Goal: Task Accomplishment & Management: Complete application form

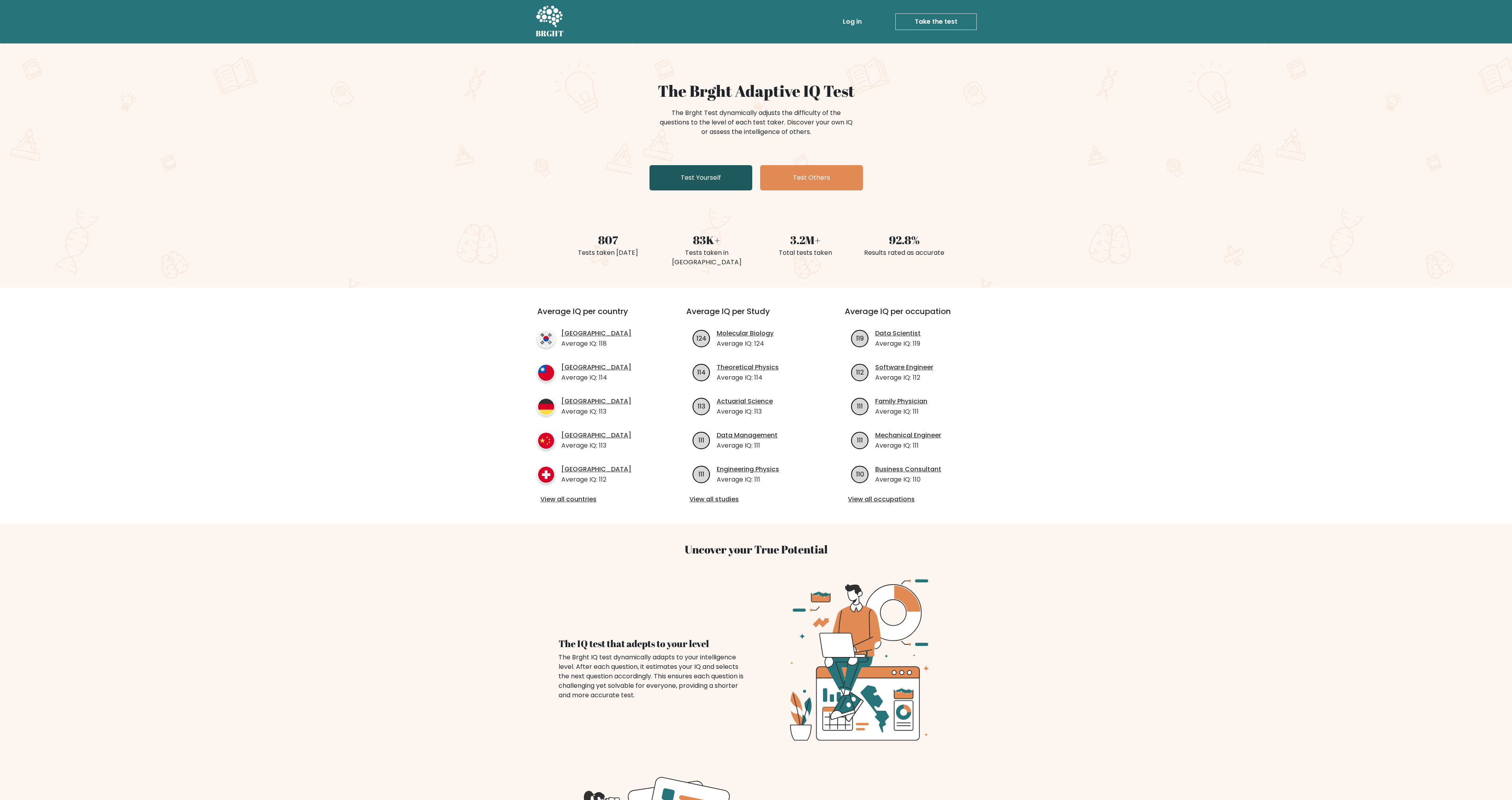
click at [710, 180] on link "Test Yourself" at bounding box center [701, 177] width 103 height 25
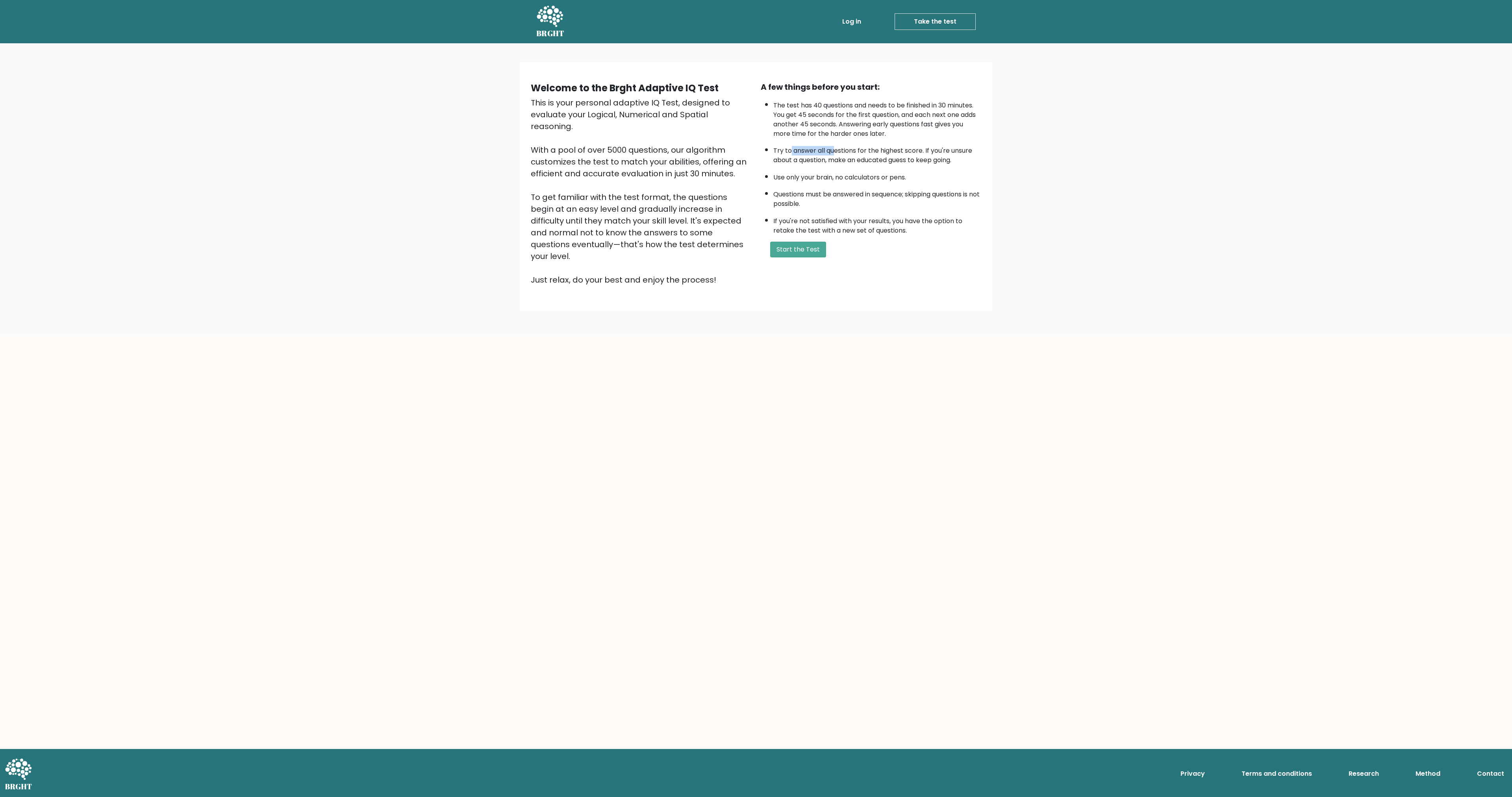
drag, startPoint x: 792, startPoint y: 148, endPoint x: 843, endPoint y: 149, distance: 51.0
click at [835, 149] on li "Try to answer all questions for the highest score. If you're unsure about a que…" at bounding box center [878, 153] width 208 height 23
drag, startPoint x: 914, startPoint y: 146, endPoint x: 942, endPoint y: 148, distance: 28.1
click at [935, 148] on li "Try to answer all questions for the highest score. If you're unsure about a que…" at bounding box center [878, 153] width 208 height 23
drag, startPoint x: 808, startPoint y: 179, endPoint x: 835, endPoint y: 178, distance: 27.0
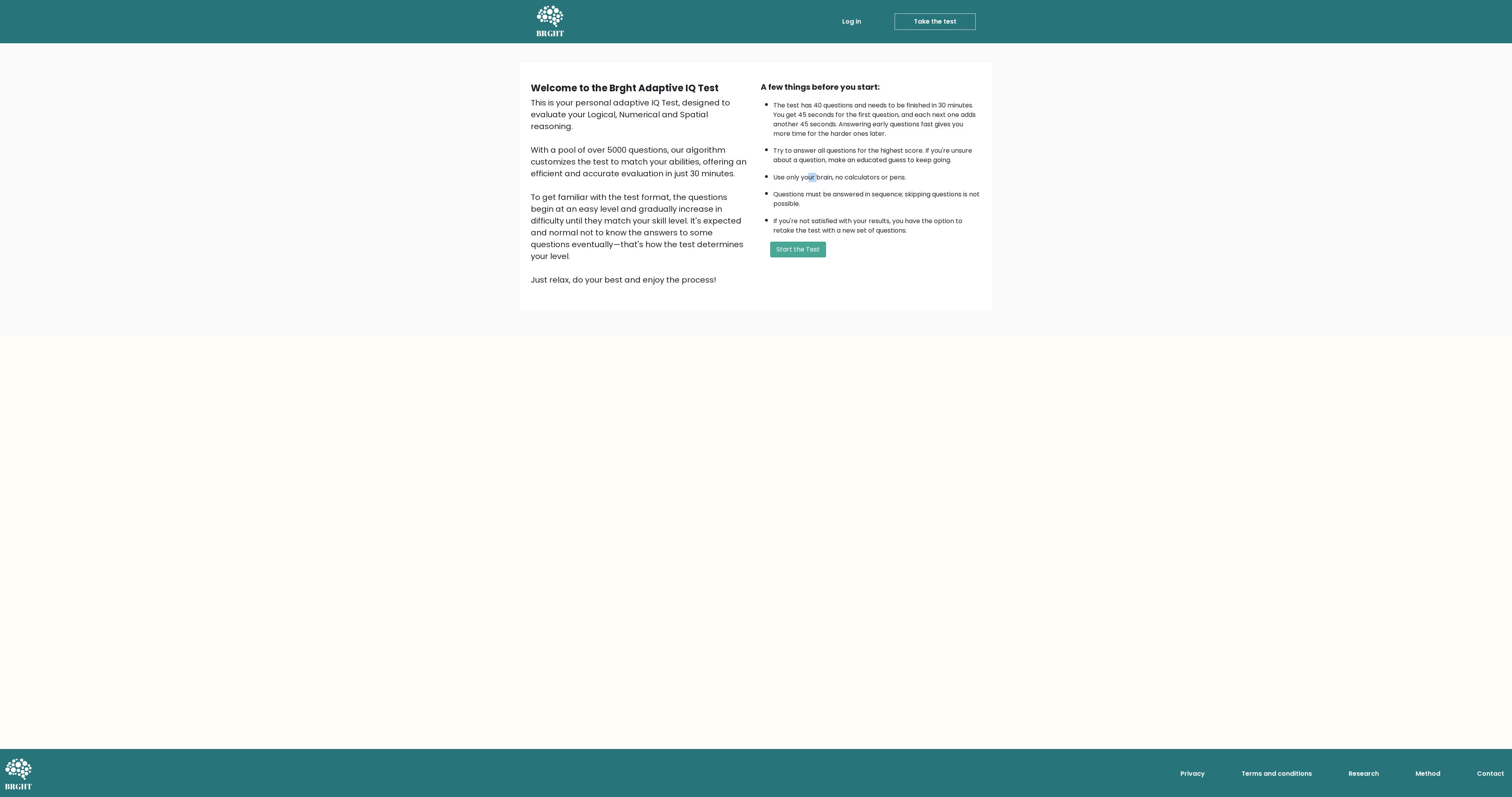
click at [820, 179] on li "Use only your brain, no calculators or pens." at bounding box center [878, 175] width 208 height 13
drag, startPoint x: 867, startPoint y: 177, endPoint x: 882, endPoint y: 176, distance: 15.0
click at [873, 177] on li "Use only your brain, no calculators or pens." at bounding box center [878, 175] width 208 height 13
click at [890, 178] on li "Use only your brain, no calculators or pens." at bounding box center [878, 175] width 208 height 13
drag, startPoint x: 846, startPoint y: 195, endPoint x: 853, endPoint y: 194, distance: 7.1
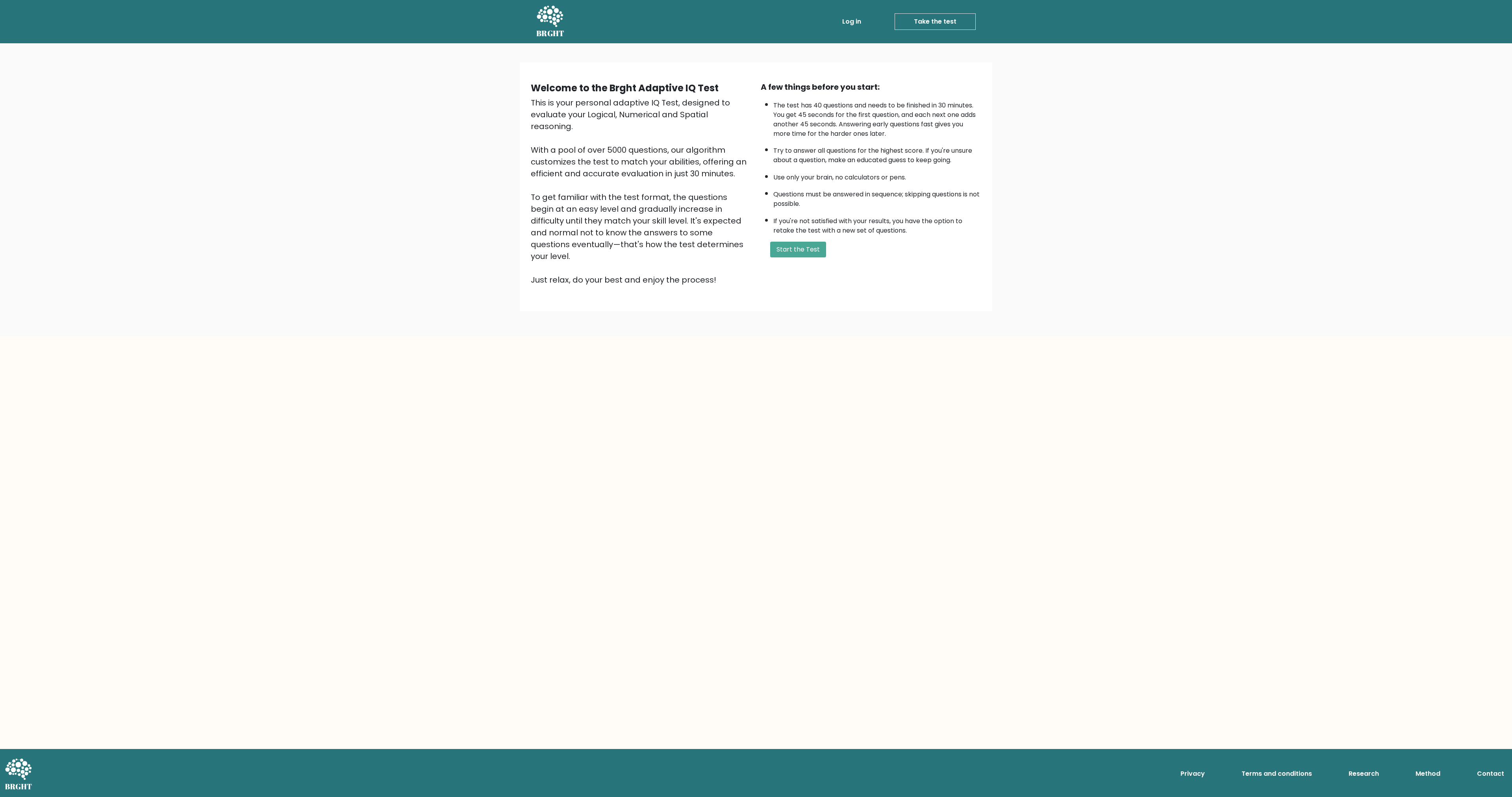
click at [849, 194] on li "Questions must be answered in sequence; skipping questions is not possible." at bounding box center [878, 197] width 208 height 23
click at [789, 254] on button "Start the Test" at bounding box center [798, 249] width 56 height 16
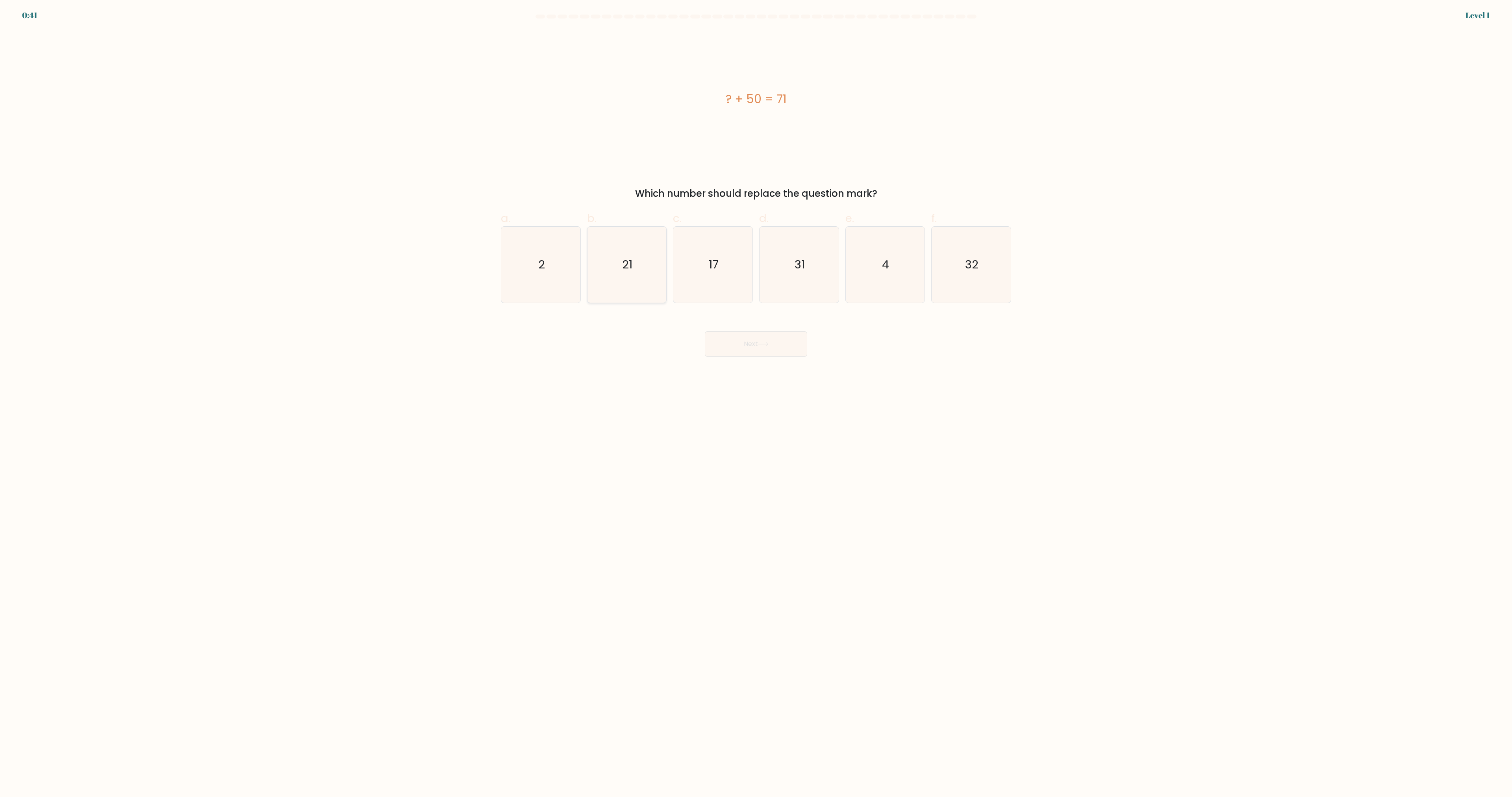
click at [632, 276] on icon "21" at bounding box center [626, 264] width 76 height 76
click at [756, 399] on input "b. 21" at bounding box center [756, 401] width 1 height 5
radio input "true"
click at [758, 350] on button "Next" at bounding box center [756, 344] width 102 height 25
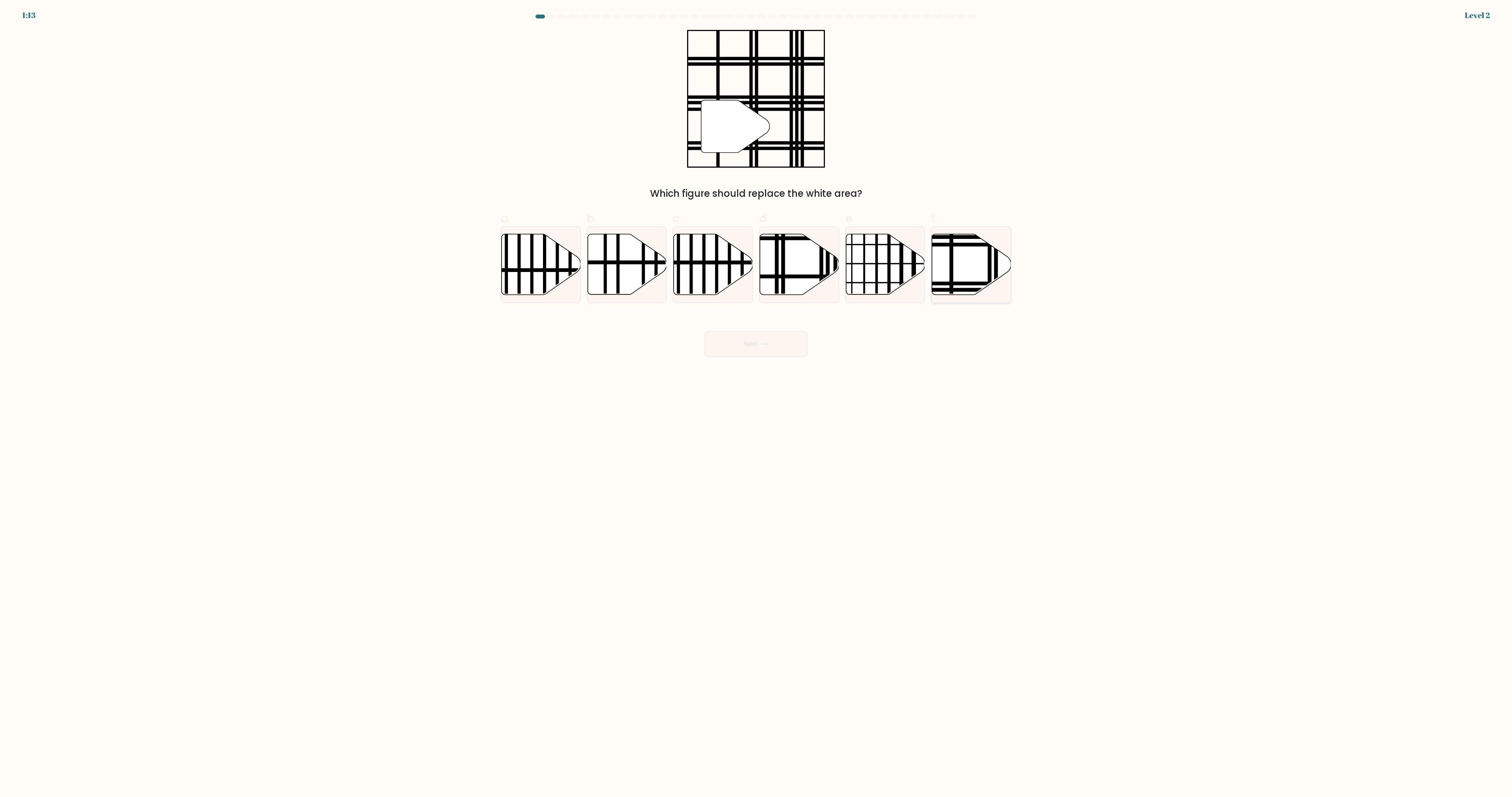
click at [964, 265] on icon at bounding box center [971, 264] width 79 height 60
click at [757, 399] on input "f." at bounding box center [756, 401] width 1 height 5
radio input "true"
click at [774, 347] on button "Next" at bounding box center [756, 344] width 102 height 25
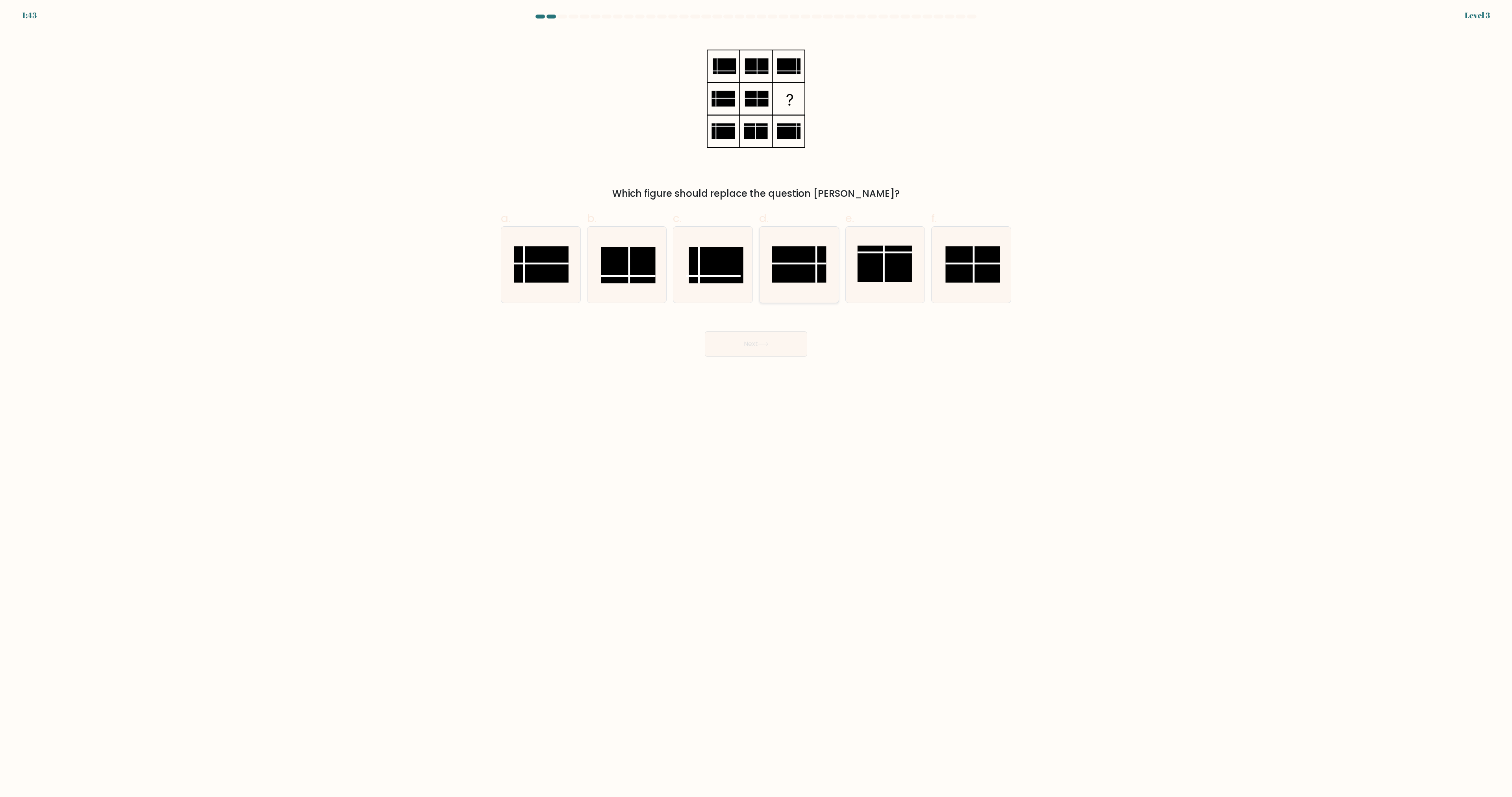
click at [792, 264] on line at bounding box center [799, 264] width 55 height 0
click at [757, 399] on input "d." at bounding box center [756, 401] width 1 height 5
radio input "true"
click at [781, 346] on button "Next" at bounding box center [756, 344] width 102 height 25
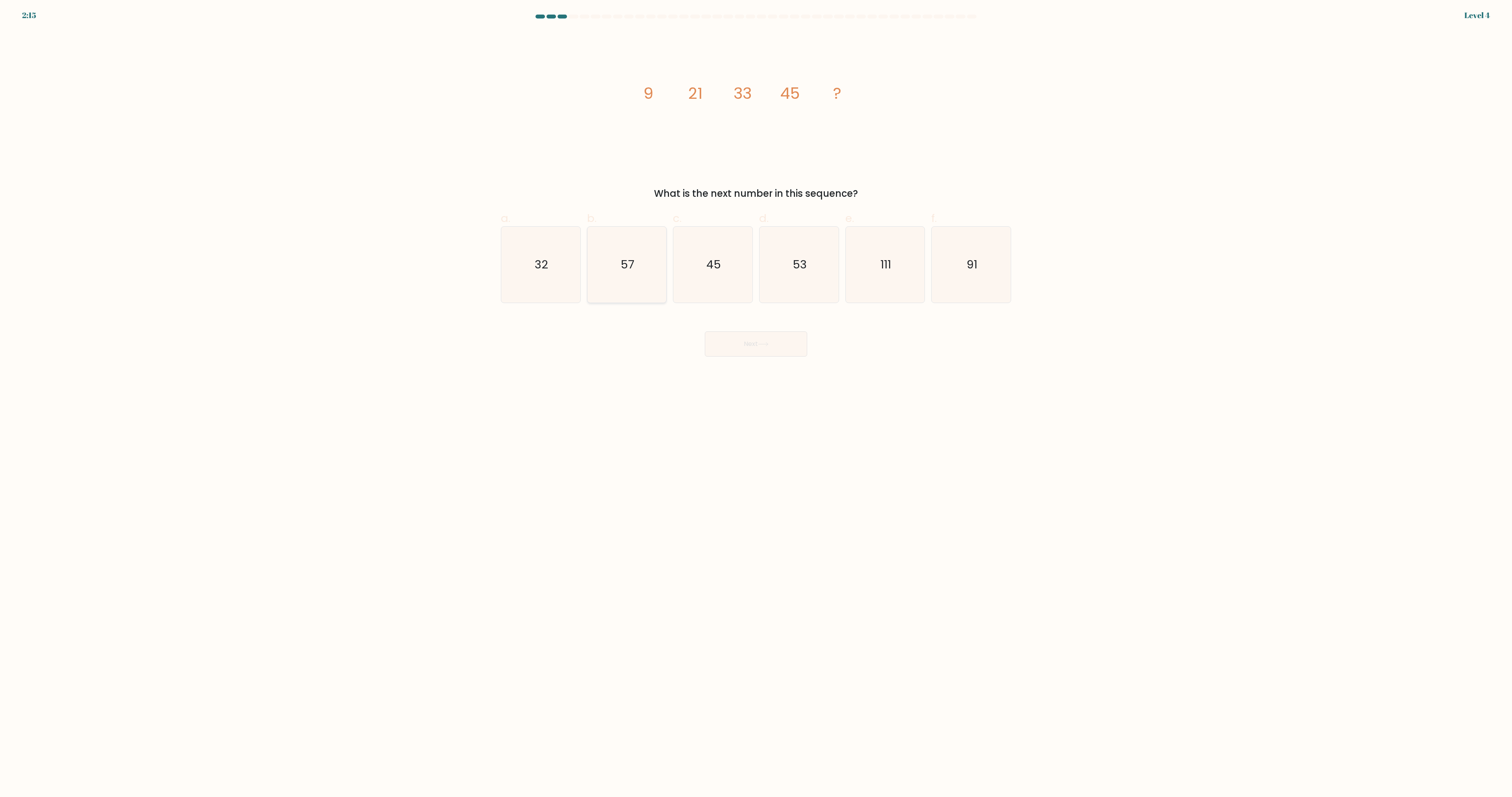
click at [638, 272] on icon "57" at bounding box center [626, 264] width 76 height 76
click at [756, 399] on input "b. 57" at bounding box center [756, 401] width 1 height 5
radio input "true"
click at [764, 344] on icon at bounding box center [763, 344] width 11 height 4
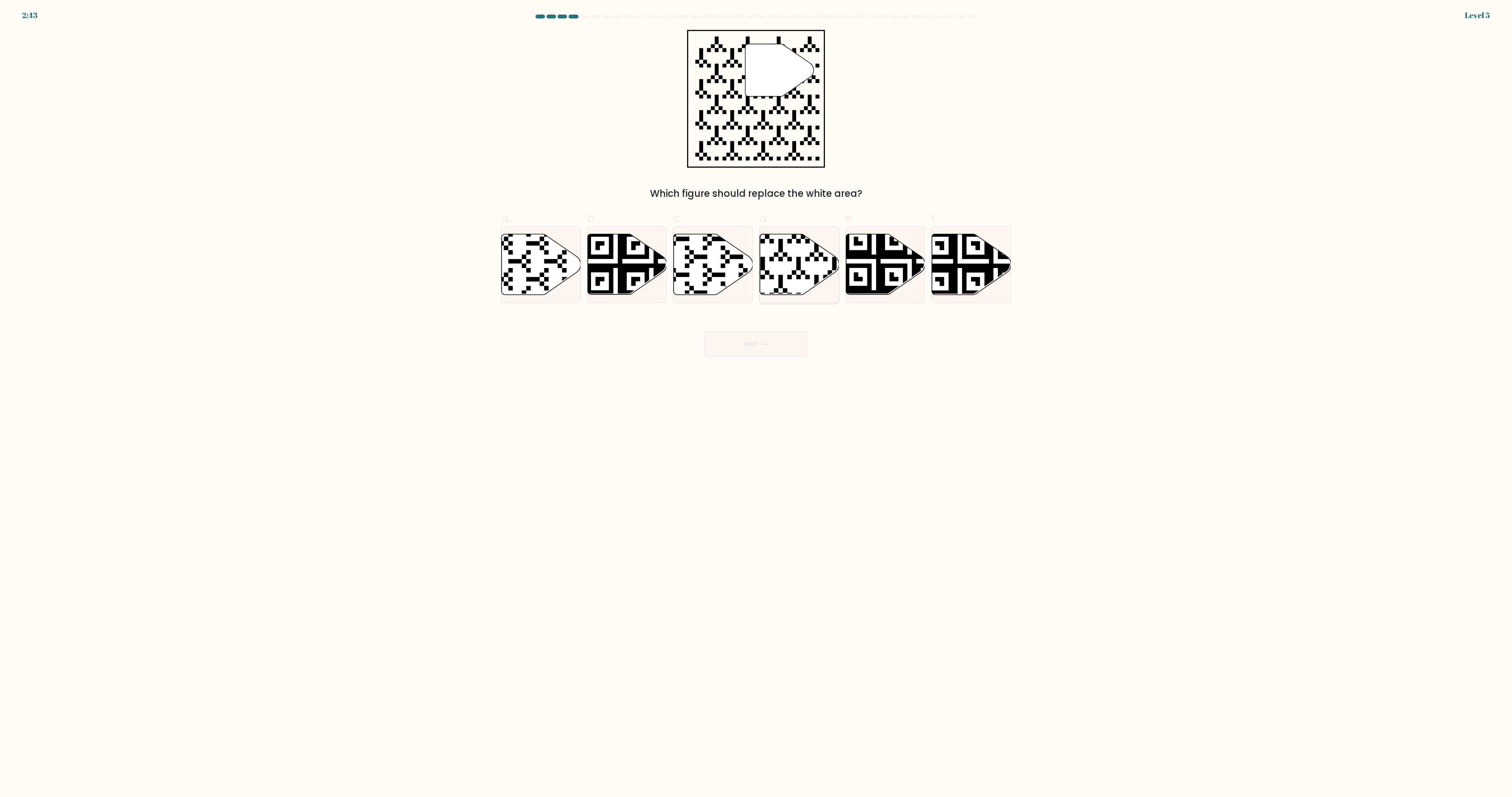
click at [797, 278] on icon at bounding box center [774, 297] width 143 height 143
click at [757, 399] on input "d." at bounding box center [756, 401] width 1 height 5
radio input "true"
click at [782, 337] on button "Next" at bounding box center [756, 344] width 102 height 25
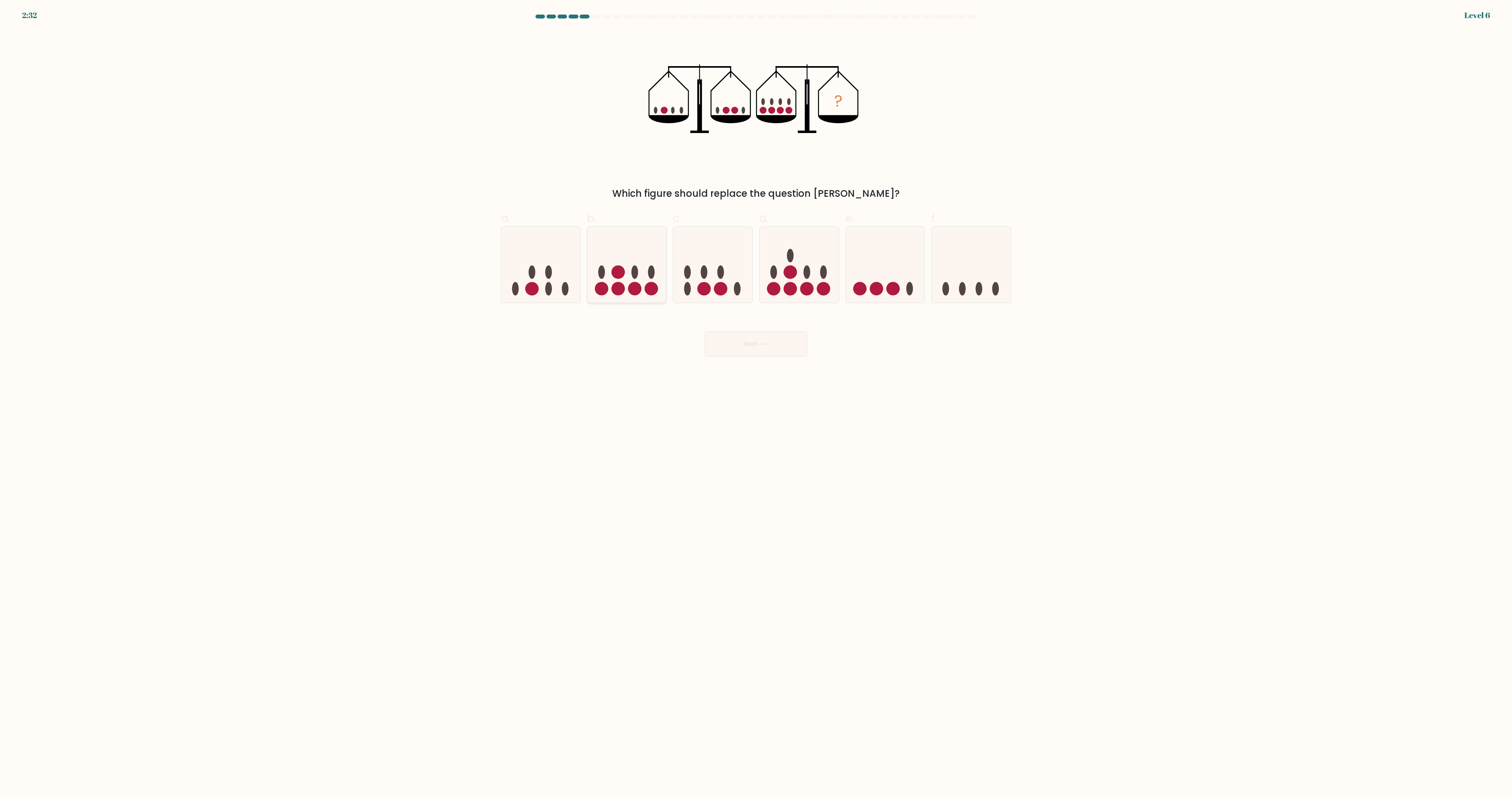
click at [624, 278] on icon at bounding box center [627, 265] width 79 height 65
click at [756, 399] on input "b." at bounding box center [756, 401] width 1 height 5
radio input "true"
click at [743, 345] on button "Next" at bounding box center [756, 344] width 102 height 25
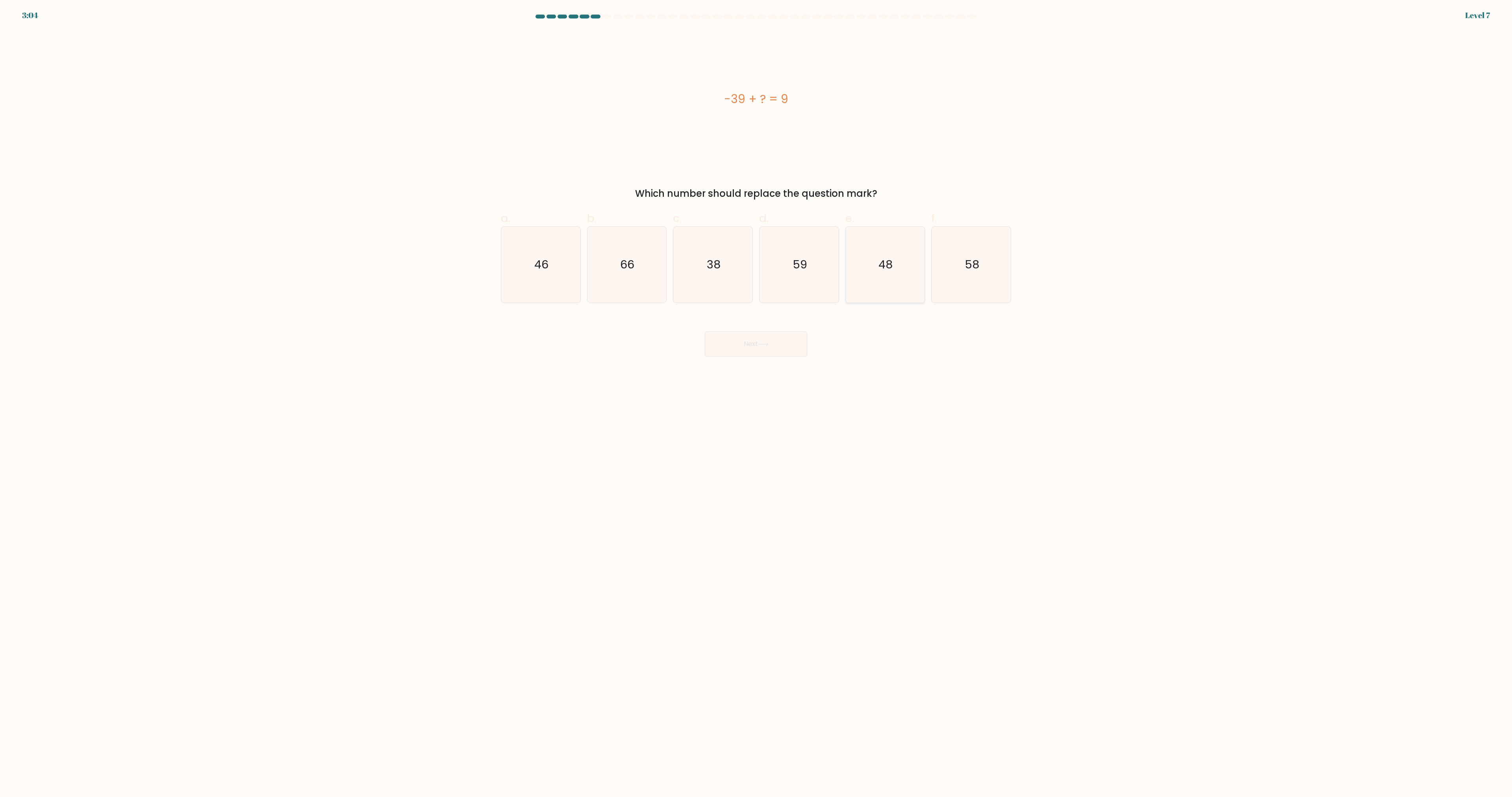
click at [883, 269] on text "48" at bounding box center [886, 265] width 14 height 16
click at [757, 399] on input "e. 48" at bounding box center [756, 401] width 1 height 5
radio input "true"
click at [775, 345] on button "Next" at bounding box center [756, 344] width 102 height 25
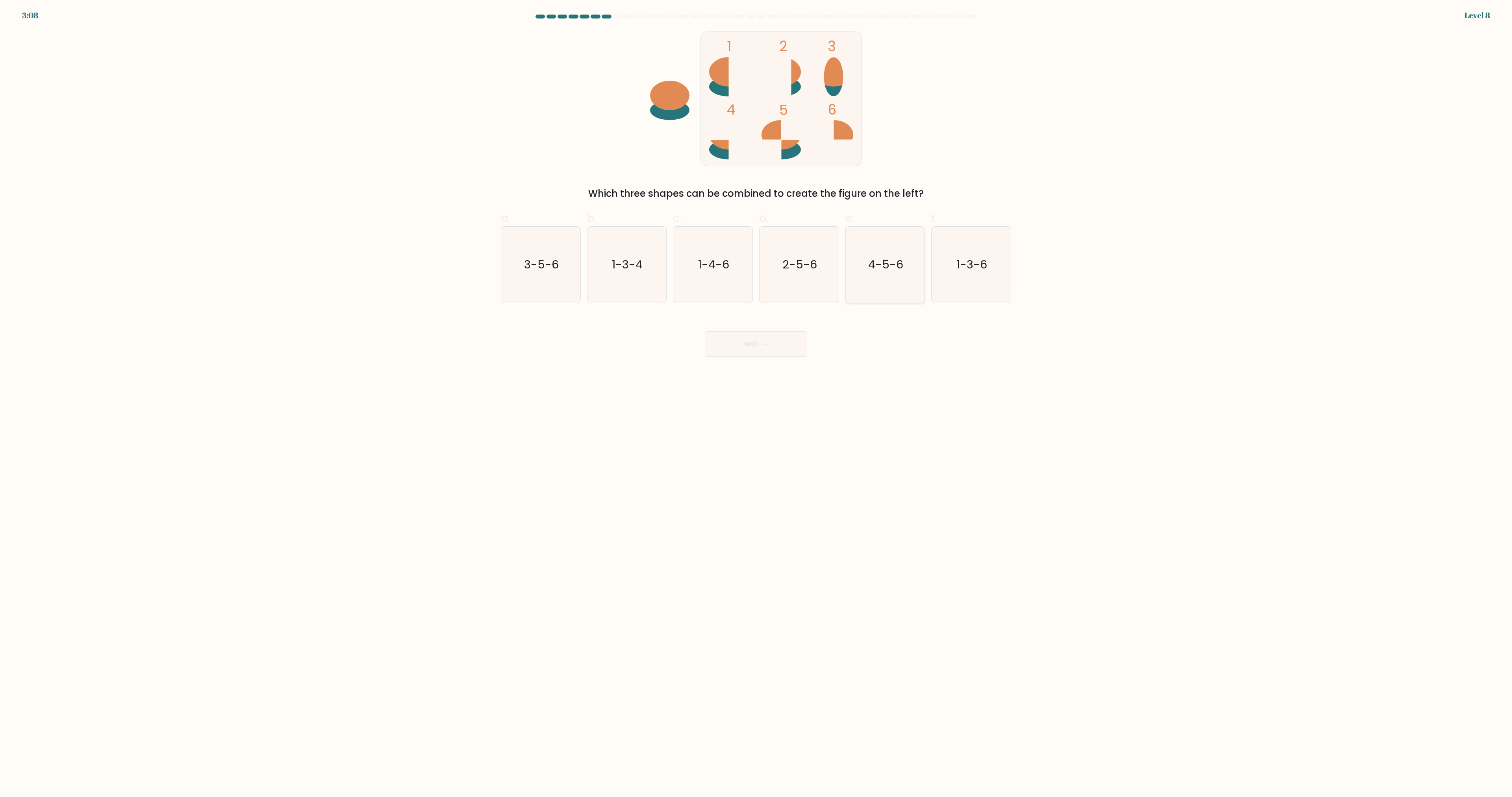
click at [879, 272] on text "4-5-6" at bounding box center [886, 265] width 35 height 16
click at [757, 399] on input "e. 4-5-6" at bounding box center [756, 401] width 1 height 5
radio input "true"
click at [765, 345] on icon at bounding box center [763, 344] width 11 height 4
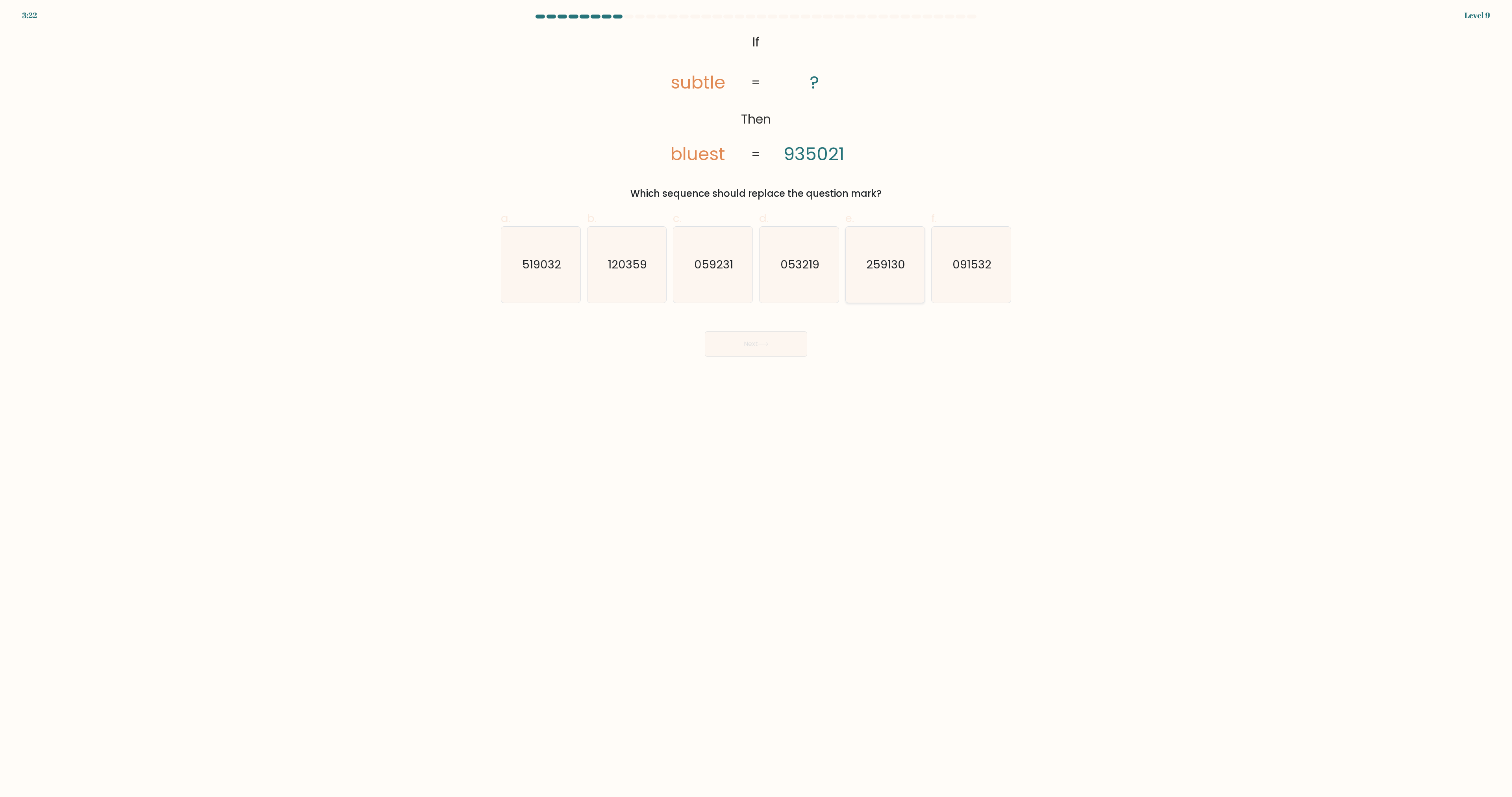
click at [885, 277] on icon "259130" at bounding box center [885, 264] width 76 height 76
click at [757, 399] on input "e. 259130" at bounding box center [756, 401] width 1 height 5
radio input "true"
click at [744, 349] on button "Next" at bounding box center [756, 344] width 102 height 25
click at [729, 265] on icon "2" at bounding box center [713, 264] width 76 height 76
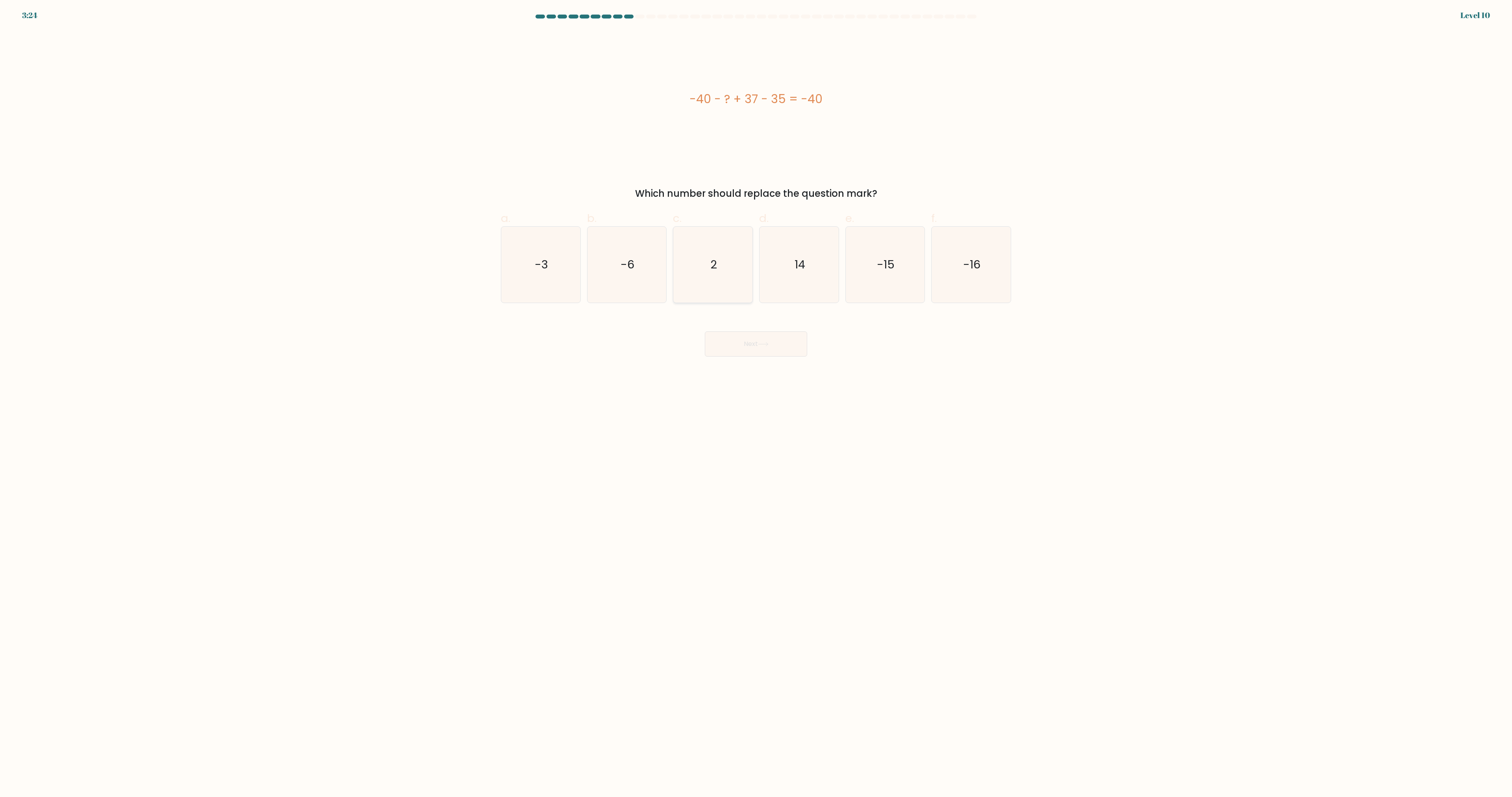
click at [756, 399] on input "c. 2" at bounding box center [756, 401] width 1 height 5
radio input "true"
click at [767, 347] on button "Next" at bounding box center [756, 344] width 102 height 25
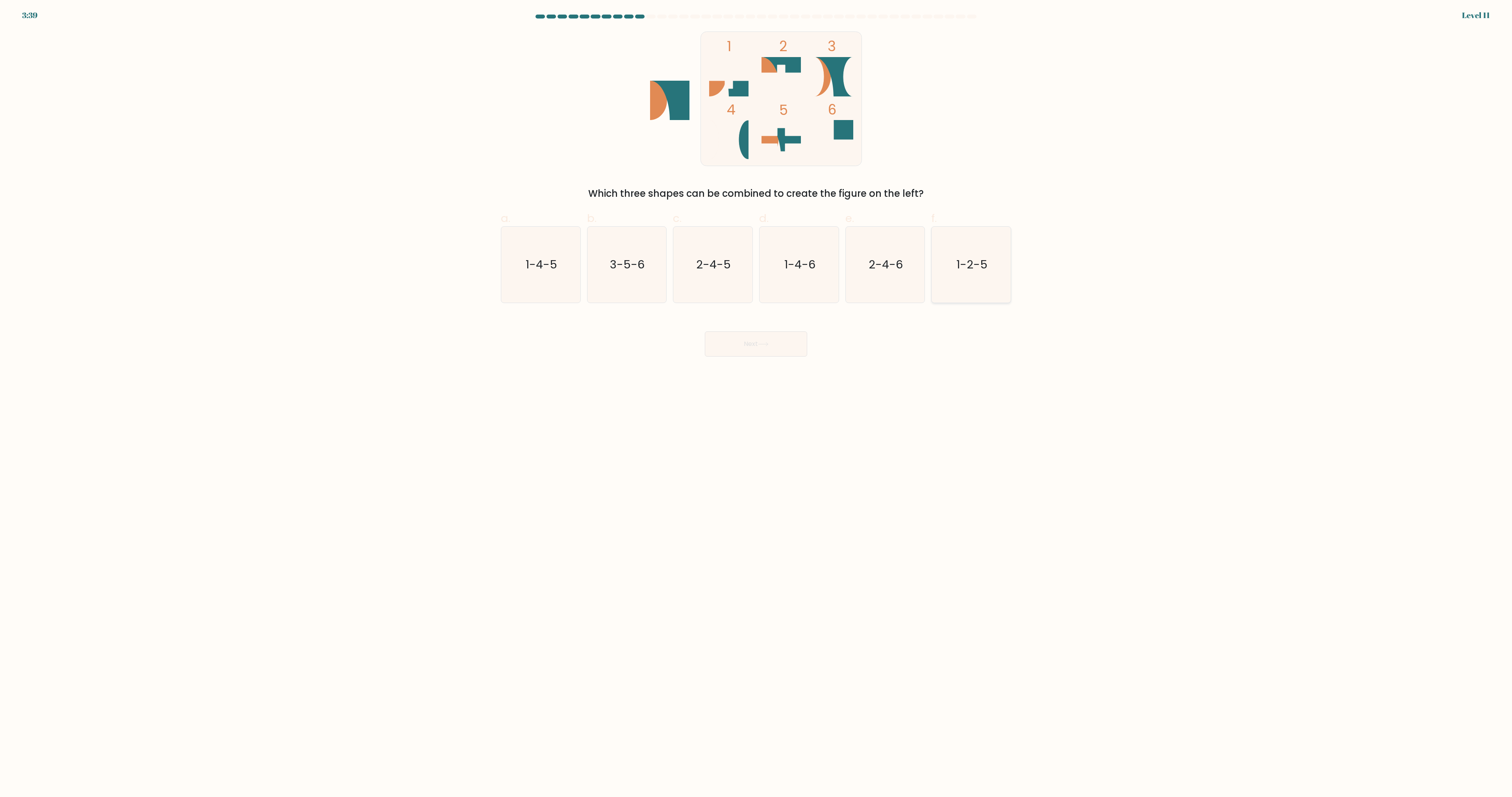
click at [971, 269] on text "1-2-5" at bounding box center [971, 265] width 31 height 16
click at [757, 399] on input "f. 1-2-5" at bounding box center [756, 401] width 1 height 5
radio input "true"
click at [758, 352] on button "Next" at bounding box center [756, 344] width 102 height 25
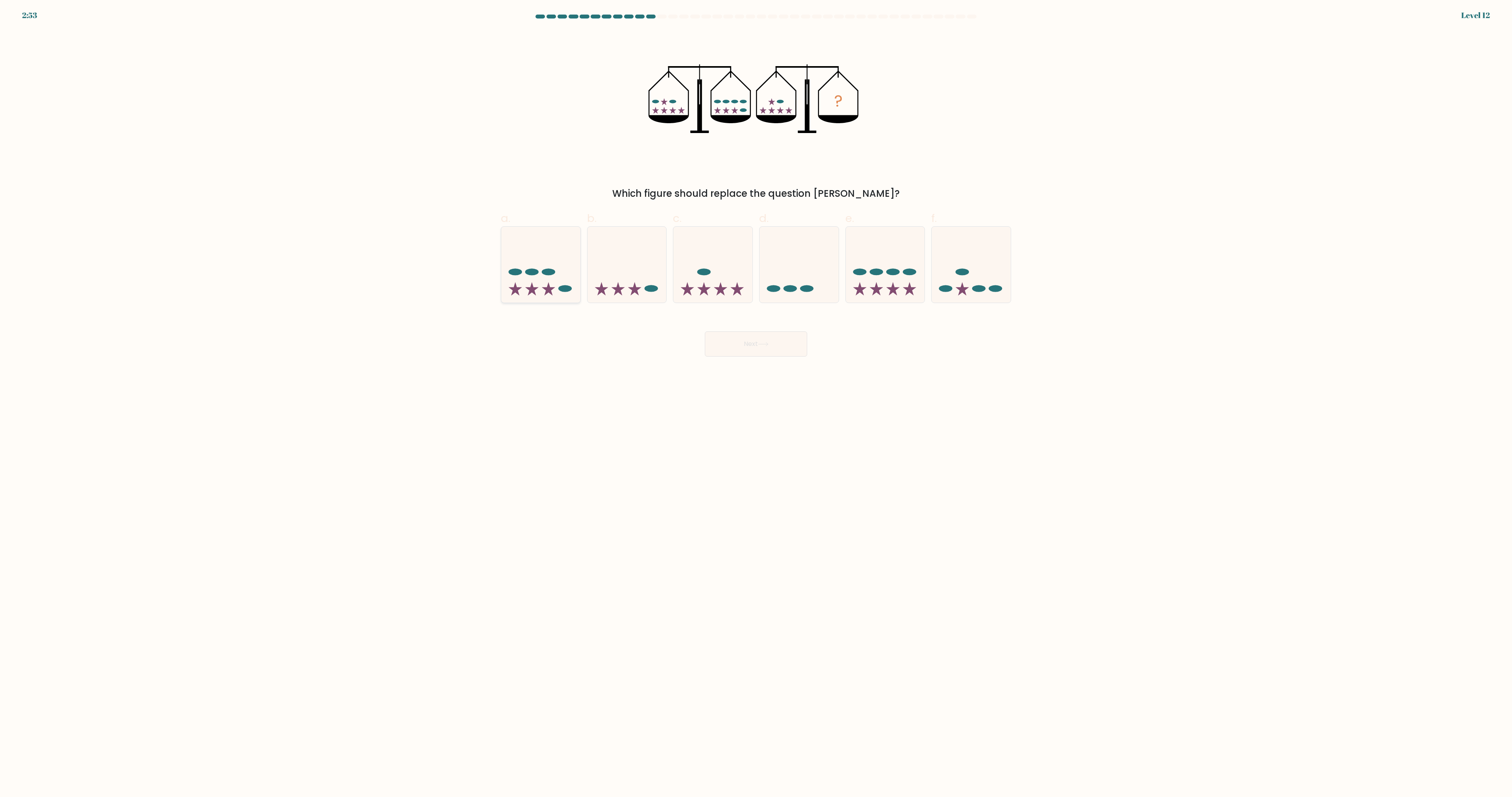
click at [540, 288] on icon at bounding box center [541, 265] width 79 height 65
click at [756, 399] on input "a." at bounding box center [756, 401] width 1 height 5
radio input "true"
click at [728, 331] on div "Next" at bounding box center [755, 335] width 519 height 44
click at [751, 345] on button "Next" at bounding box center [756, 344] width 102 height 25
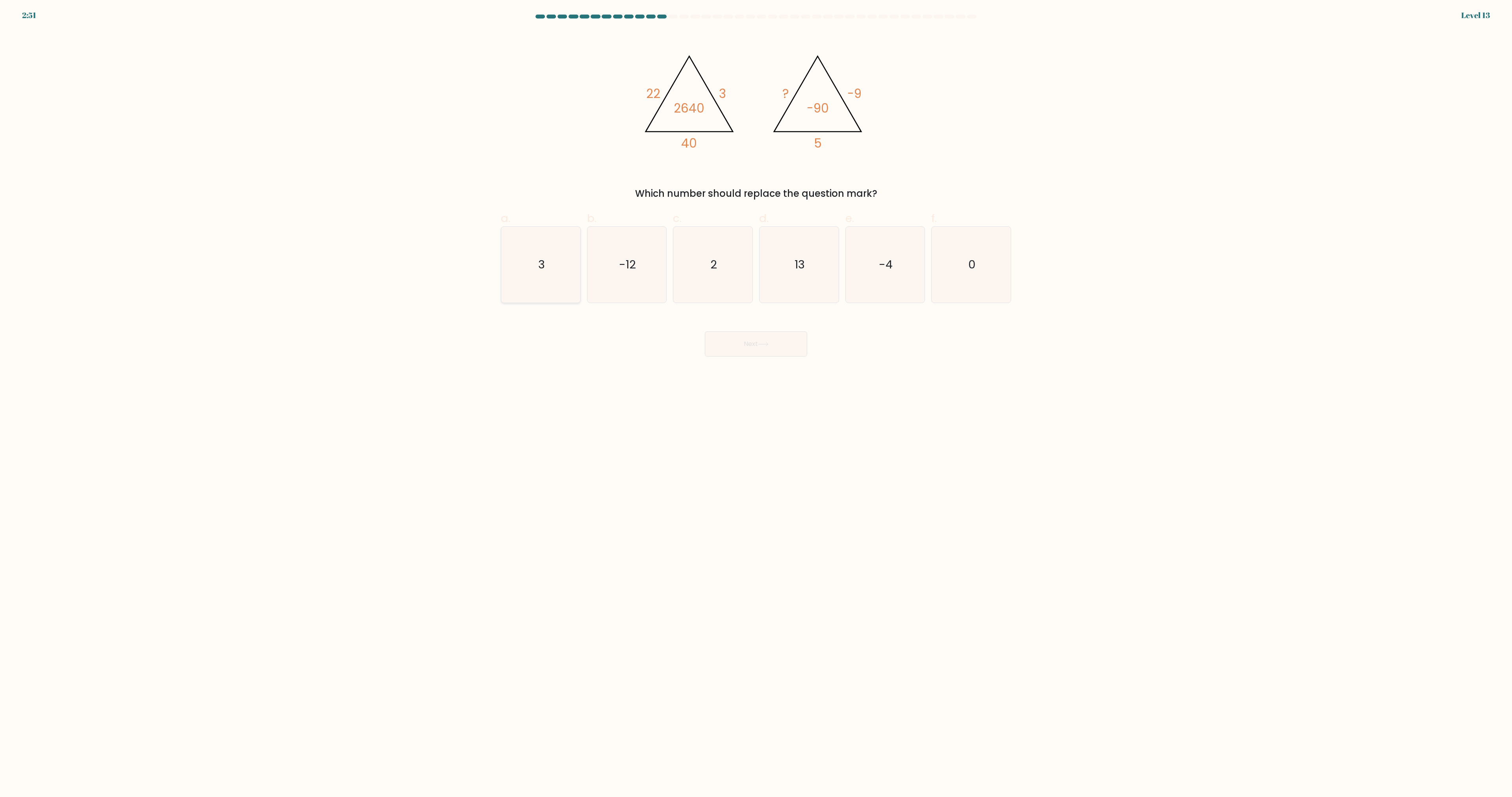
click at [538, 267] on text "3" at bounding box center [541, 265] width 6 height 16
click at [756, 399] on input "a. 3" at bounding box center [756, 401] width 1 height 5
radio input "true"
click at [762, 347] on button "Next" at bounding box center [756, 344] width 102 height 25
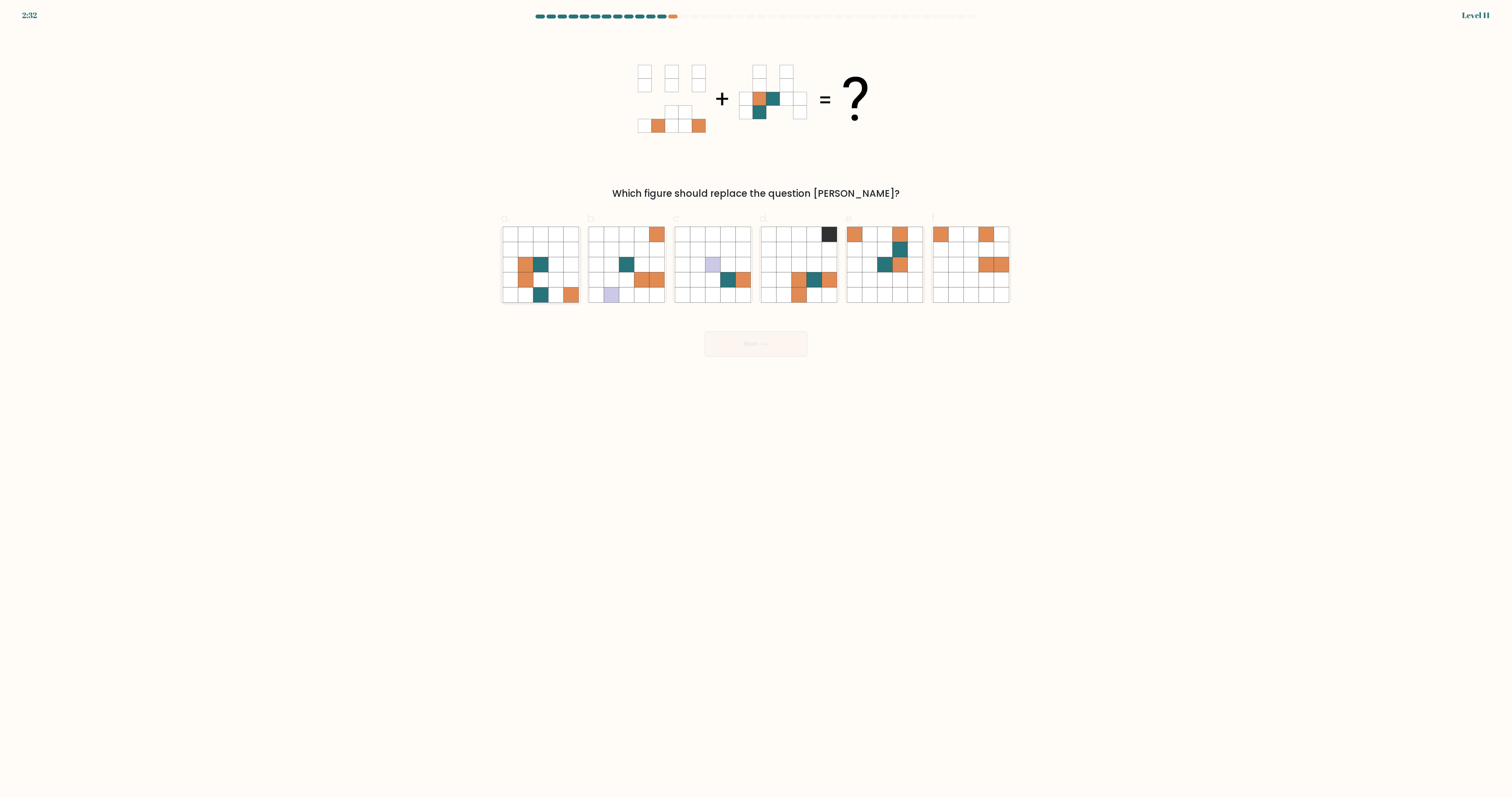
click at [540, 274] on icon at bounding box center [540, 279] width 15 height 15
click at [756, 399] on input "a." at bounding box center [756, 401] width 1 height 5
radio input "true"
drag, startPoint x: 783, startPoint y: 340, endPoint x: 798, endPoint y: 343, distance: 15.3
click at [788, 340] on button "Next" at bounding box center [756, 344] width 102 height 25
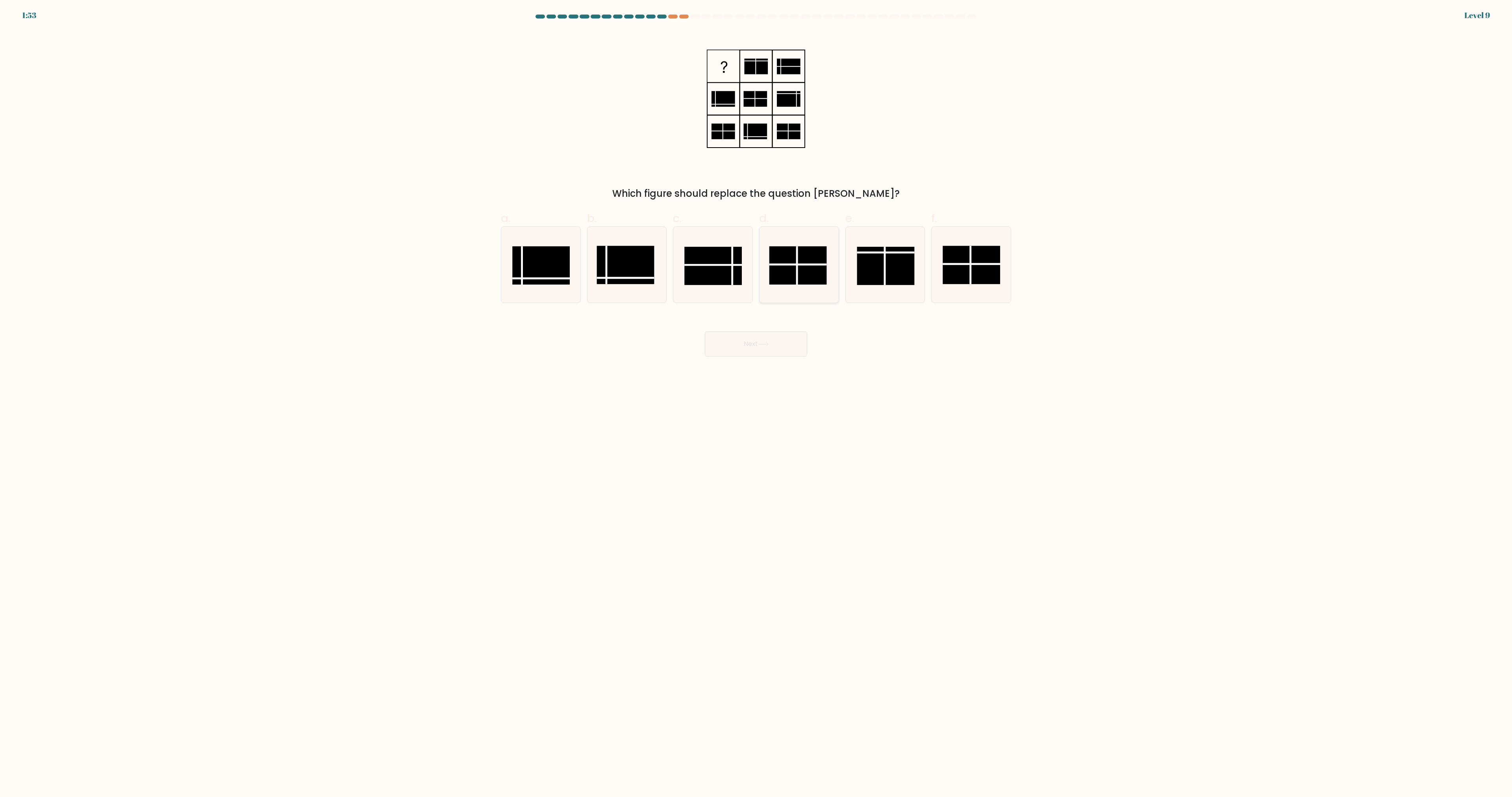
click at [795, 270] on rect at bounding box center [798, 265] width 58 height 38
click at [757, 399] on input "d." at bounding box center [756, 401] width 1 height 5
radio input "true"
click at [768, 346] on icon at bounding box center [763, 344] width 11 height 4
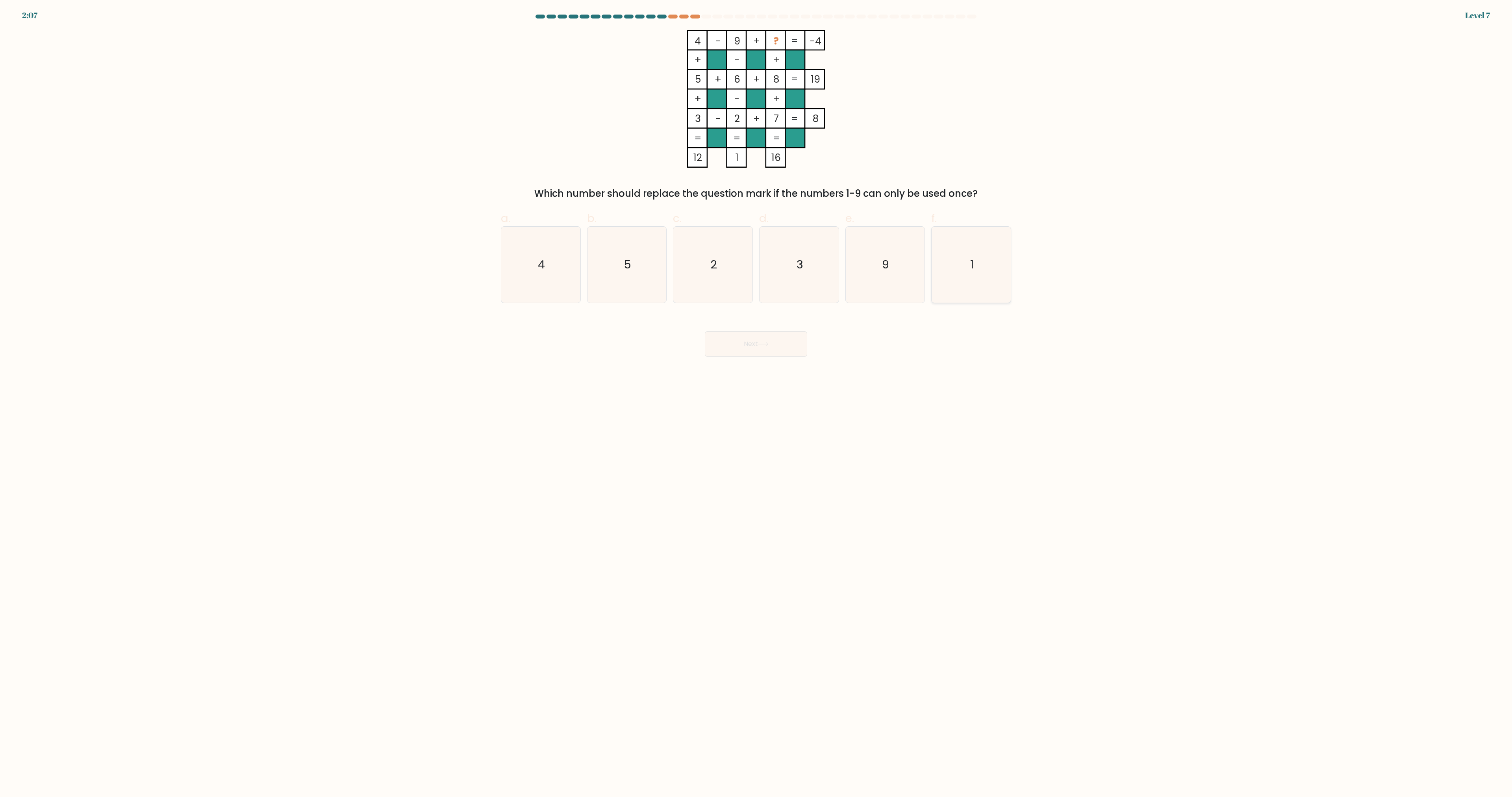
click at [964, 269] on icon "1" at bounding box center [971, 264] width 76 height 76
click at [757, 399] on input "f. 1" at bounding box center [756, 401] width 1 height 5
radio input "true"
click at [782, 349] on button "Next" at bounding box center [756, 344] width 102 height 25
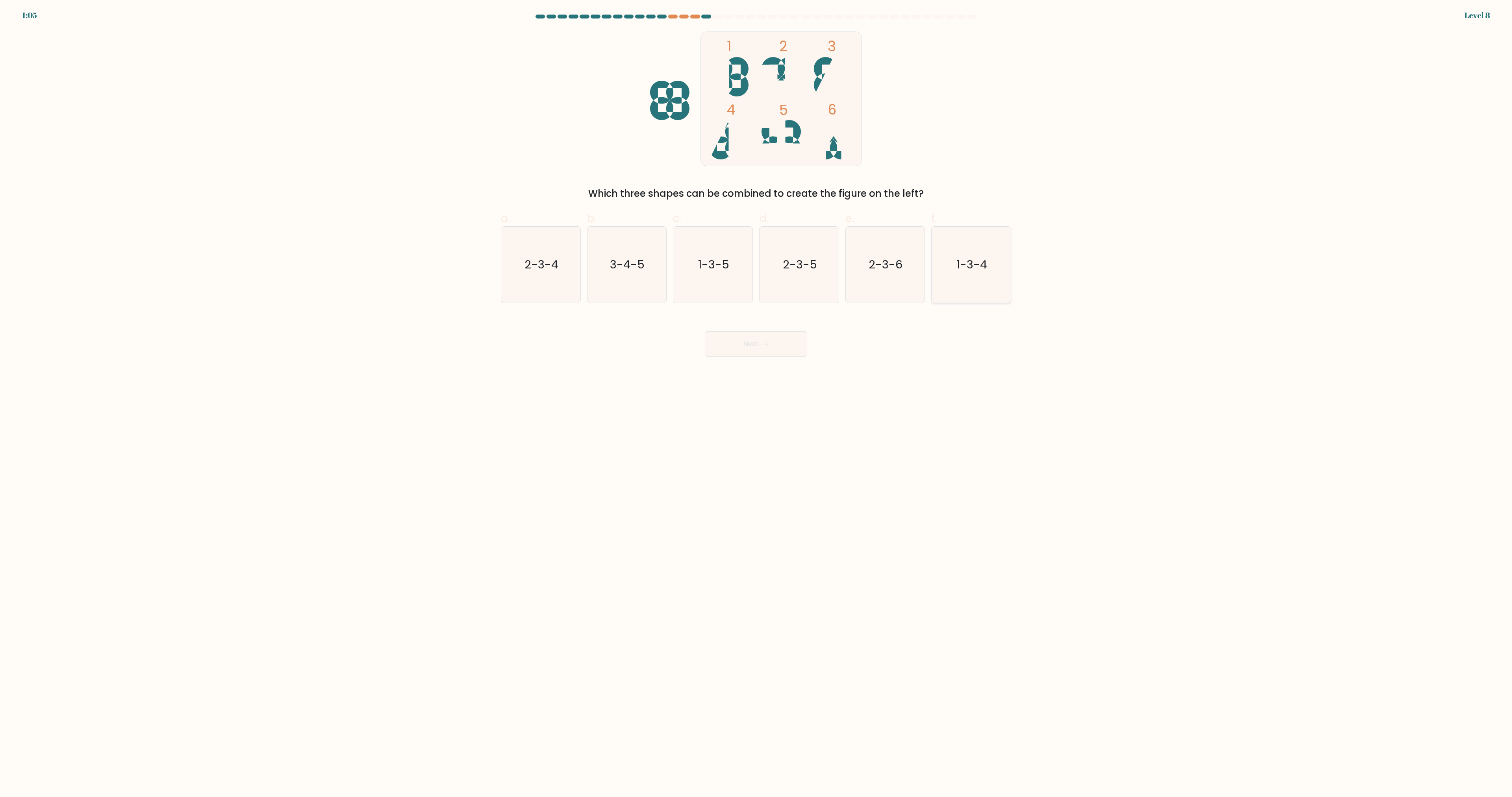
click at [985, 292] on icon "1-3-4" at bounding box center [971, 264] width 76 height 76
click at [757, 399] on input "f. 1-3-4" at bounding box center [756, 401] width 1 height 5
radio input "true"
click at [771, 352] on button "Next" at bounding box center [756, 344] width 102 height 25
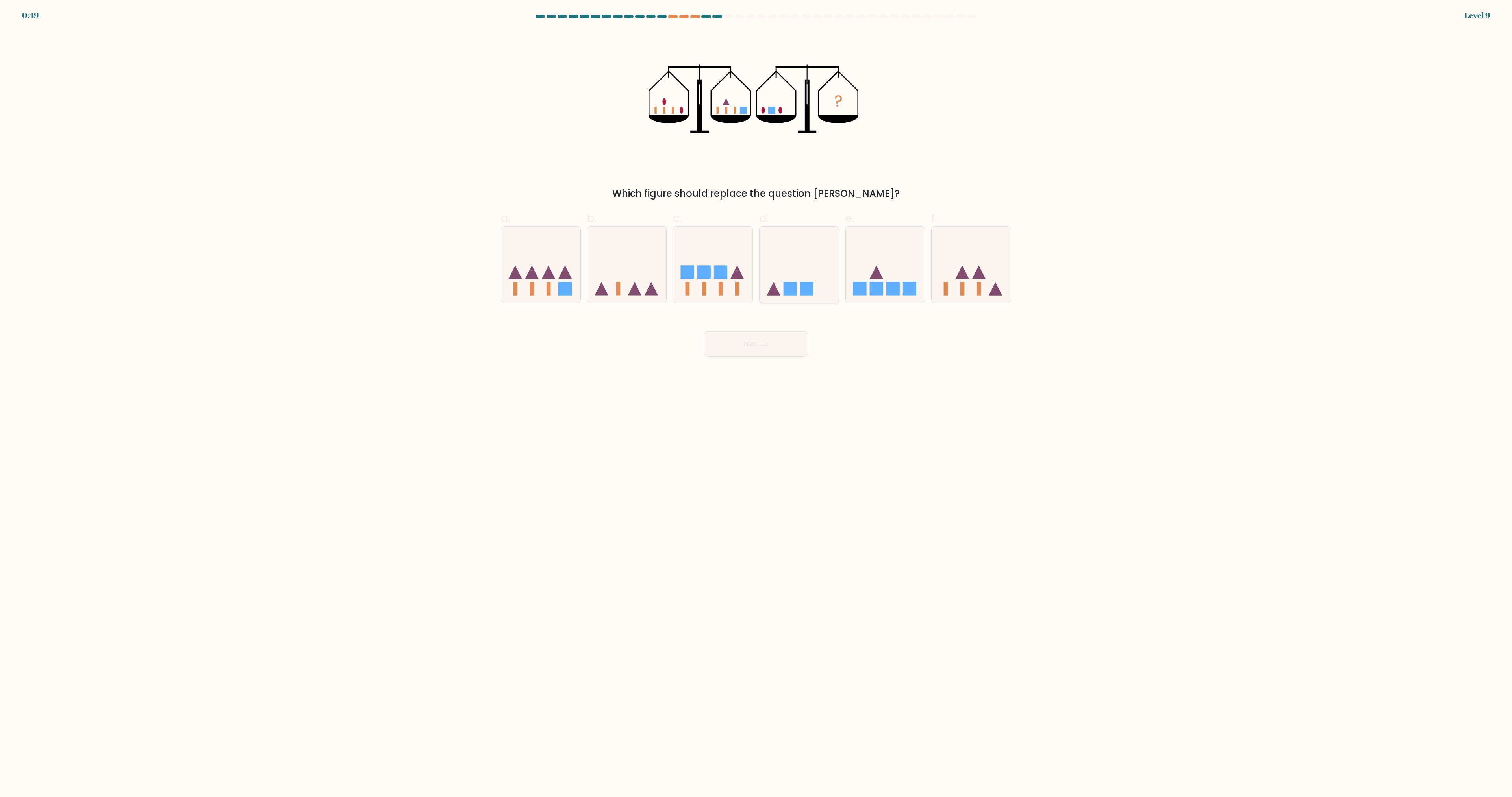
click at [796, 289] on rect at bounding box center [790, 288] width 14 height 13
click at [757, 399] on input "d." at bounding box center [756, 401] width 1 height 5
radio input "true"
click at [775, 345] on button "Next" at bounding box center [756, 344] width 102 height 25
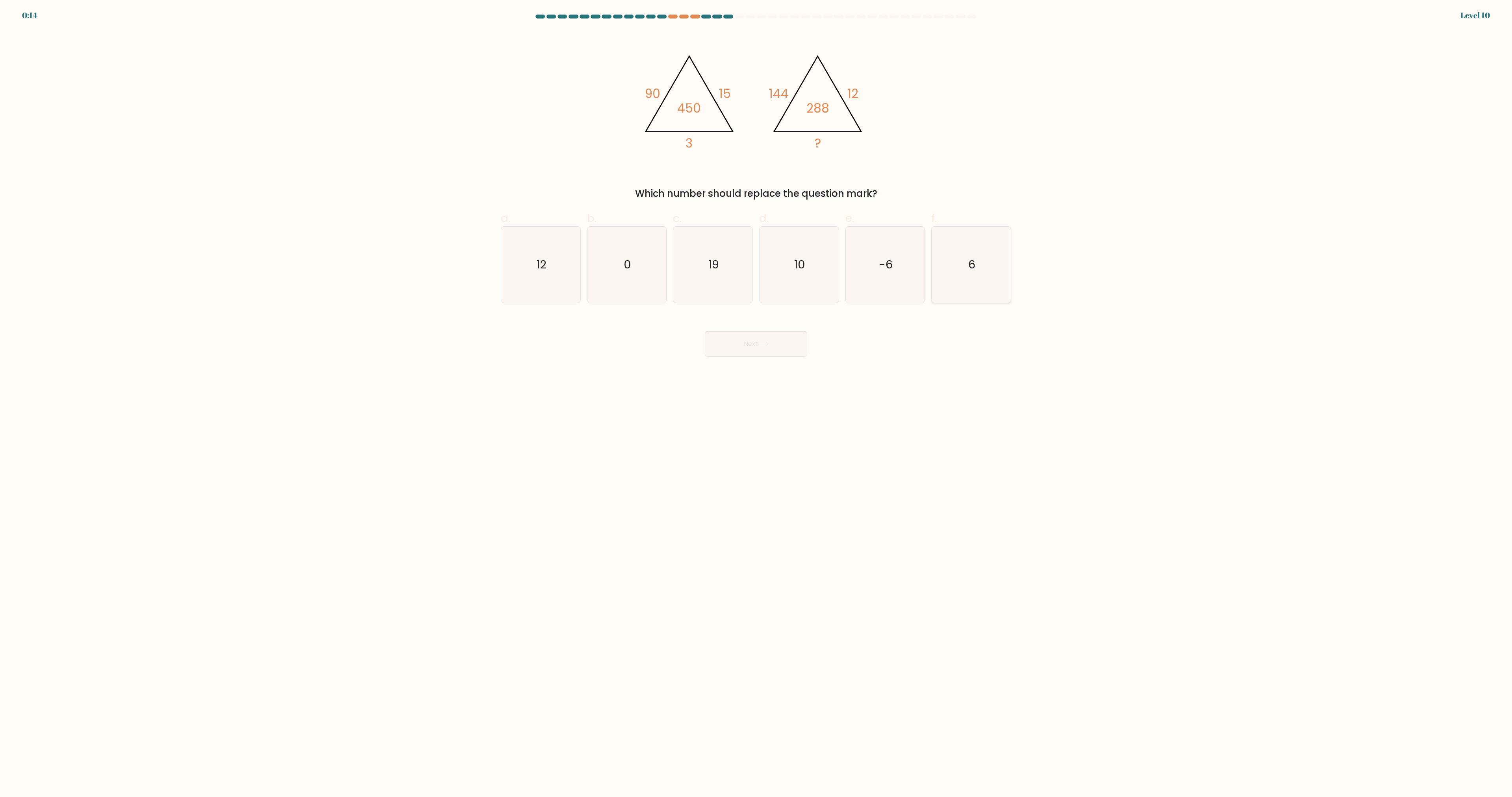
click at [983, 279] on icon "6" at bounding box center [971, 264] width 76 height 76
click at [757, 399] on input "f. 6" at bounding box center [756, 401] width 1 height 5
radio input "true"
drag, startPoint x: 757, startPoint y: 345, endPoint x: 748, endPoint y: 353, distance: 12.0
click at [757, 346] on button "Next" at bounding box center [756, 344] width 102 height 25
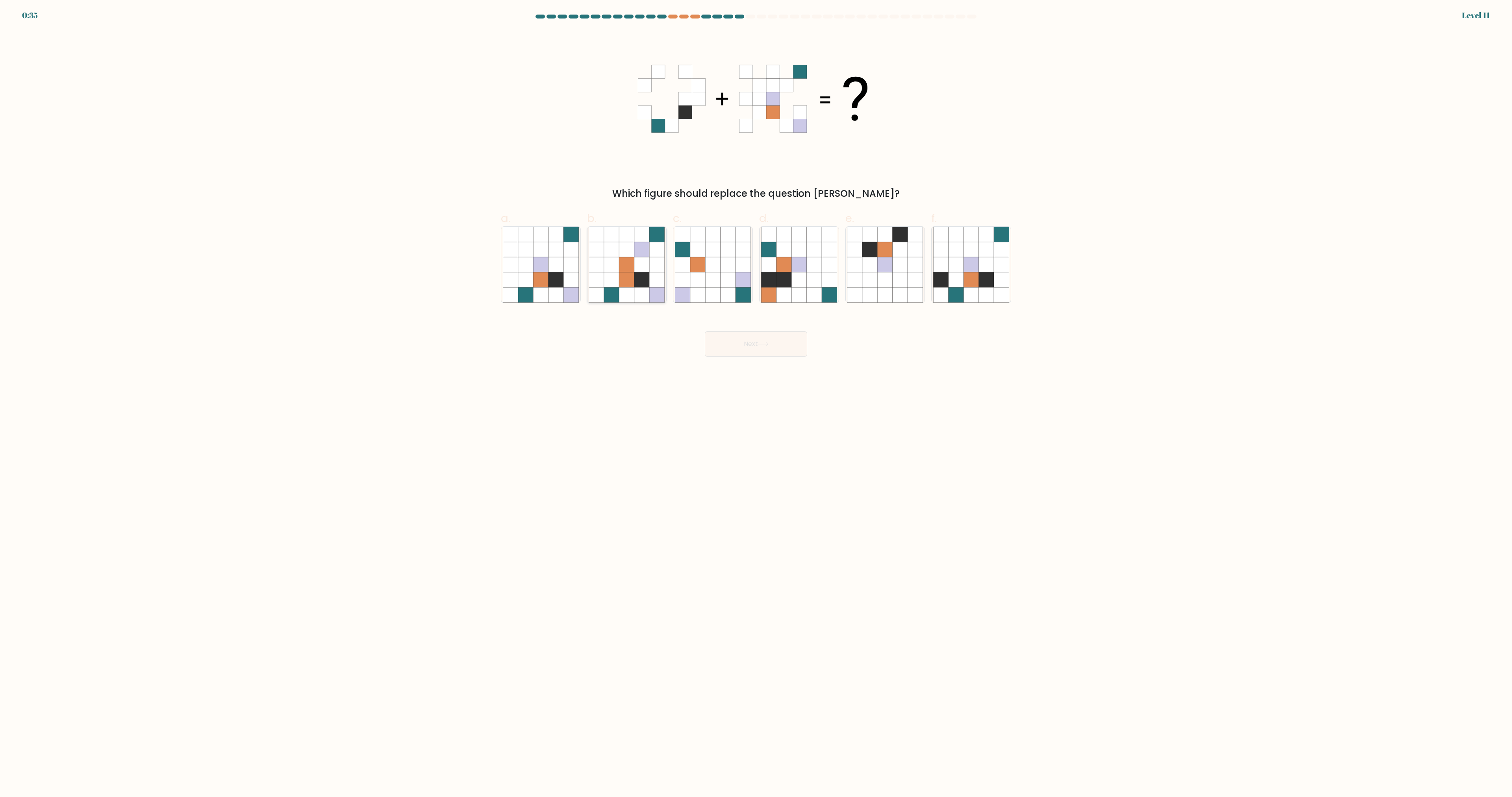
click at [629, 276] on icon at bounding box center [626, 279] width 15 height 15
click at [756, 399] on input "b." at bounding box center [756, 401] width 1 height 5
radio input "true"
click at [744, 347] on button "Next" at bounding box center [756, 344] width 102 height 25
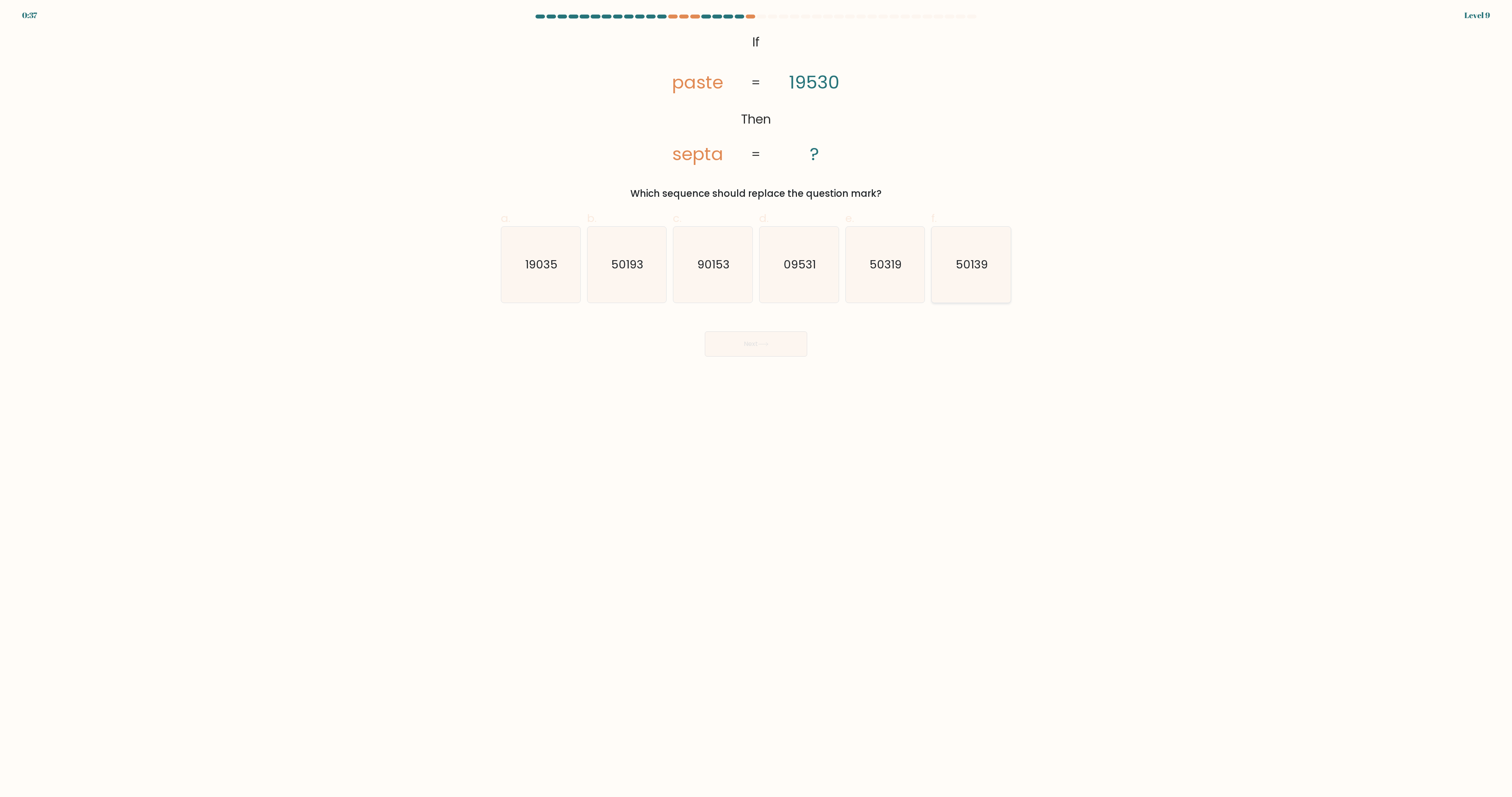
click at [978, 277] on icon "50139" at bounding box center [971, 264] width 76 height 76
click at [757, 399] on input "f. 50139" at bounding box center [756, 401] width 1 height 5
radio input "true"
click at [762, 344] on icon at bounding box center [763, 344] width 11 height 4
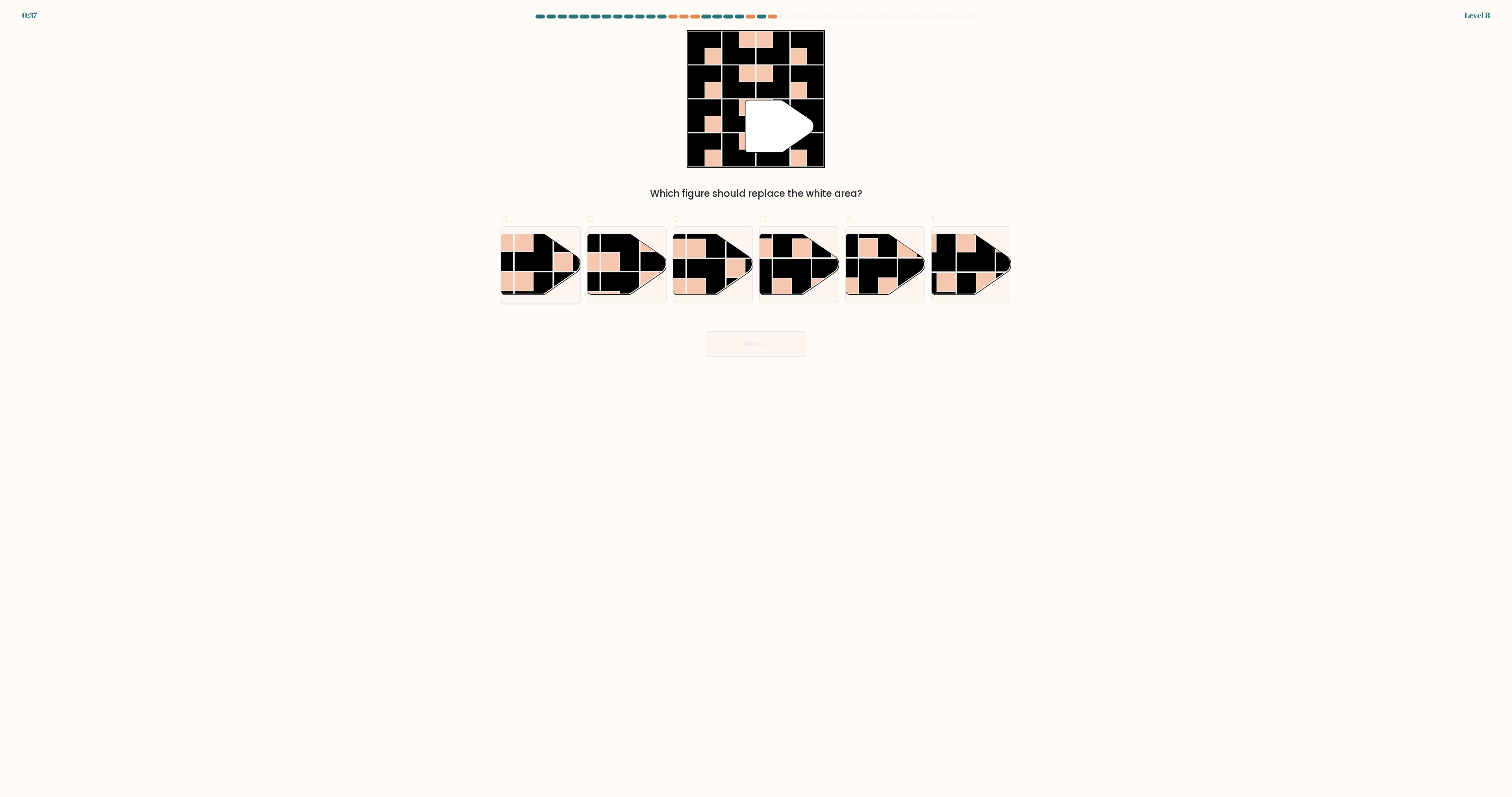
click at [521, 255] on rect at bounding box center [534, 252] width 39 height 39
click at [756, 399] on input "a." at bounding box center [756, 401] width 1 height 5
radio input "true"
click at [764, 357] on body "0:35 Level 8" at bounding box center [756, 398] width 1512 height 797
click at [754, 343] on button "Next" at bounding box center [756, 344] width 102 height 25
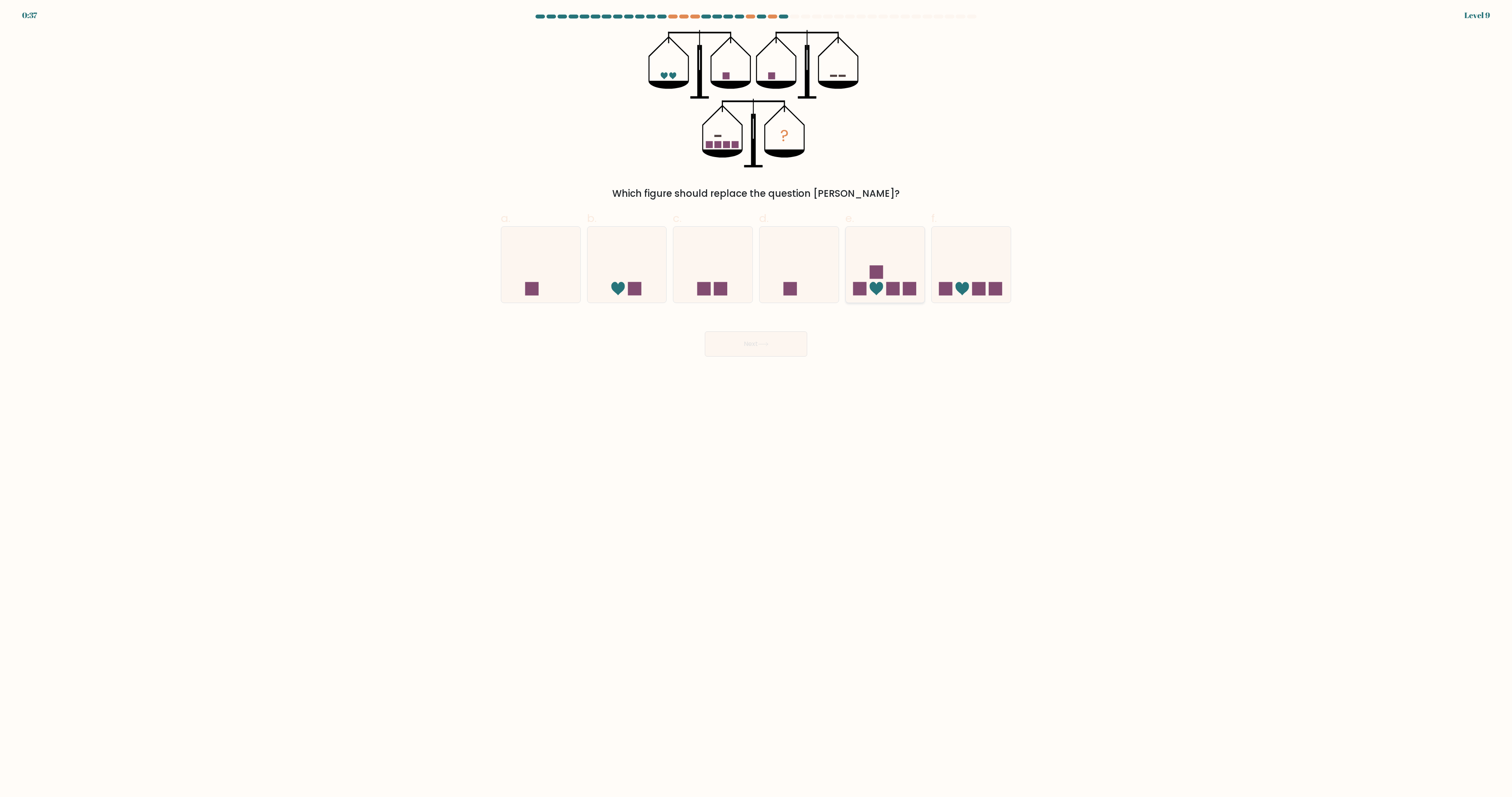
click at [885, 271] on icon at bounding box center [885, 265] width 79 height 65
click at [757, 399] on input "e." at bounding box center [756, 401] width 1 height 5
radio input "true"
click at [766, 346] on icon at bounding box center [763, 344] width 11 height 4
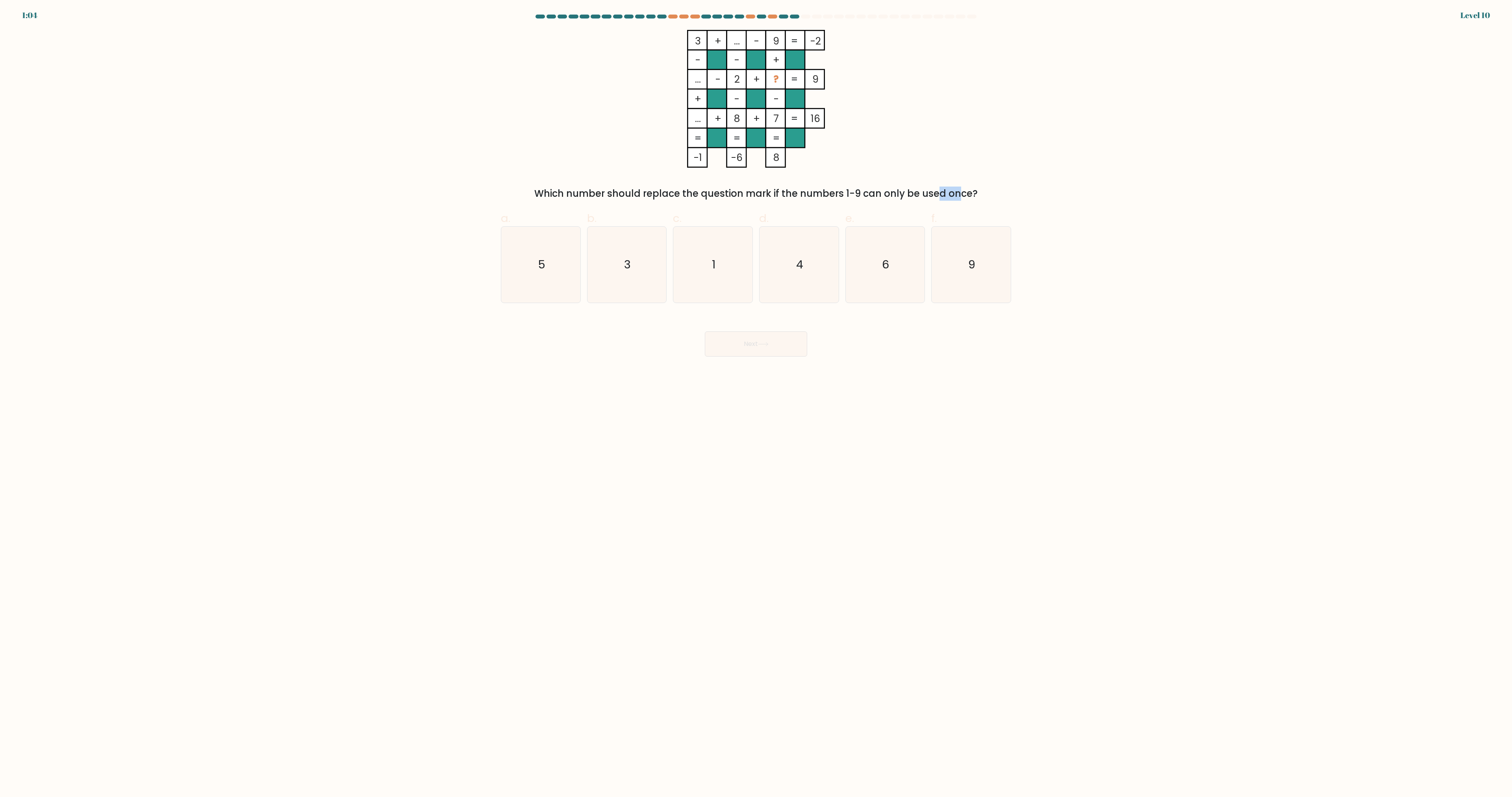
drag, startPoint x: 870, startPoint y: 195, endPoint x: 905, endPoint y: 197, distance: 35.1
click at [894, 195] on div "Which number should replace the question mark if the numbers 1-9 can only be us…" at bounding box center [755, 194] width 501 height 14
drag, startPoint x: 946, startPoint y: 196, endPoint x: 964, endPoint y: 196, distance: 18.0
click at [955, 196] on div "Which number should replace the question mark if the numbers 1-9 can only be us…" at bounding box center [755, 194] width 501 height 14
click at [972, 195] on div "Which number should replace the question mark if the numbers 1-9 can only be us…" at bounding box center [755, 194] width 501 height 14
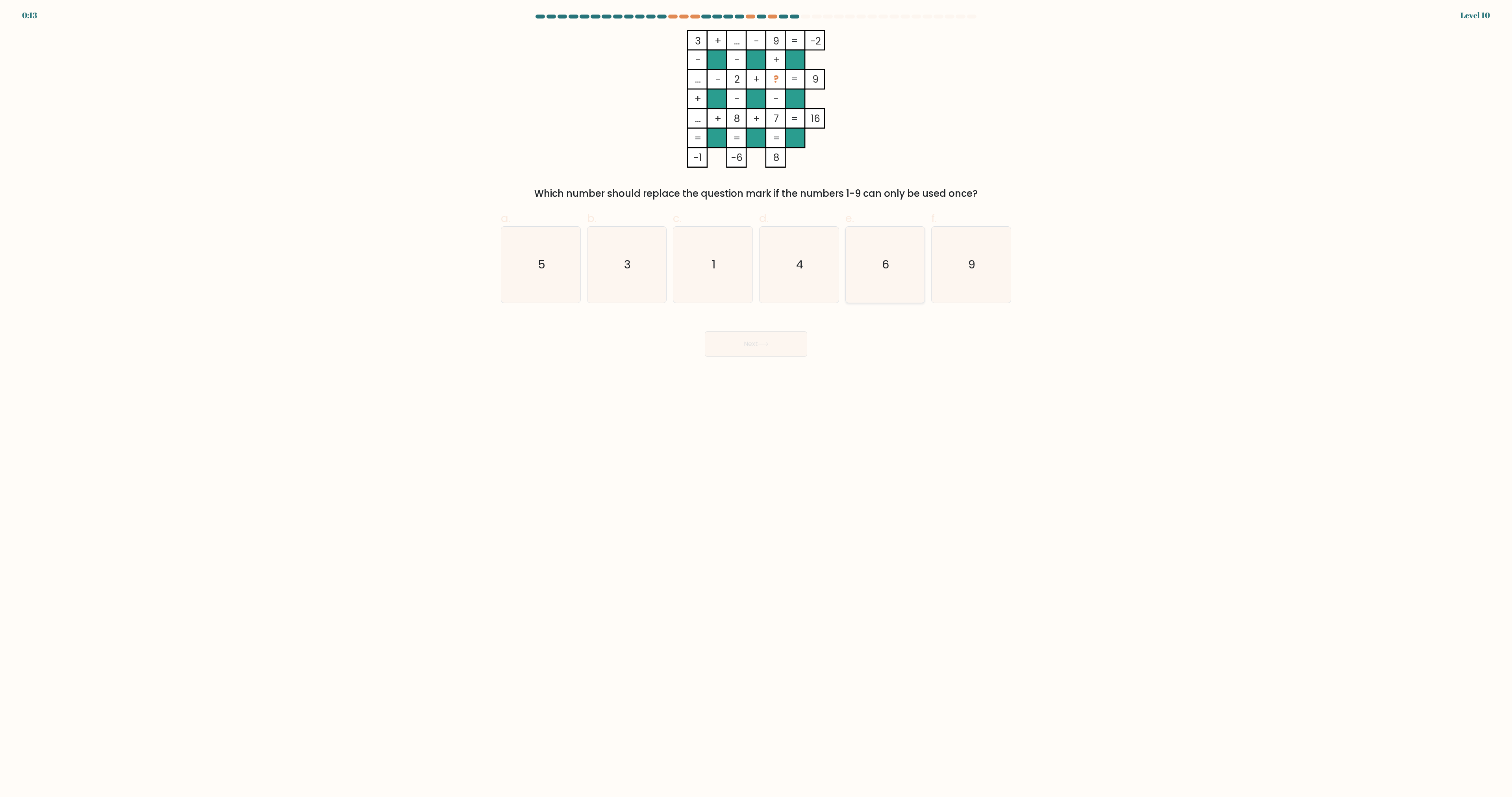
click at [896, 262] on icon "6" at bounding box center [885, 264] width 76 height 76
click at [757, 399] on input "e. 6" at bounding box center [756, 401] width 1 height 5
radio input "true"
click at [767, 345] on icon at bounding box center [763, 344] width 11 height 4
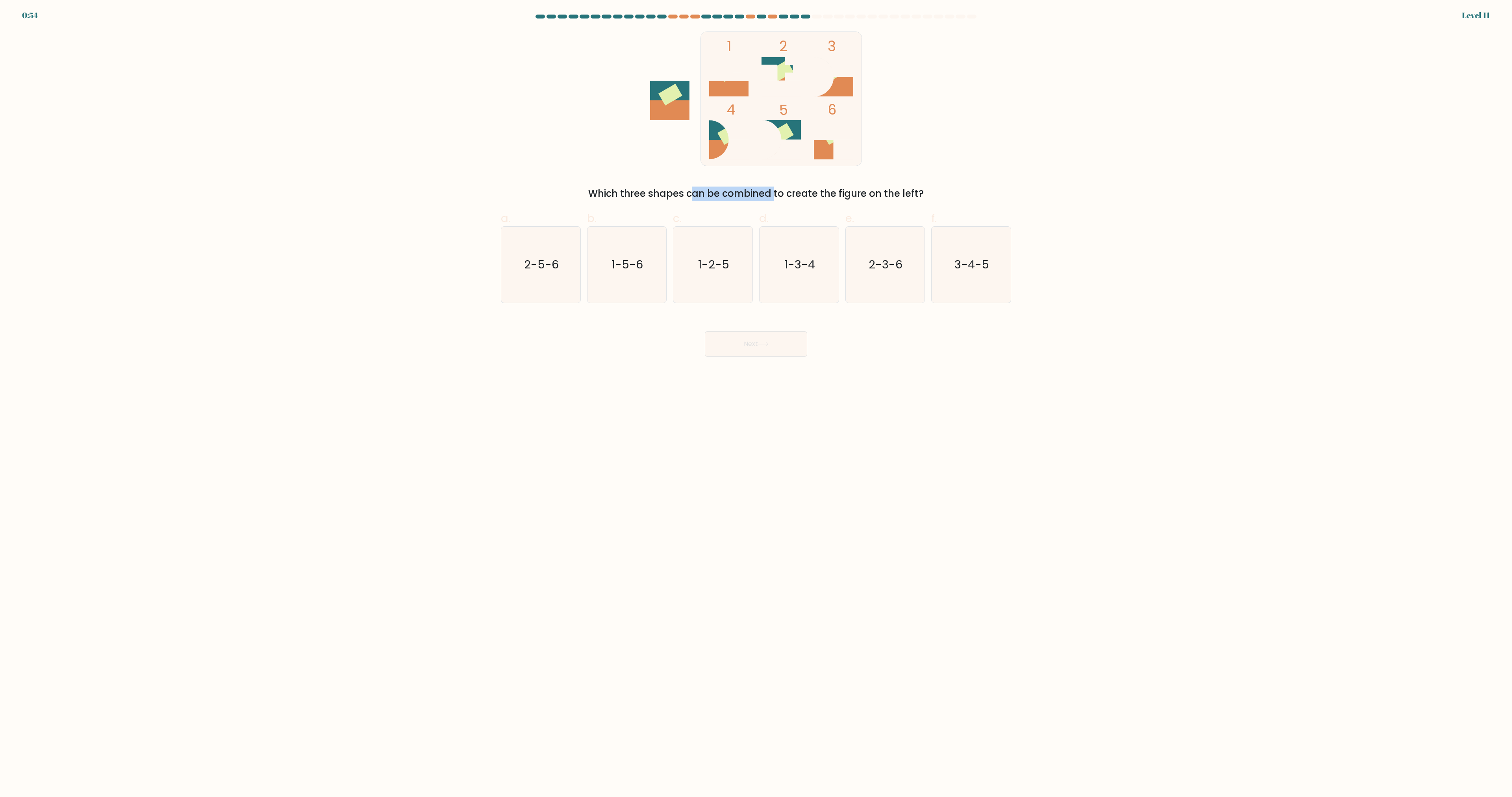
drag, startPoint x: 624, startPoint y: 198, endPoint x: 705, endPoint y: 196, distance: 81.0
click at [704, 196] on div "Which three shapes can be combined to create the figure on the left?" at bounding box center [755, 194] width 501 height 14
click at [857, 197] on div "Which three shapes can be combined to create the figure on the left?" at bounding box center [755, 194] width 501 height 14
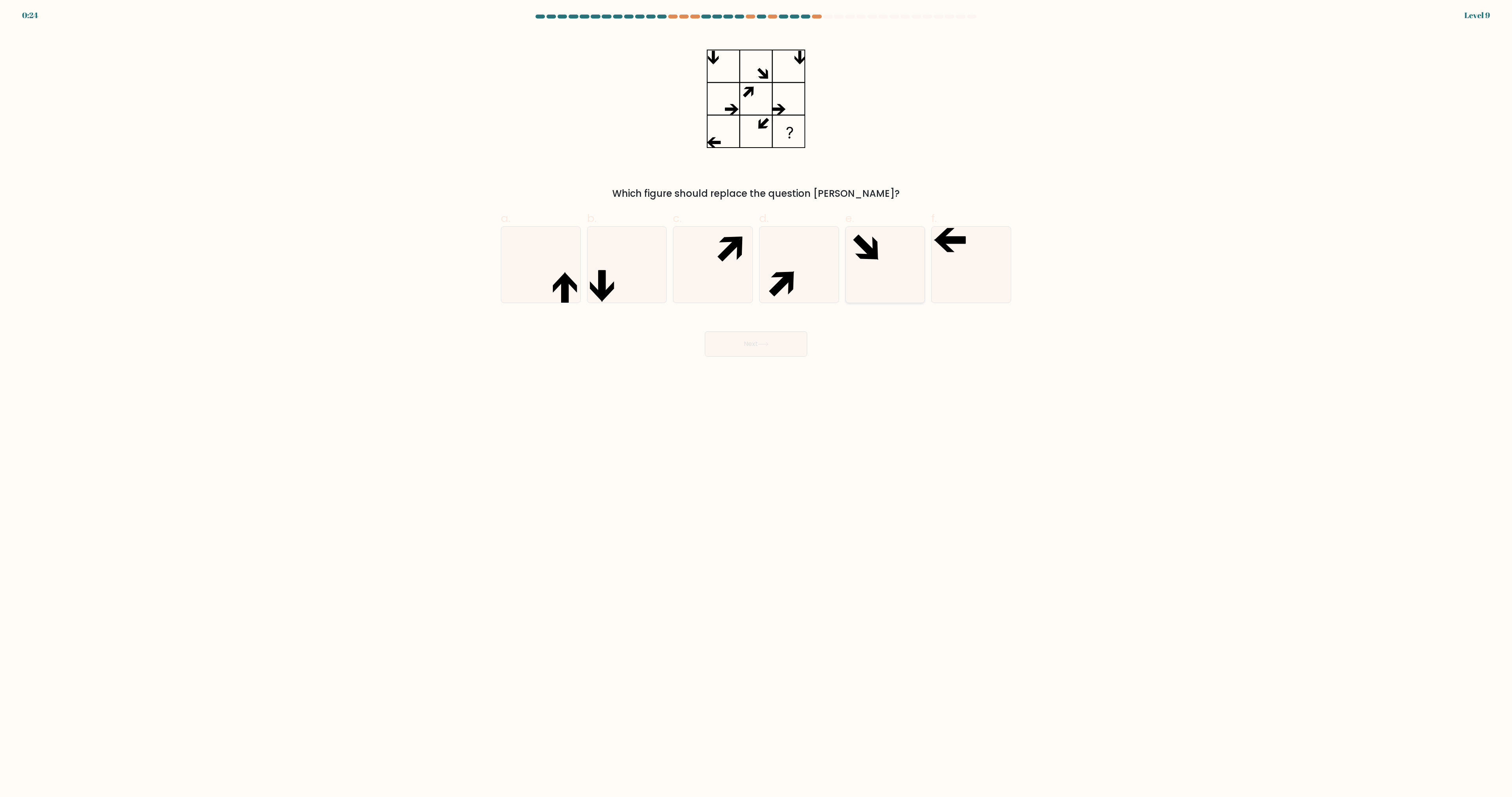
click at [875, 267] on icon at bounding box center [885, 264] width 76 height 76
click at [757, 399] on input "e." at bounding box center [756, 401] width 1 height 5
radio input "true"
click at [758, 344] on button "Next" at bounding box center [756, 344] width 102 height 25
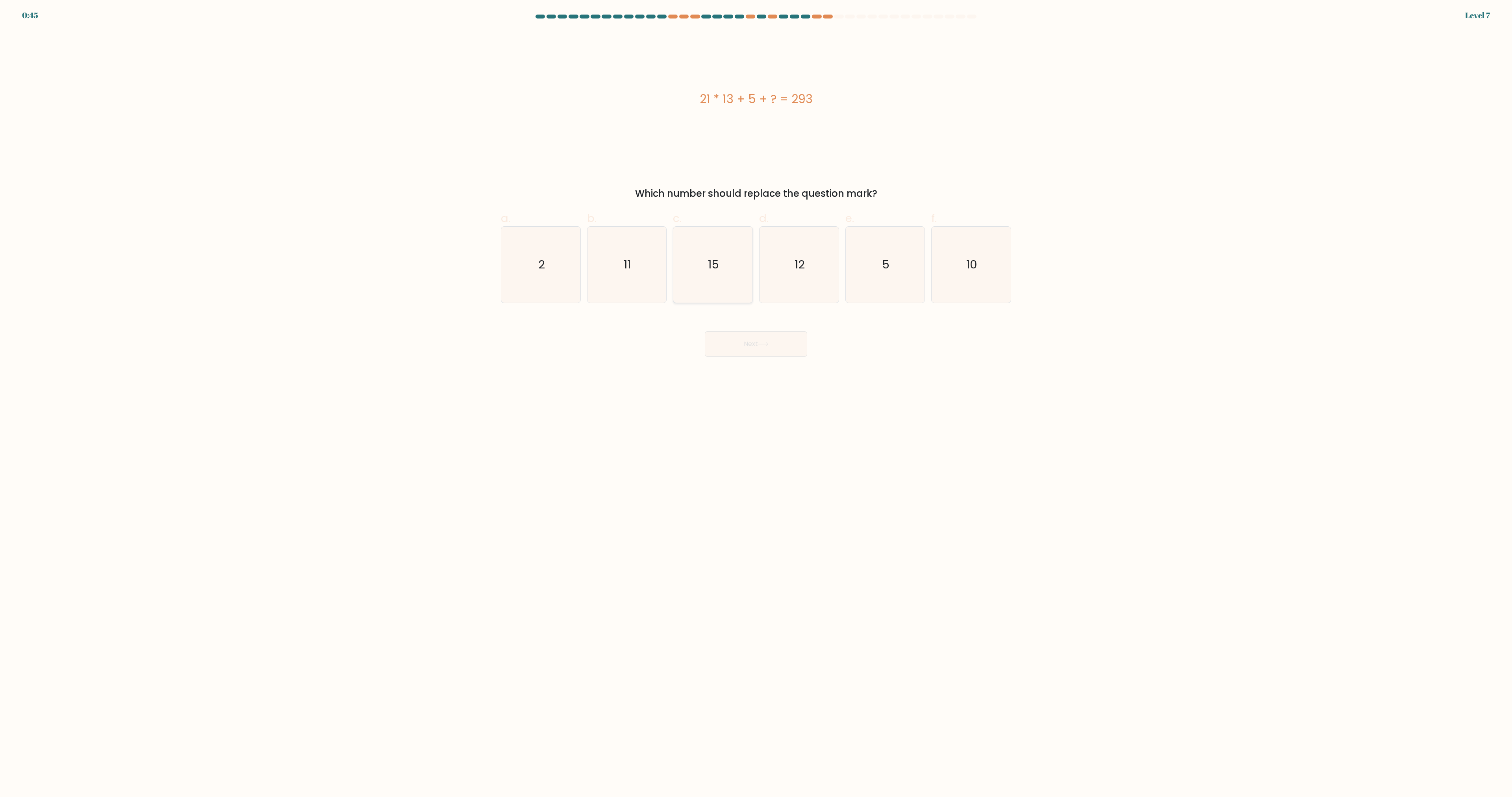
drag, startPoint x: 737, startPoint y: 262, endPoint x: 732, endPoint y: 282, distance: 20.6
click at [734, 265] on icon "15" at bounding box center [713, 264] width 76 height 76
click at [756, 399] on input "c. 15" at bounding box center [756, 401] width 1 height 5
radio input "true"
click at [789, 349] on button "Next" at bounding box center [756, 344] width 102 height 25
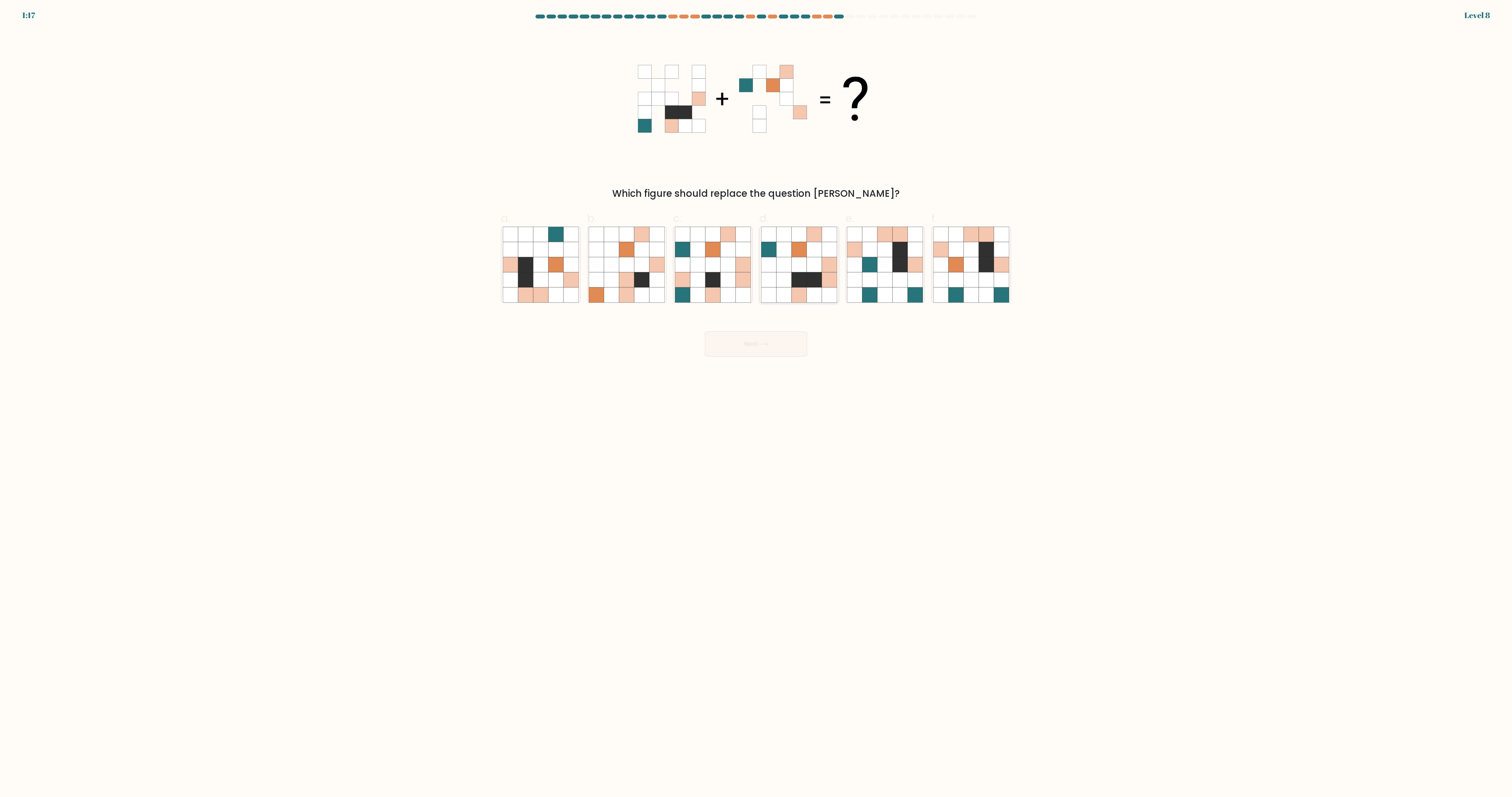
click at [801, 279] on icon at bounding box center [798, 279] width 15 height 15
click at [757, 399] on input "d." at bounding box center [756, 401] width 1 height 5
radio input "true"
click at [768, 340] on button "Next" at bounding box center [756, 344] width 102 height 25
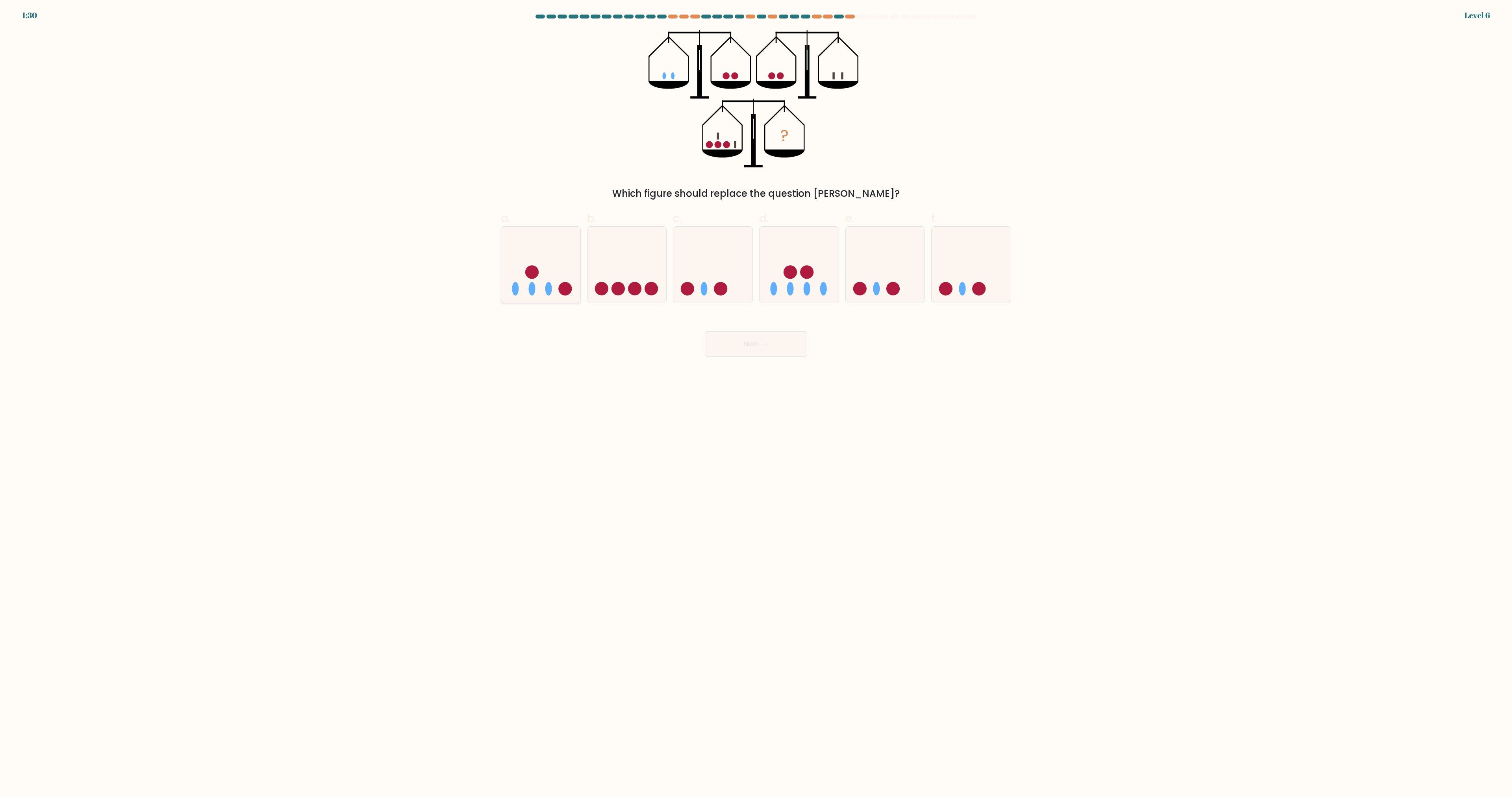
click at [535, 275] on circle at bounding box center [532, 272] width 14 height 13
click at [756, 399] on input "a." at bounding box center [756, 401] width 1 height 5
radio input "true"
click at [762, 342] on button "Next" at bounding box center [756, 344] width 102 height 25
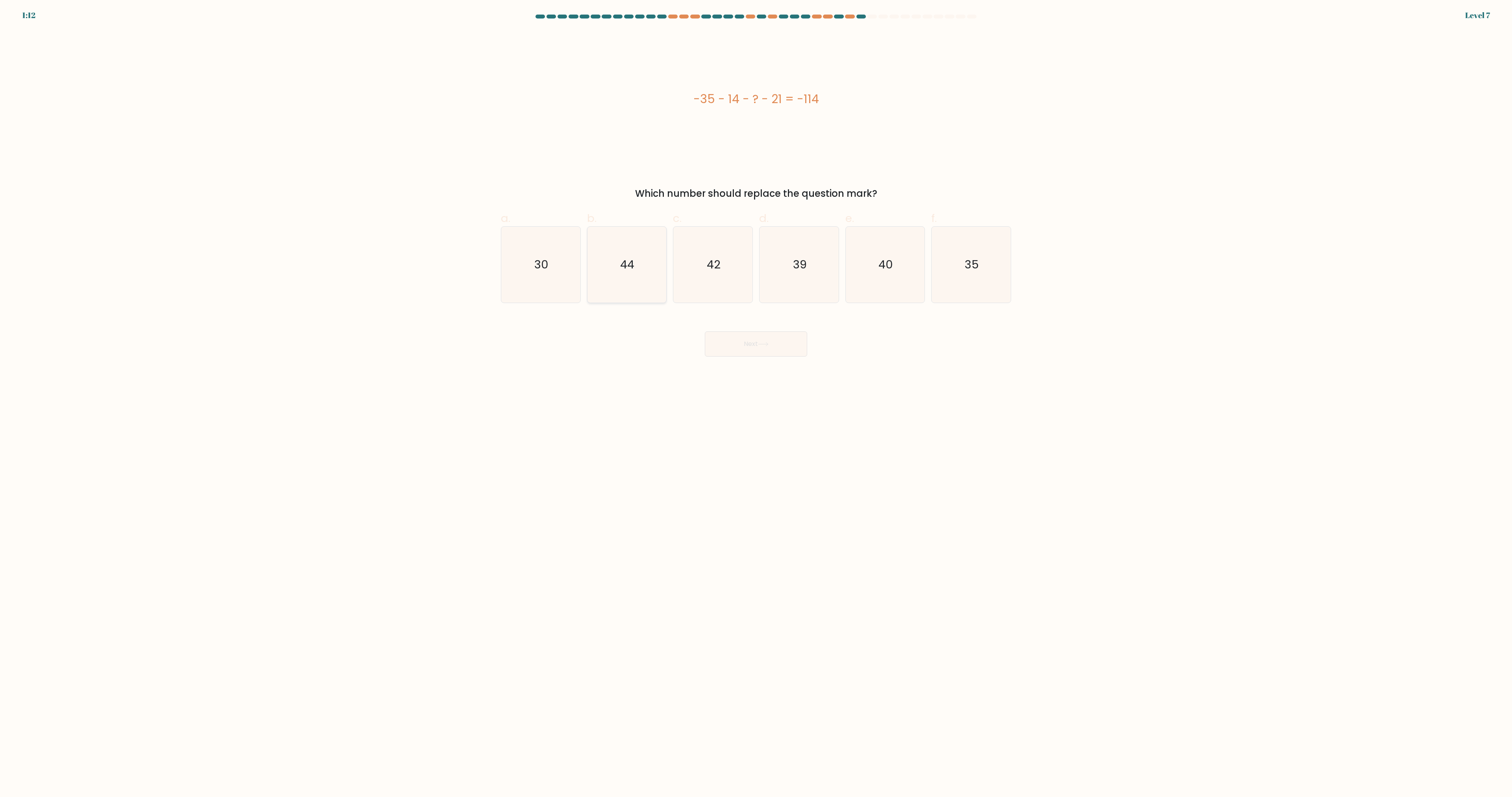
drag, startPoint x: 635, startPoint y: 276, endPoint x: 657, endPoint y: 313, distance: 43.0
click at [635, 276] on icon "44" at bounding box center [626, 264] width 76 height 76
click at [756, 399] on input "b. 44" at bounding box center [756, 401] width 1 height 5
radio input "true"
click at [754, 346] on button "Next" at bounding box center [756, 344] width 102 height 25
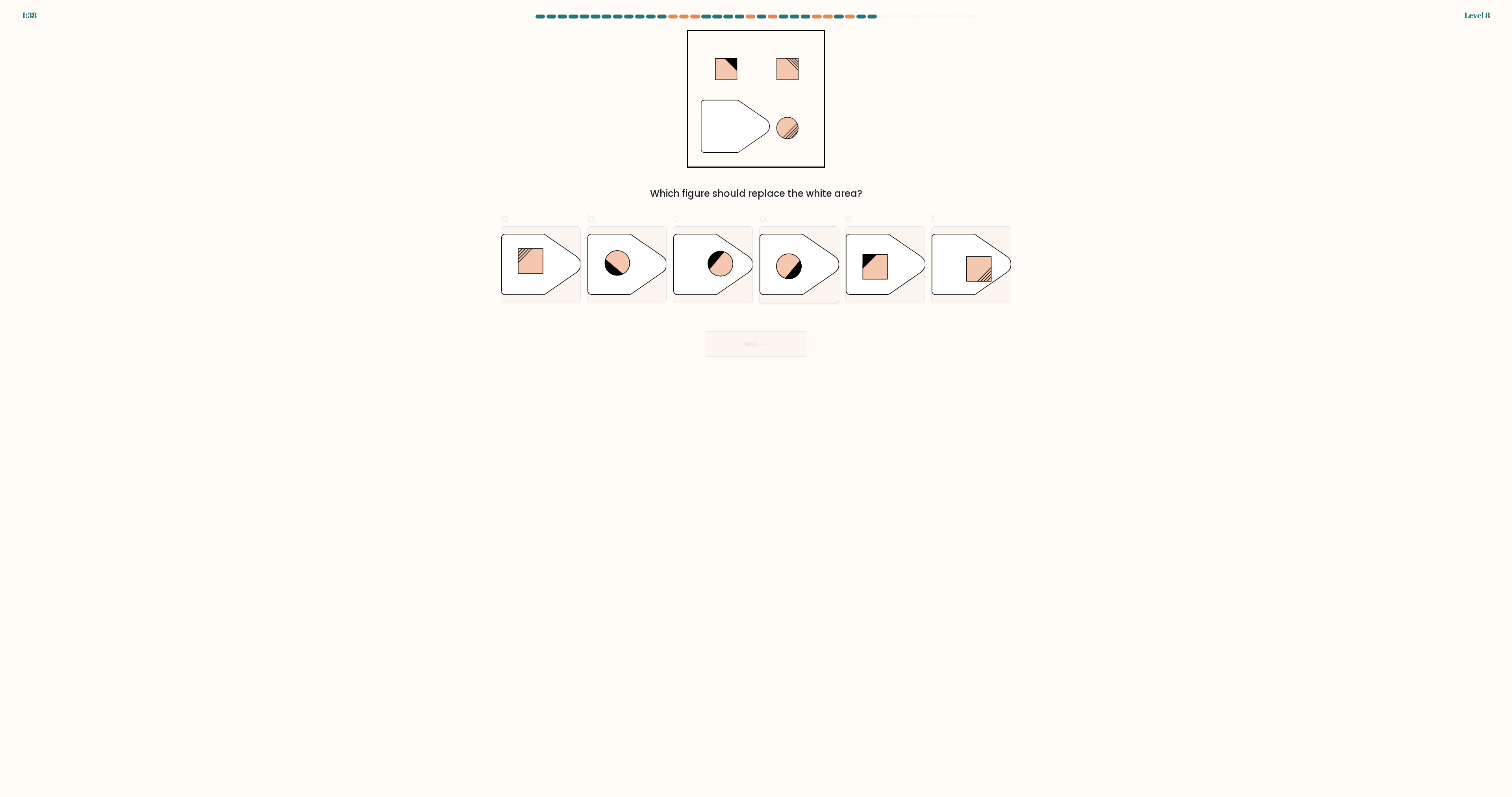
click at [797, 275] on icon at bounding box center [794, 270] width 19 height 20
click at [757, 399] on input "d." at bounding box center [756, 401] width 1 height 5
radio input "true"
click at [775, 341] on button "Next" at bounding box center [756, 344] width 102 height 25
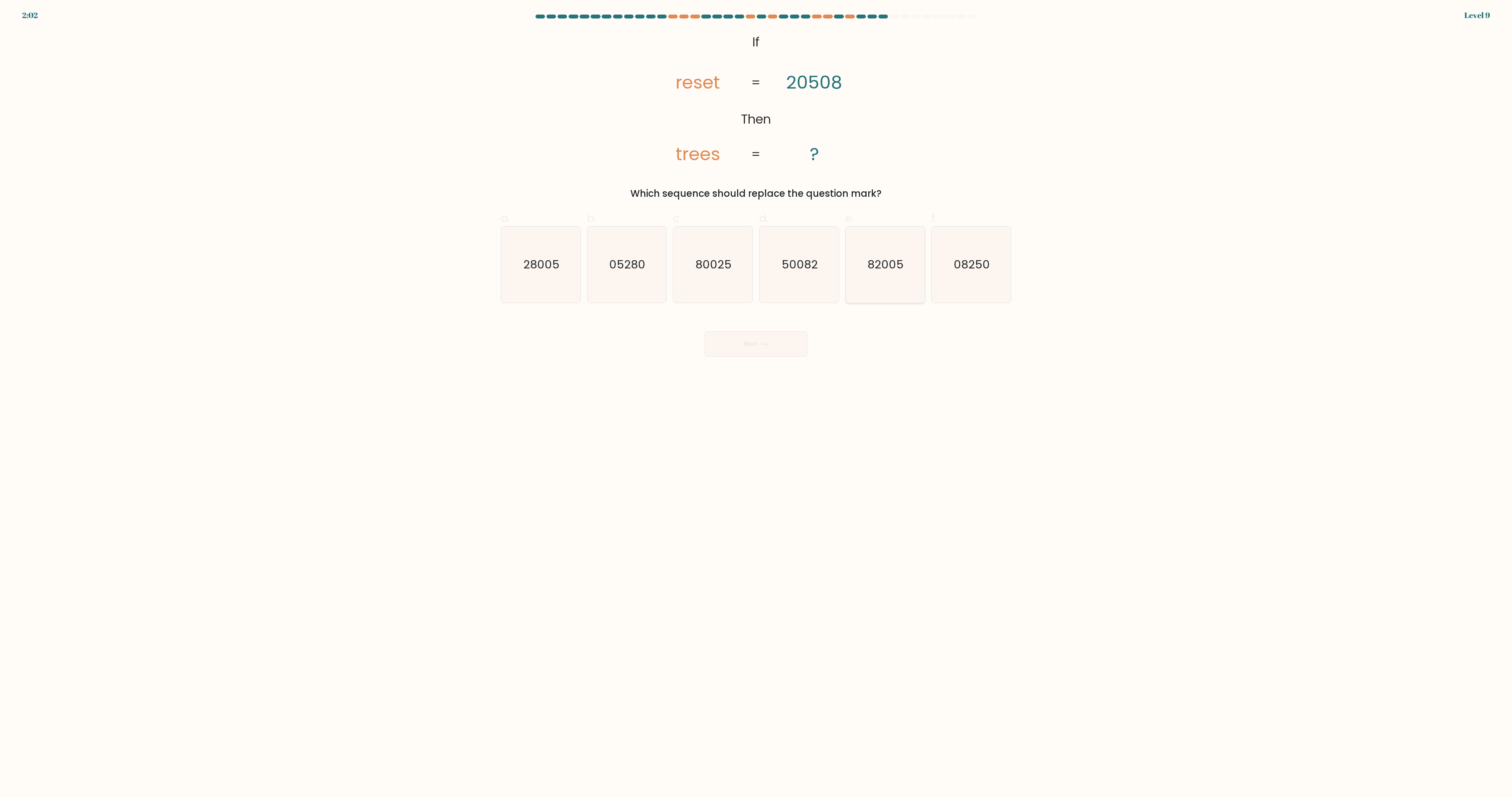
click at [865, 280] on icon "82005" at bounding box center [885, 264] width 76 height 76
click at [757, 399] on input "e. 82005" at bounding box center [756, 401] width 1 height 5
radio input "true"
click at [775, 345] on button "Next" at bounding box center [756, 344] width 102 height 25
click at [794, 266] on icon "6" at bounding box center [799, 264] width 76 height 76
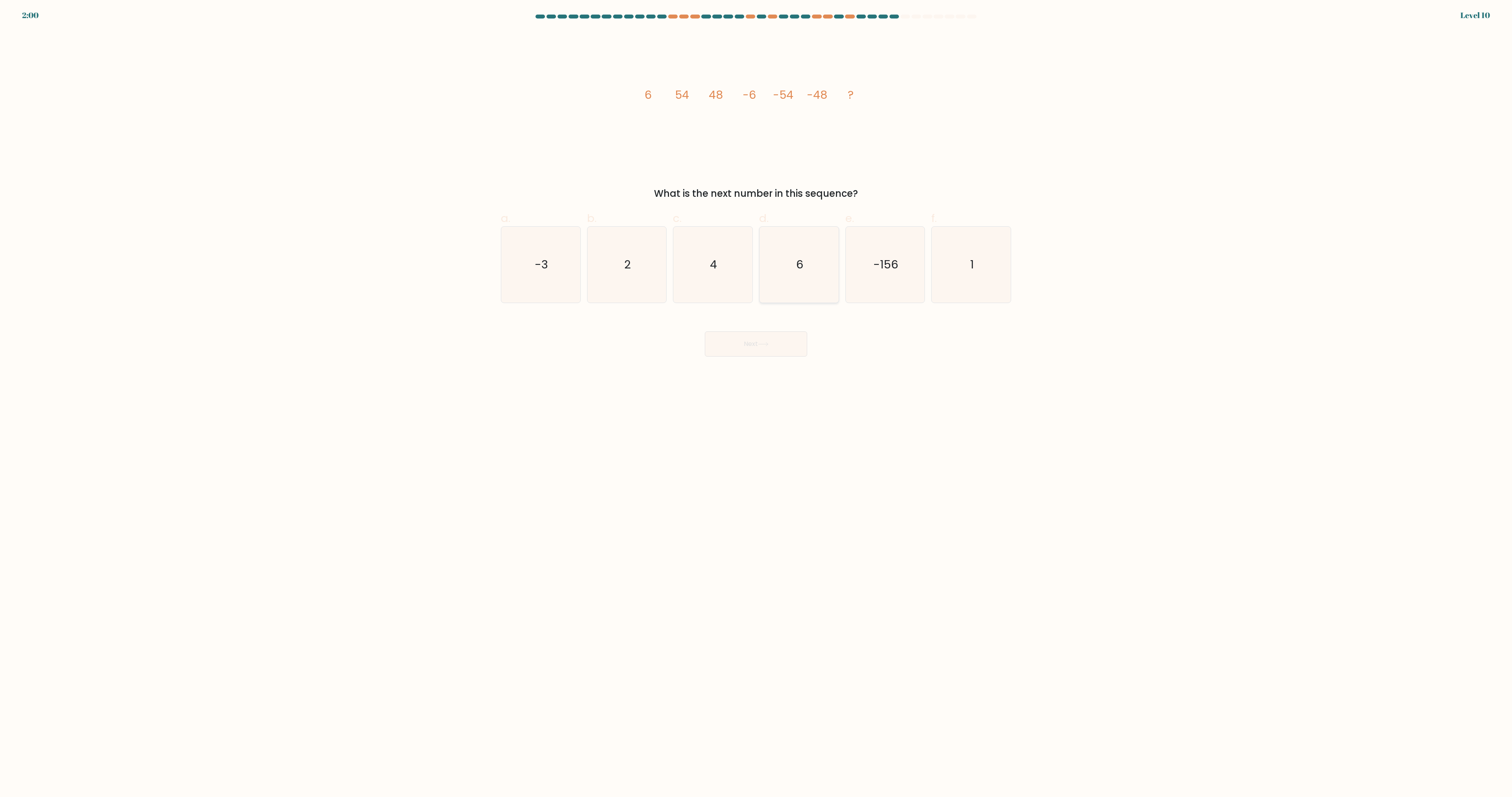
click at [757, 399] on input "d. 6" at bounding box center [756, 401] width 1 height 5
radio input "true"
click at [770, 350] on button "Next" at bounding box center [756, 344] width 102 height 25
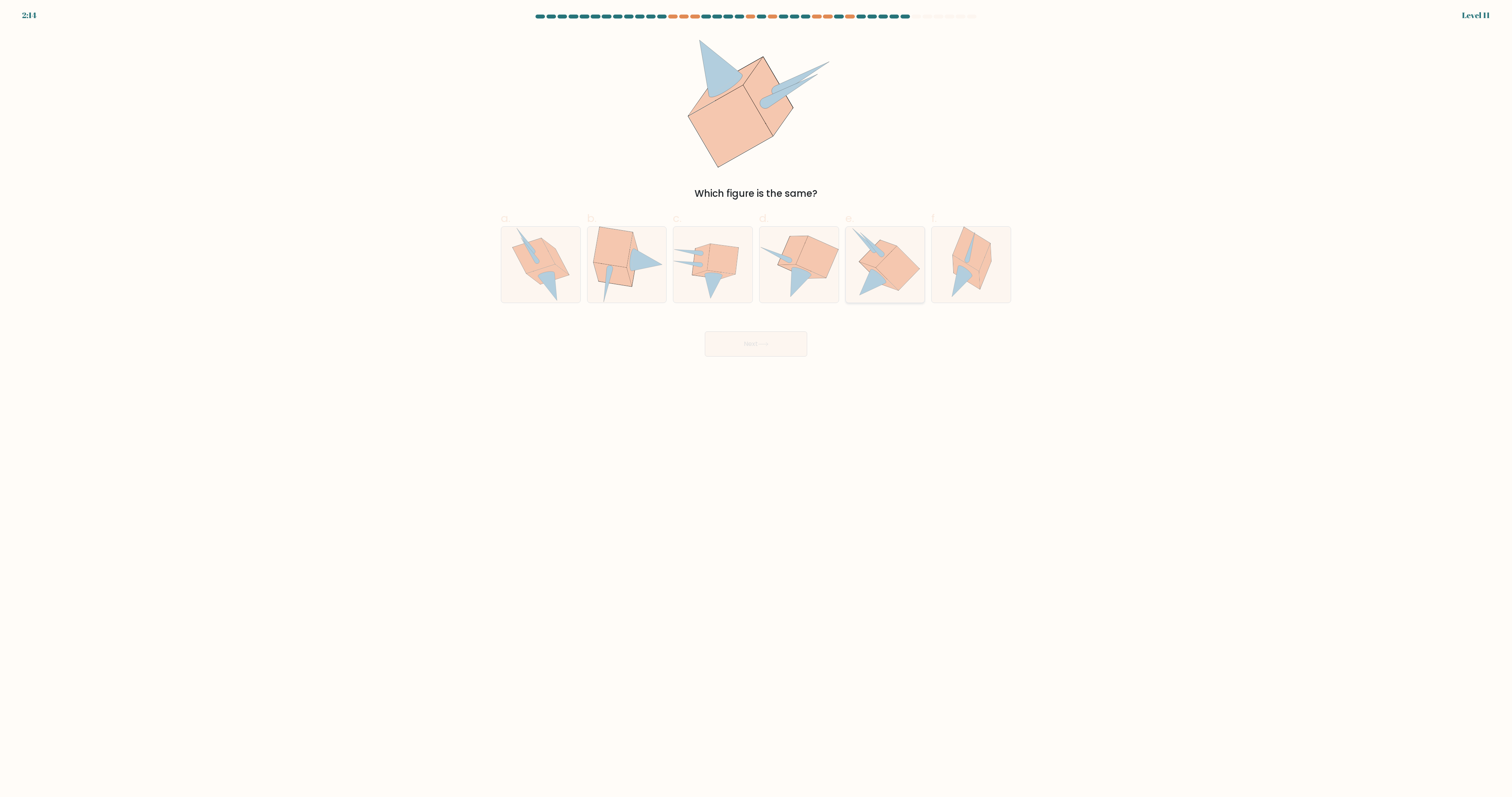
click at [873, 286] on icon at bounding box center [872, 283] width 26 height 26
click at [757, 399] on input "e." at bounding box center [756, 401] width 1 height 5
radio input "true"
click at [755, 336] on button "Next" at bounding box center [756, 344] width 102 height 25
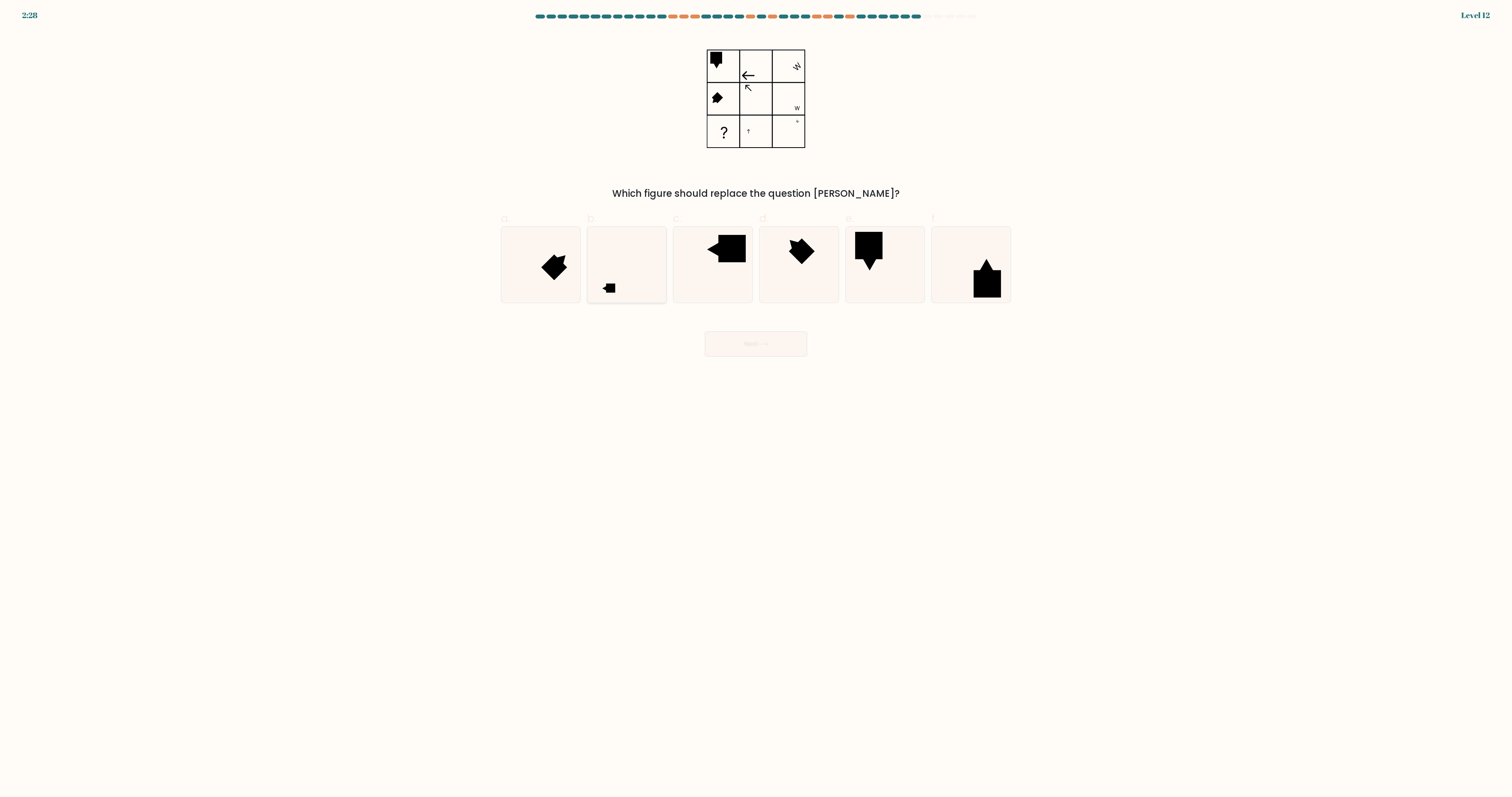
click at [619, 291] on icon at bounding box center [626, 264] width 76 height 76
click at [756, 399] on input "b." at bounding box center [756, 401] width 1 height 5
radio input "true"
click at [765, 347] on button "Next" at bounding box center [756, 344] width 102 height 25
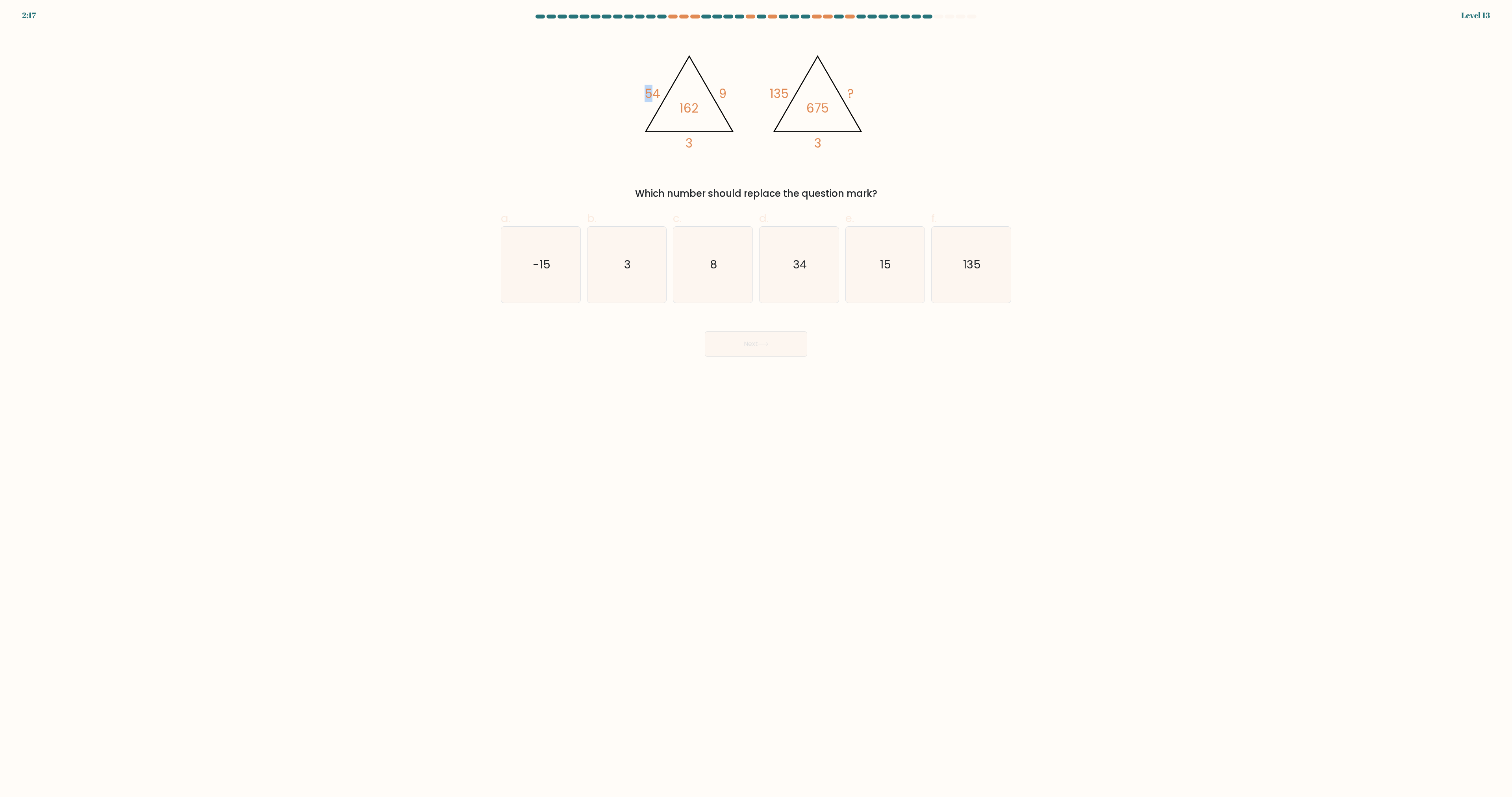
drag, startPoint x: 645, startPoint y: 94, endPoint x: 664, endPoint y: 94, distance: 19.0
click at [661, 94] on icon "@import url('https://fonts.googleapis.com/css?family=Abril+Fatface:400,100,100i…" at bounding box center [756, 99] width 236 height 138
drag, startPoint x: 771, startPoint y: 92, endPoint x: 778, endPoint y: 92, distance: 7.0
click at [778, 92] on tspan "135" at bounding box center [779, 94] width 19 height 18
click at [785, 93] on tspan "135" at bounding box center [779, 94] width 19 height 18
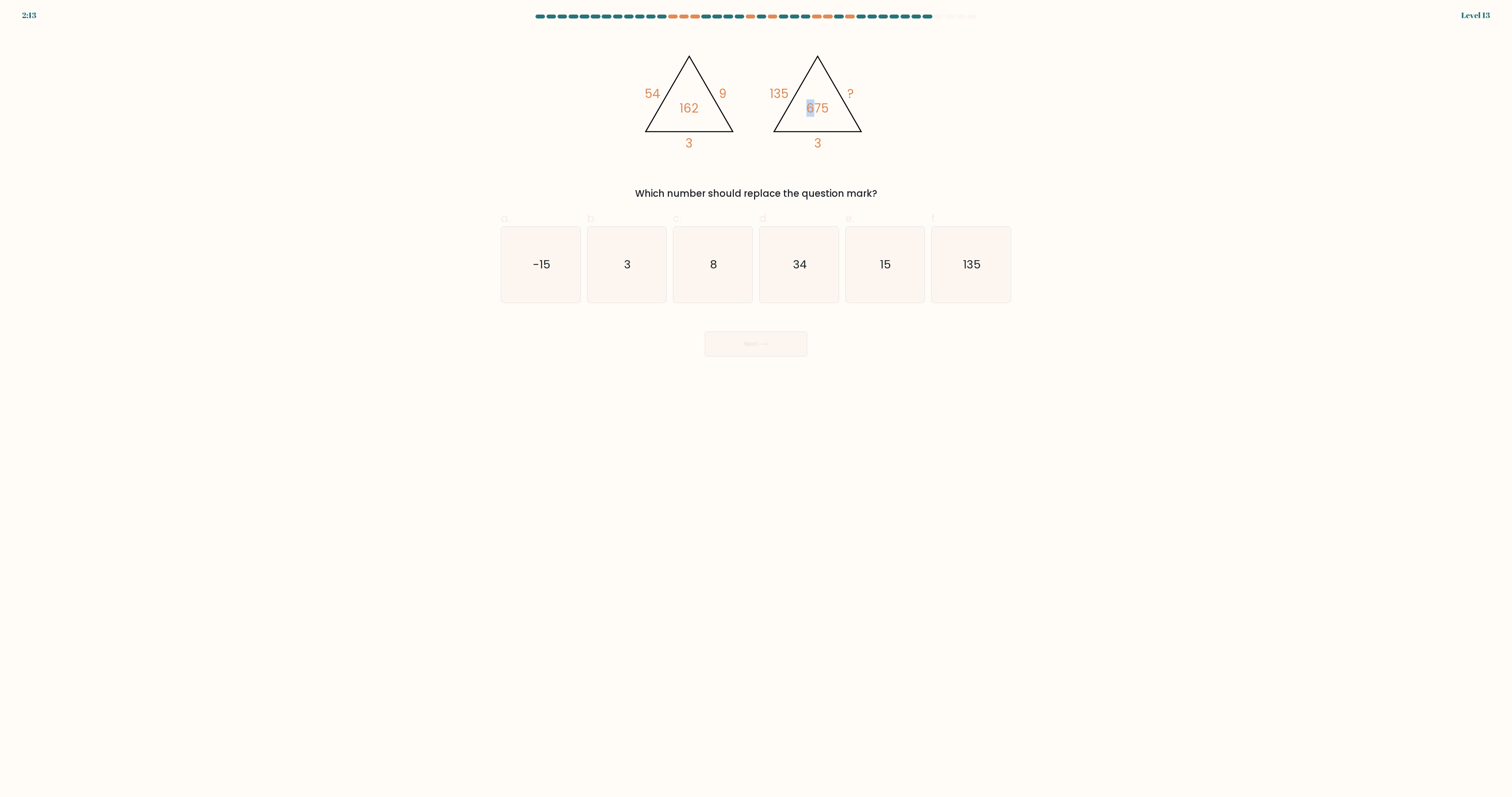
click at [812, 112] on tspan "675" at bounding box center [818, 109] width 22 height 18
click at [826, 112] on tspan "675" at bounding box center [818, 109] width 22 height 18
click at [829, 112] on icon "@import url('https://fonts.googleapis.com/css?family=Abril+Fatface:400,100,100i…" at bounding box center [756, 99] width 236 height 138
click at [640, 258] on icon "3" at bounding box center [626, 264] width 76 height 76
click at [756, 399] on input "b. 3" at bounding box center [756, 401] width 1 height 5
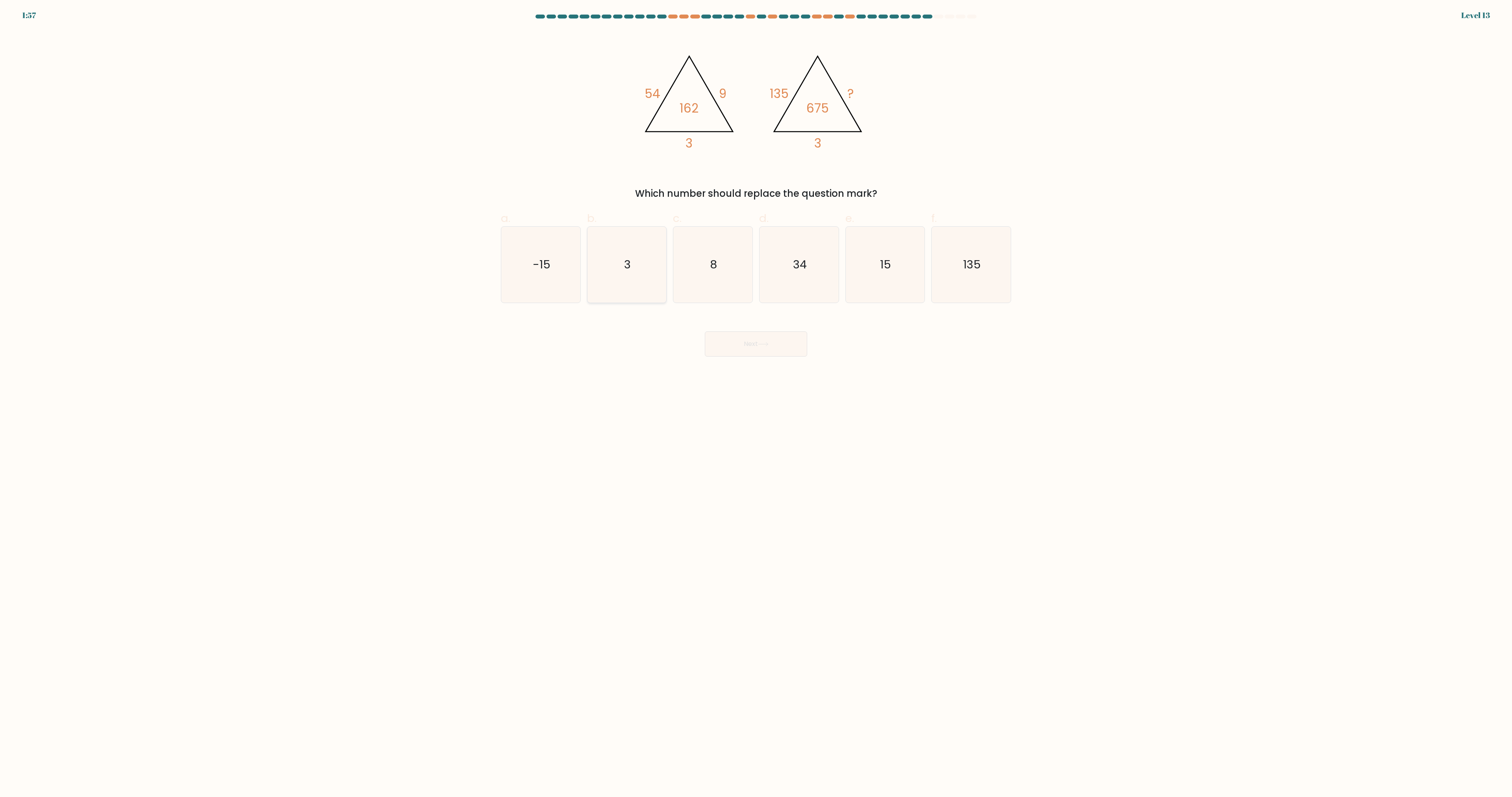
radio input "true"
click at [794, 343] on button "Next" at bounding box center [756, 344] width 102 height 25
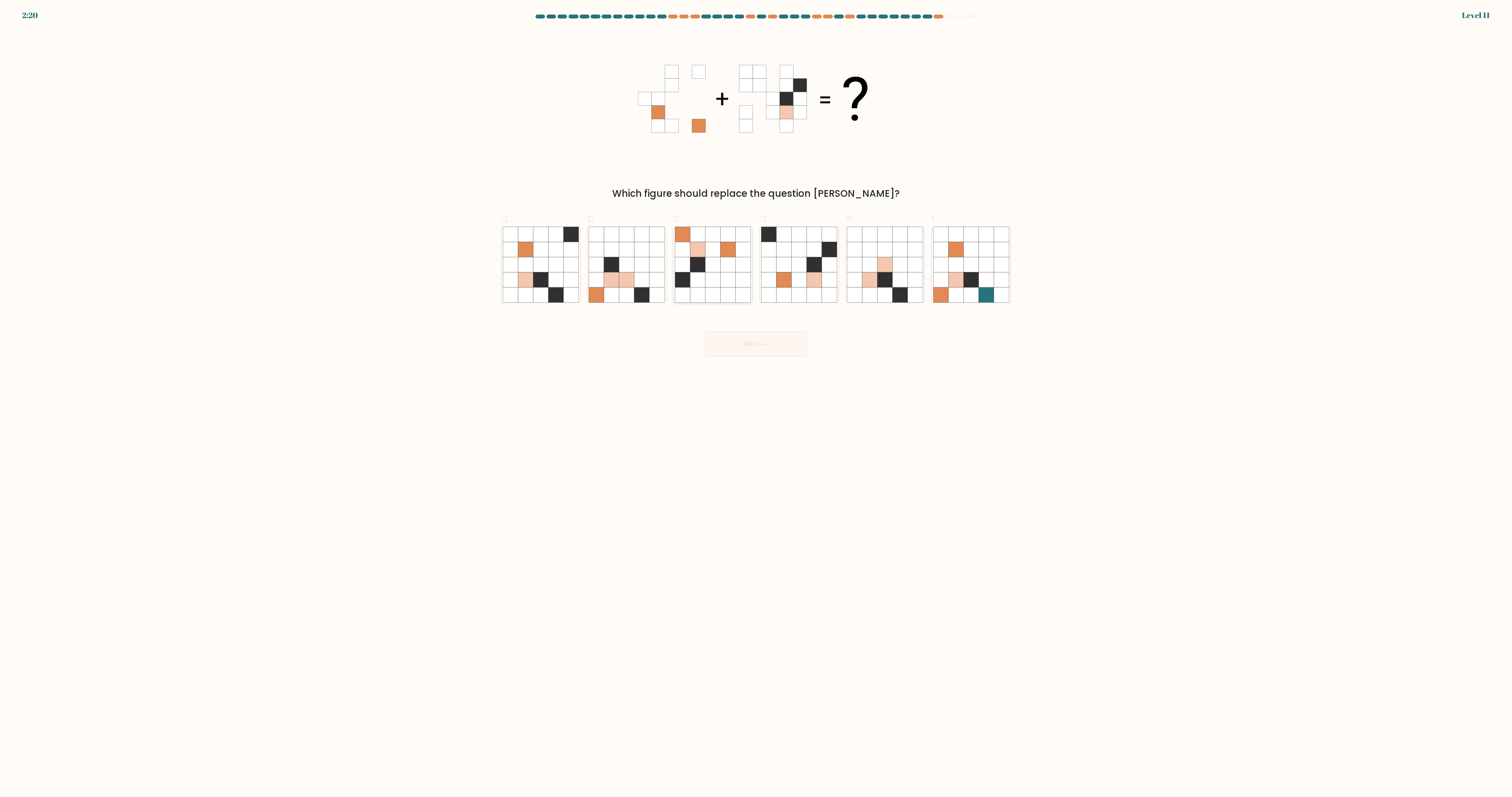
click at [717, 278] on icon at bounding box center [712, 279] width 15 height 15
click at [756, 399] on input "c." at bounding box center [756, 401] width 1 height 5
radio input "true"
click at [784, 342] on button "Next" at bounding box center [756, 344] width 102 height 25
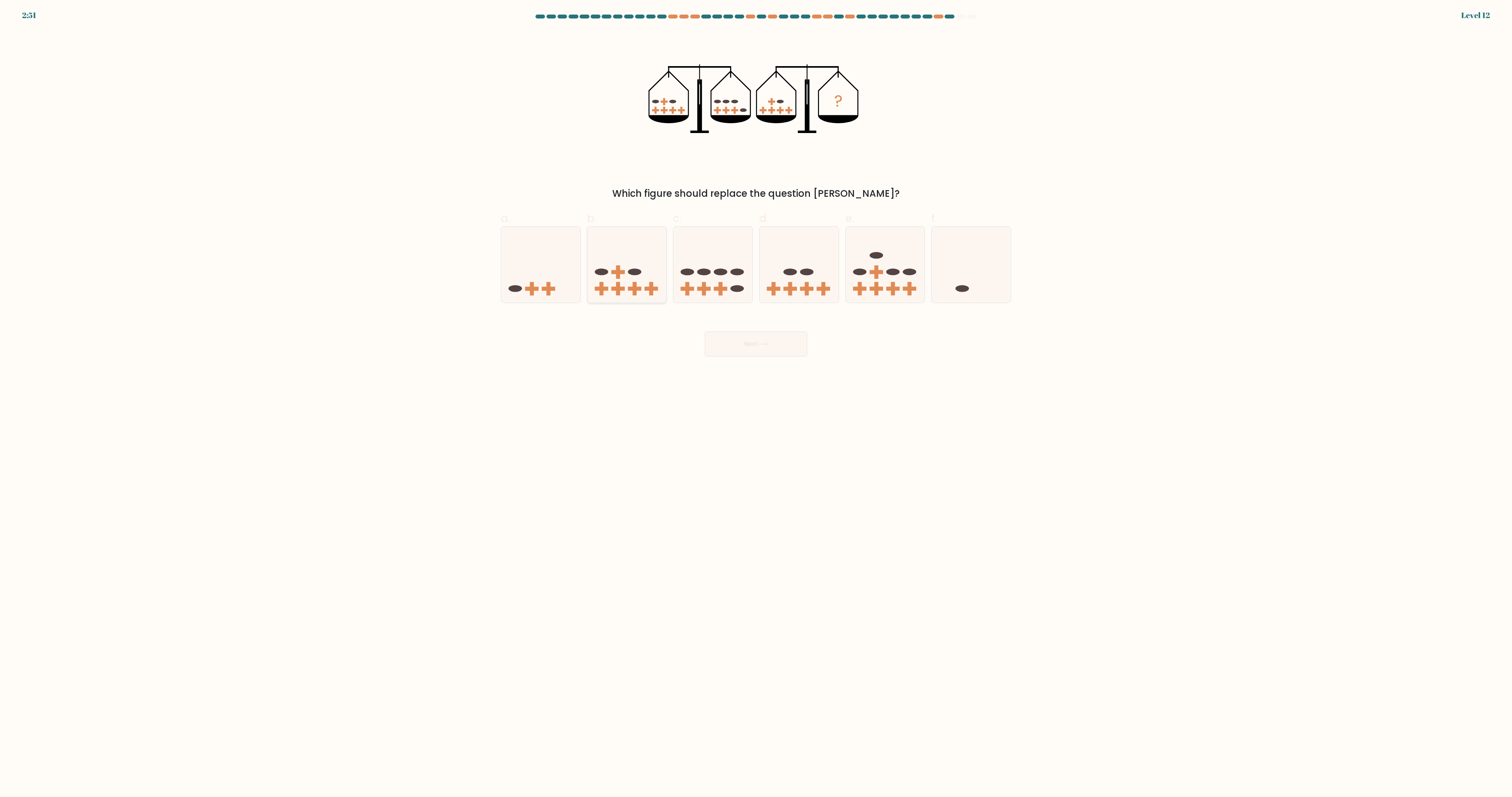
drag, startPoint x: 621, startPoint y: 275, endPoint x: 636, endPoint y: 296, distance: 25.8
click at [622, 275] on icon at bounding box center [627, 265] width 79 height 65
click at [756, 399] on input "b." at bounding box center [756, 401] width 1 height 5
radio input "true"
click at [771, 342] on button "Next" at bounding box center [756, 344] width 102 height 25
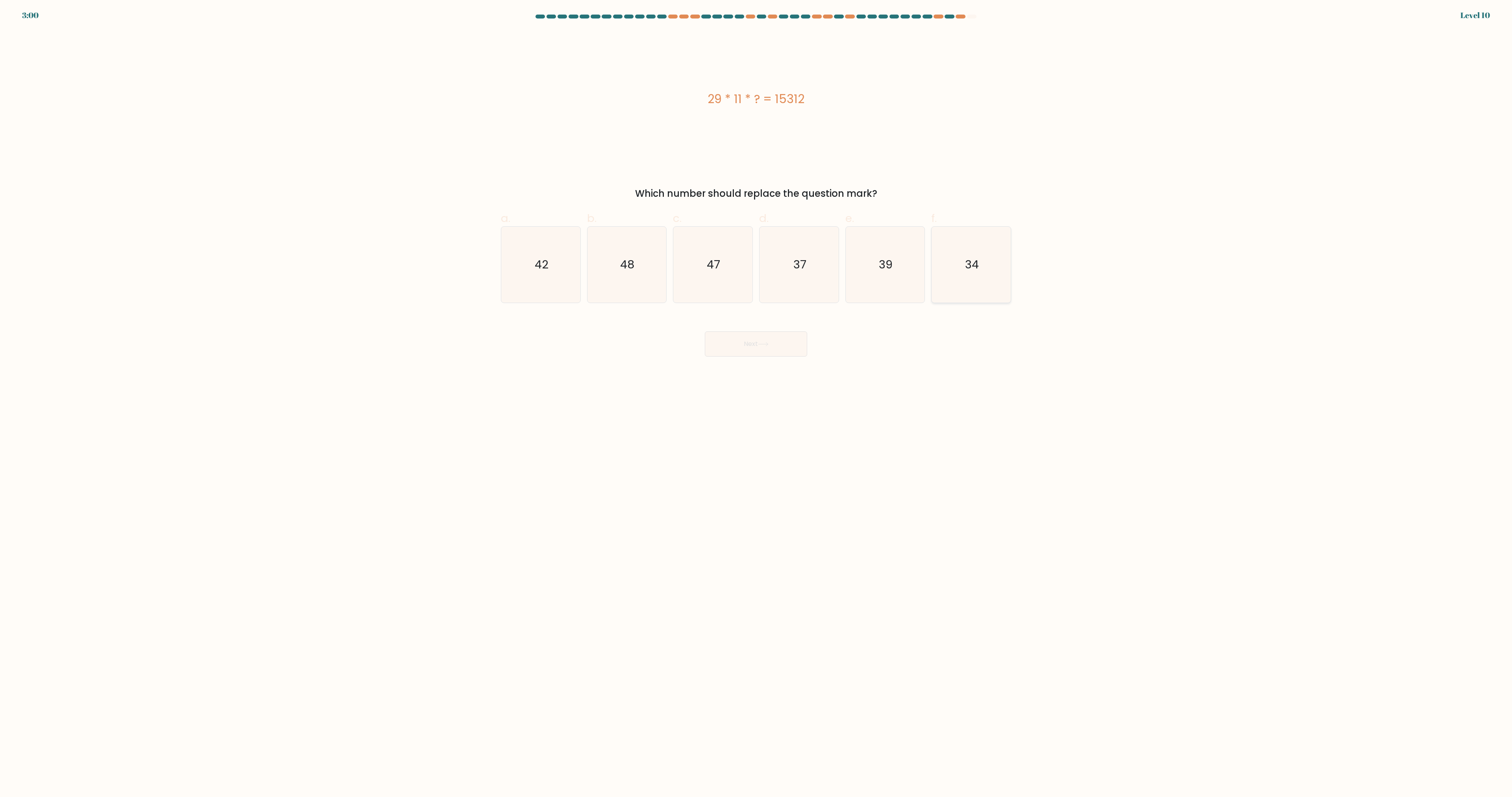
click at [968, 279] on icon "34" at bounding box center [971, 264] width 76 height 76
click at [757, 399] on input "f. 34" at bounding box center [756, 401] width 1 height 5
radio input "true"
click at [787, 347] on button "Next" at bounding box center [756, 344] width 102 height 25
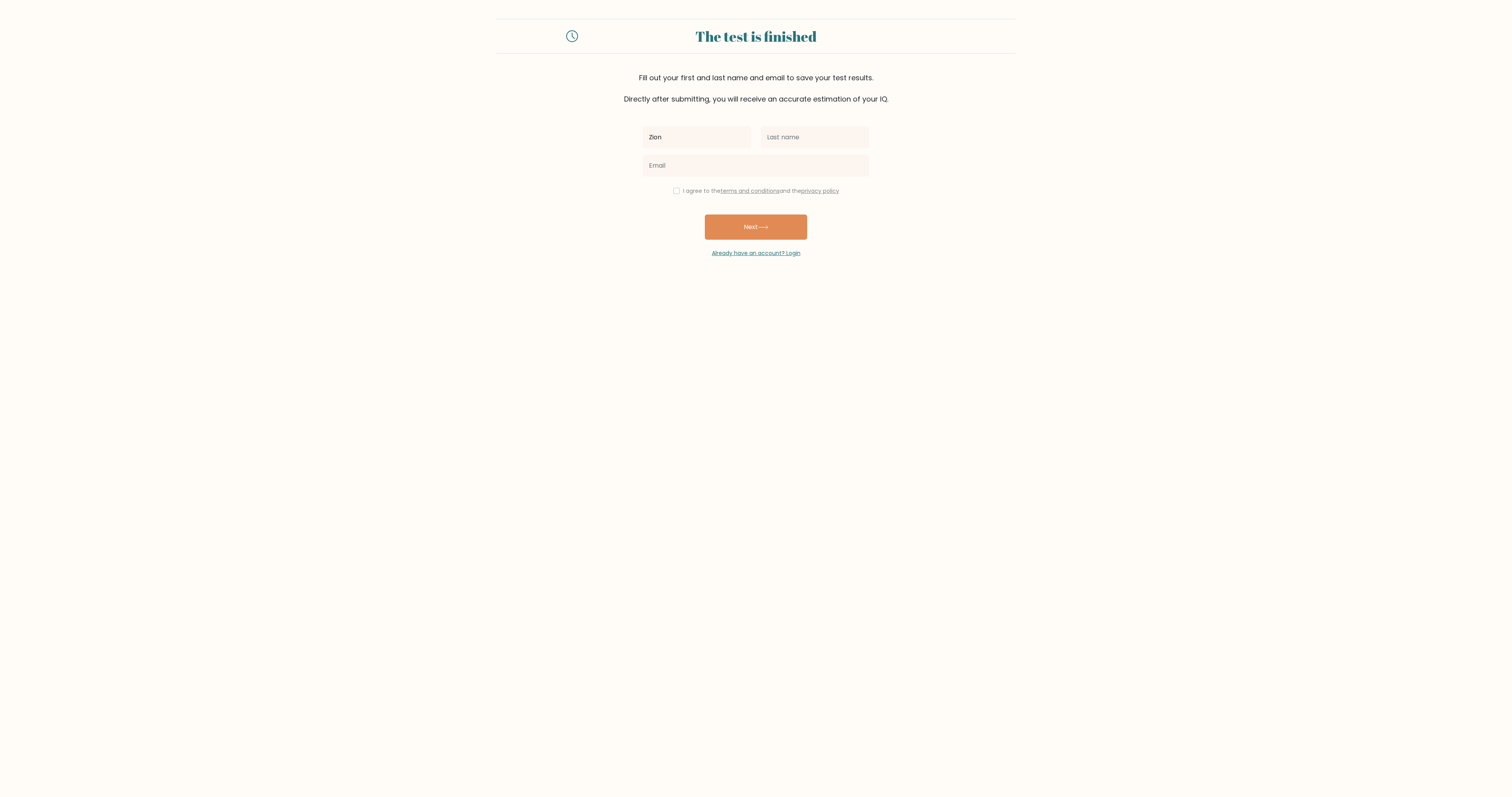
type input "Zion"
click at [791, 147] on input "text" at bounding box center [815, 137] width 109 height 22
type input "Dazz"
click at [747, 162] on input "email" at bounding box center [756, 166] width 227 height 22
type input "[EMAIL_ADDRESS][DOMAIN_NAME]"
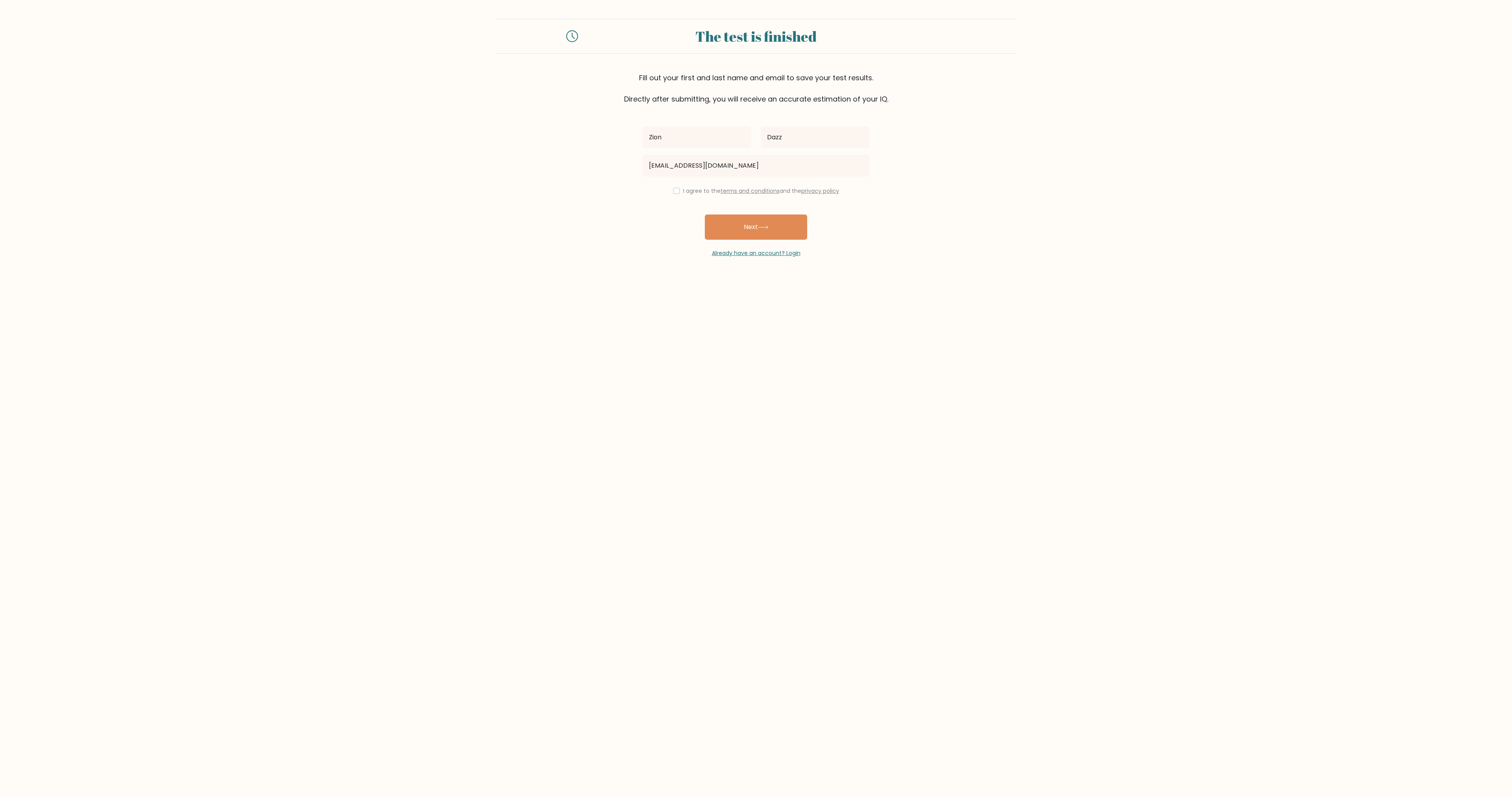
click at [638, 248] on form "The test is finished Fill out your first and last name and email to save your t…" at bounding box center [756, 138] width 1512 height 239
click at [675, 190] on input "checkbox" at bounding box center [676, 191] width 6 height 6
checkbox input "true"
click at [762, 227] on icon at bounding box center [763, 227] width 11 height 4
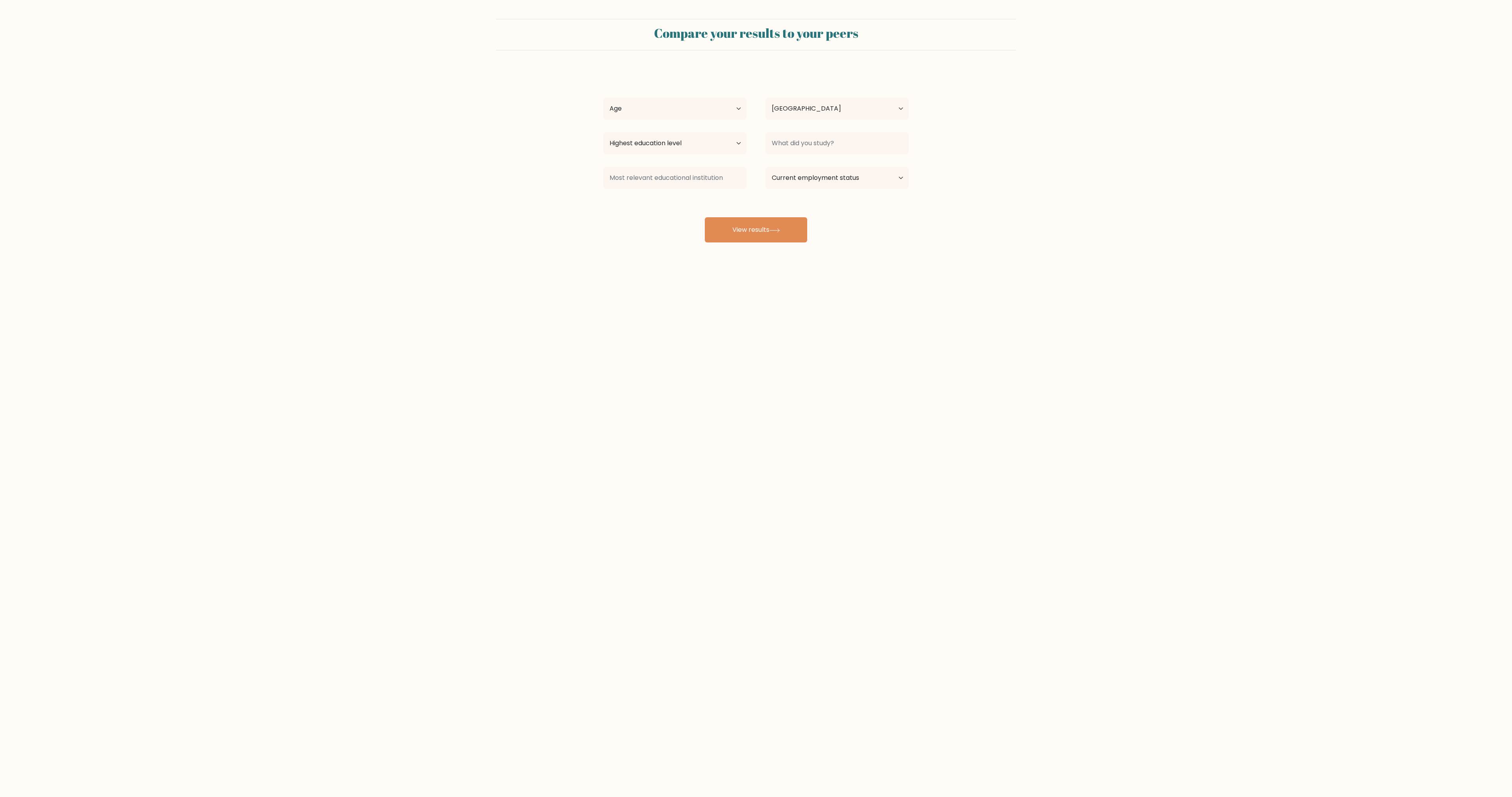
select select "GB"
click at [714, 109] on select "Age Under [DEMOGRAPHIC_DATA] [DEMOGRAPHIC_DATA] [DEMOGRAPHIC_DATA] [DEMOGRAPHIC…" at bounding box center [675, 109] width 143 height 22
select select "18_24"
click at [603, 97] on select "Age Under 18 years old 18-24 years old 25-34 years old 35-44 years old 45-54 ye…" at bounding box center [675, 109] width 143 height 22
click at [843, 146] on input at bounding box center [837, 143] width 143 height 22
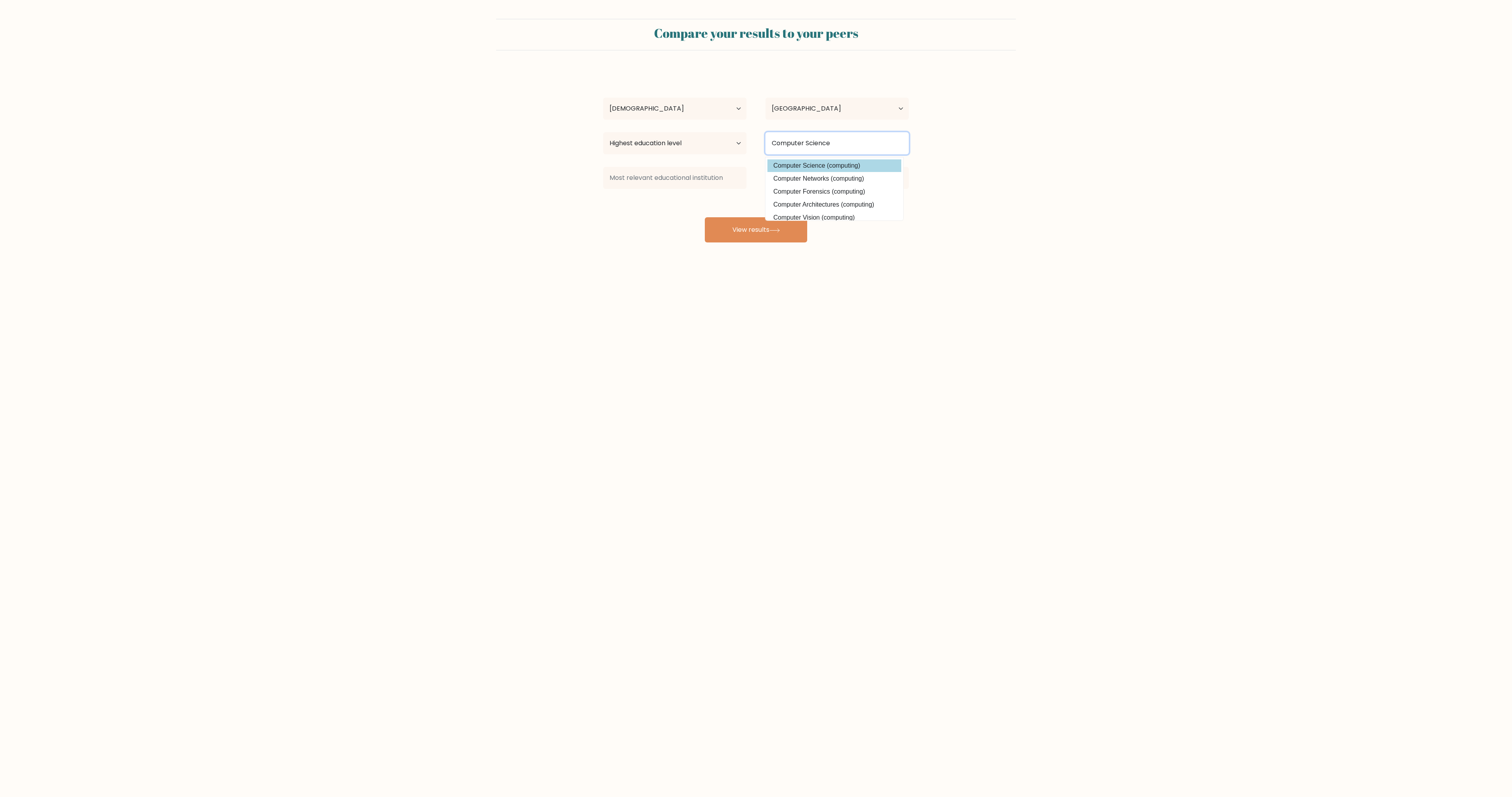
type input "Computer Science"
click at [841, 166] on option "Computer Science (computing)" at bounding box center [834, 166] width 134 height 12
click at [674, 177] on input at bounding box center [675, 178] width 143 height 22
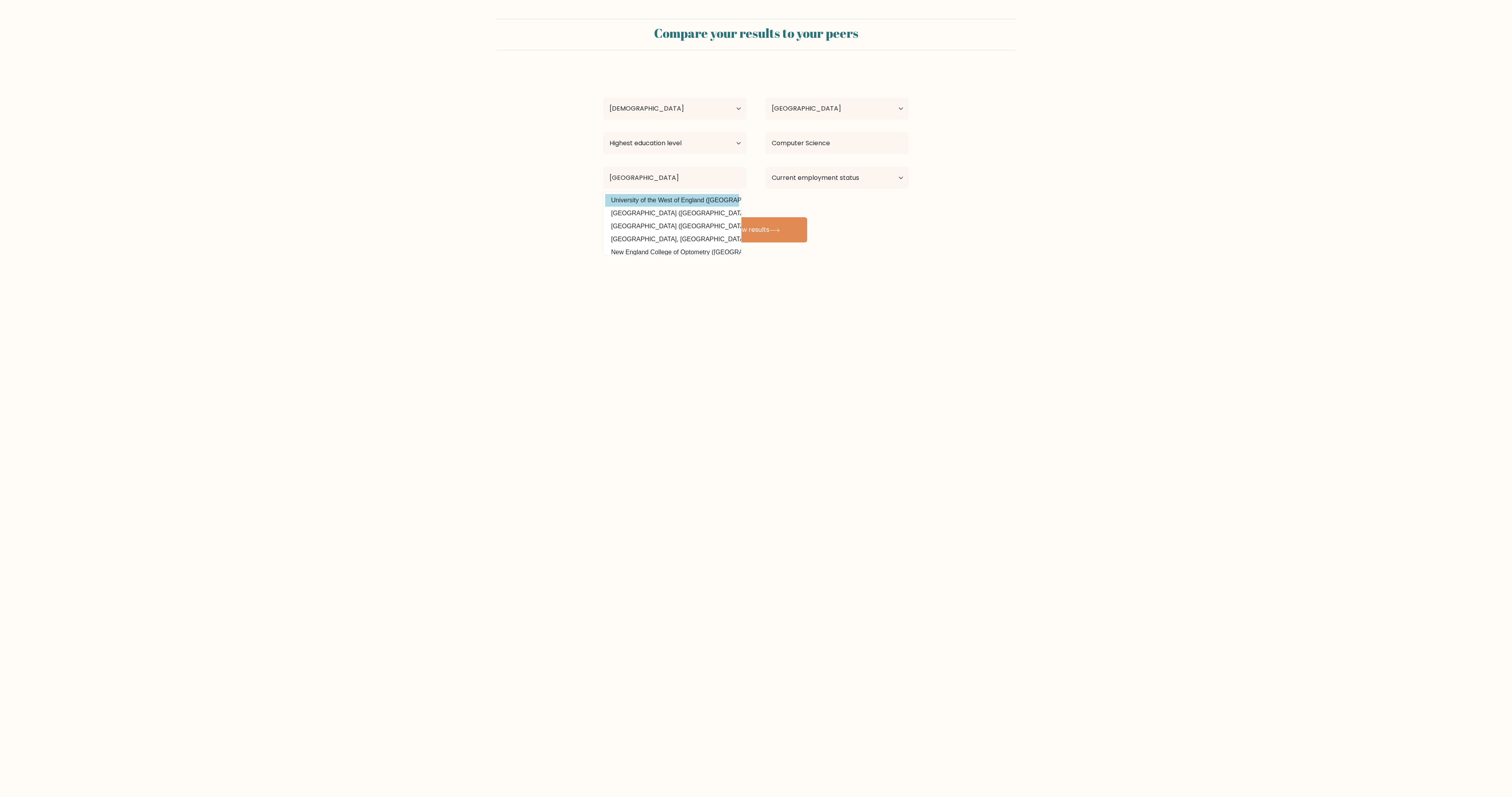
click at [701, 200] on option "University of the West of England (United Kingdom)" at bounding box center [672, 200] width 134 height 12
type input "University of the West of [GEOGRAPHIC_DATA]"
click at [905, 180] on select "Current employment status Employed Student Retired Other / prefer not to answer" at bounding box center [837, 178] width 143 height 22
select select "student"
click at [765, 167] on select "Current employment status Employed Student Retired Other / prefer not to answer" at bounding box center [837, 178] width 143 height 22
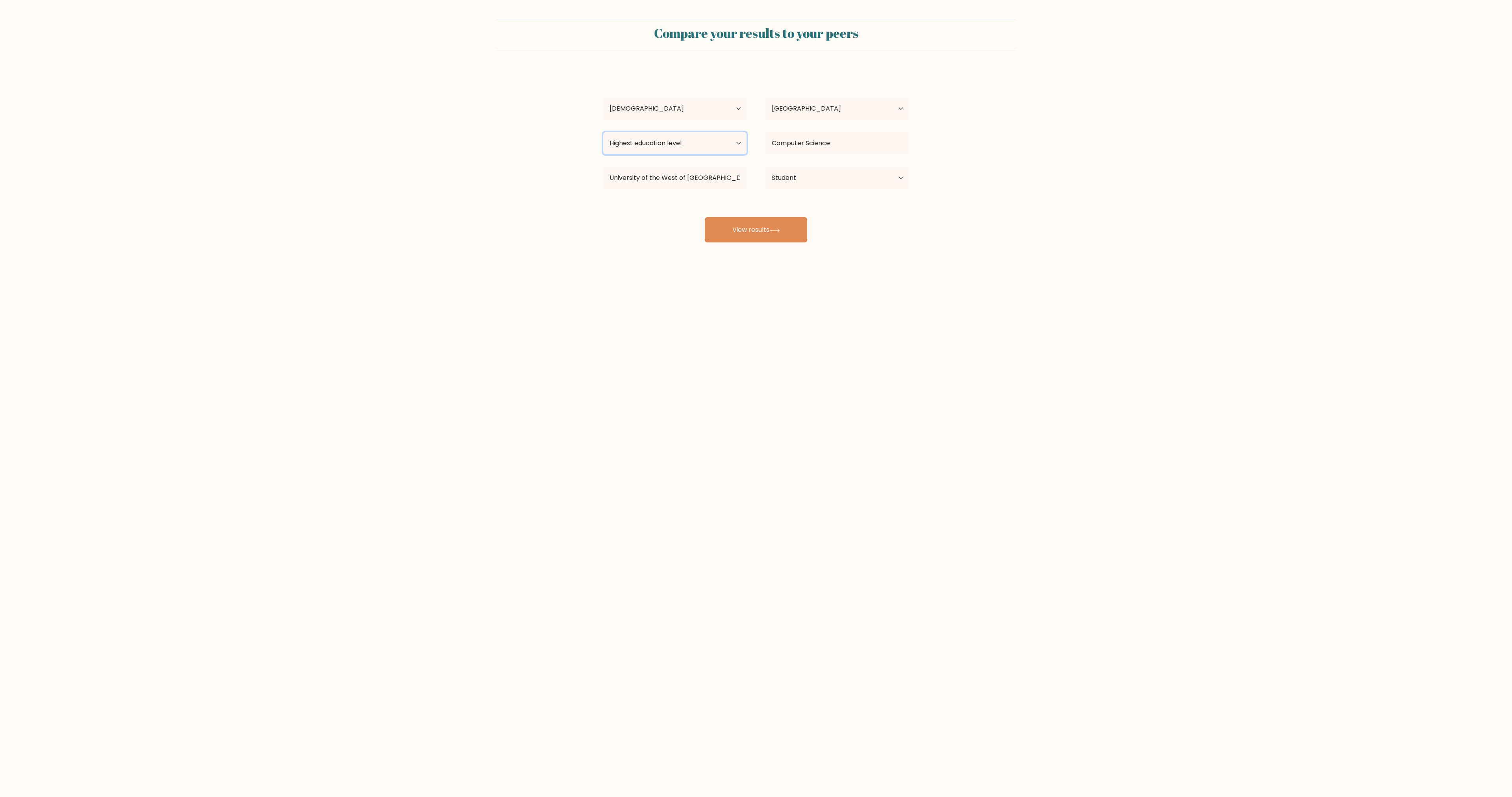
click at [676, 143] on select "Highest education level No schooling Primary Lower Secondary Upper Secondary Oc…" at bounding box center [675, 143] width 143 height 22
select select "bachelors_degree"
click at [603, 132] on select "Highest education level No schooling Primary Lower Secondary Upper Secondary Oc…" at bounding box center [675, 143] width 143 height 22
click at [744, 229] on button "View results" at bounding box center [756, 229] width 102 height 25
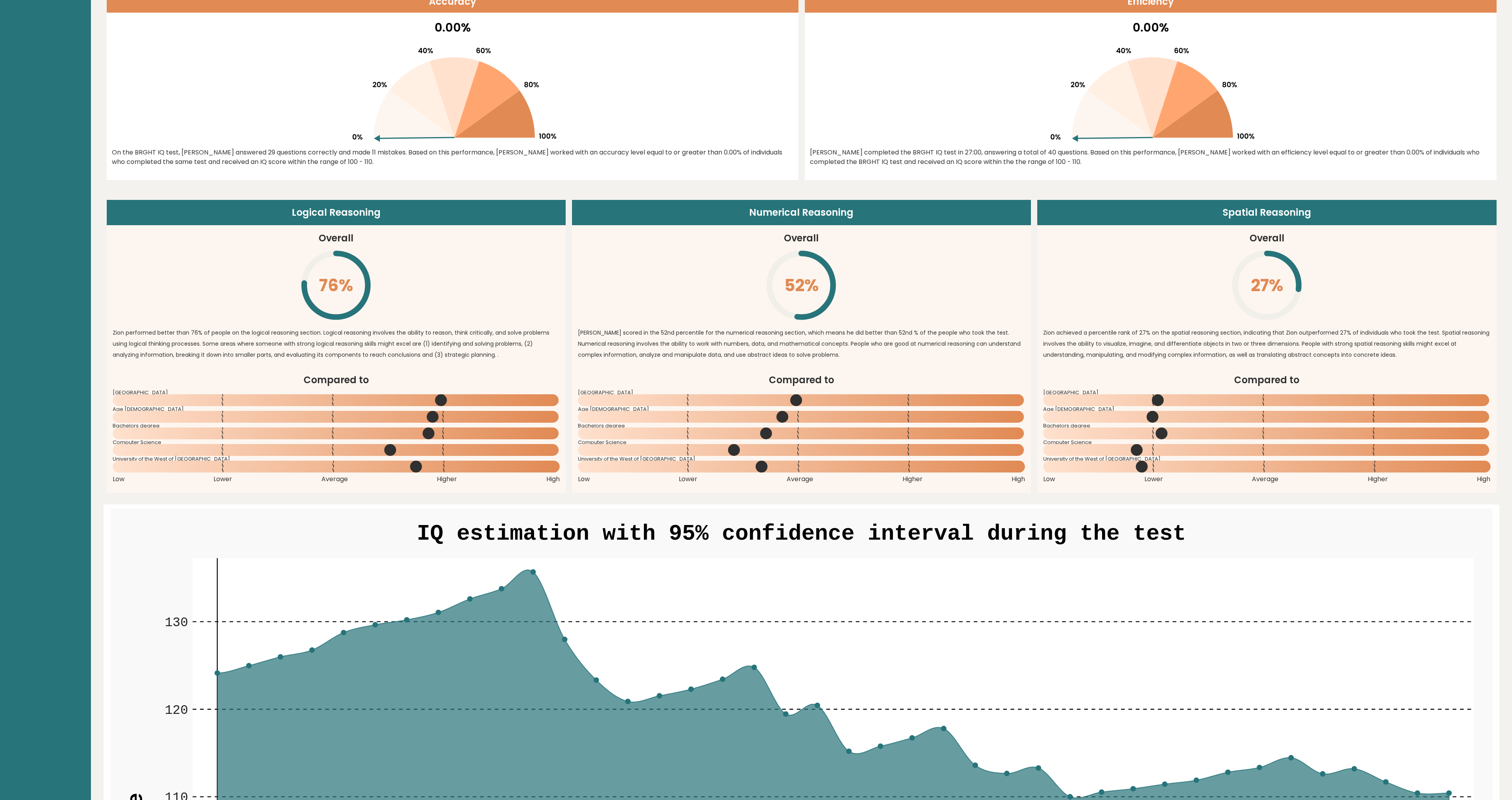
scroll to position [593, 0]
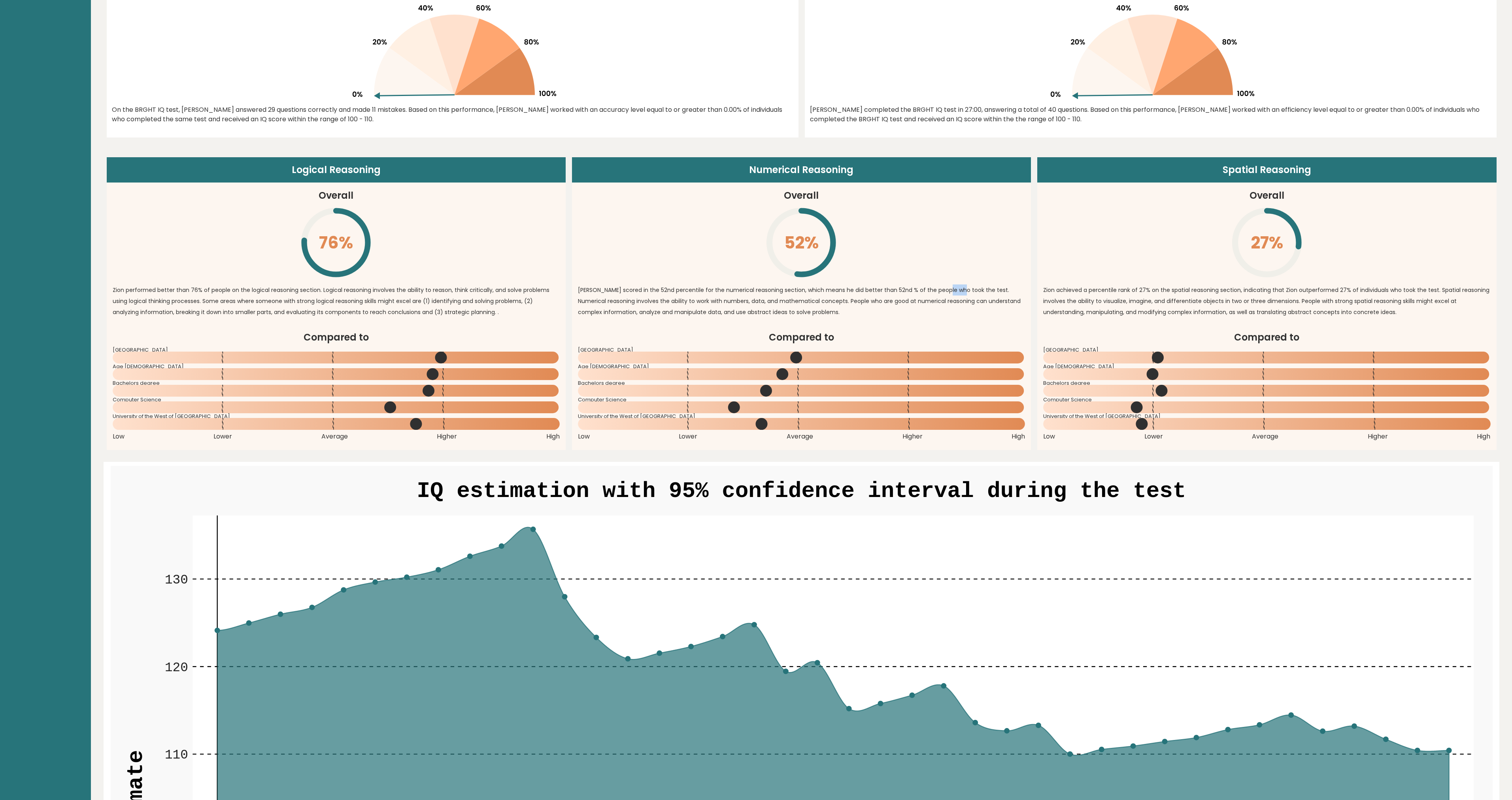
drag, startPoint x: 942, startPoint y: 292, endPoint x: 960, endPoint y: 292, distance: 18.0
click at [954, 292] on p "[PERSON_NAME] scored in the 52nd percentile for the numerical reasoning section…" at bounding box center [801, 301] width 447 height 33
click at [995, 290] on p "[PERSON_NAME] scored in the 52nd percentile for the numerical reasoning section…" at bounding box center [801, 301] width 447 height 33
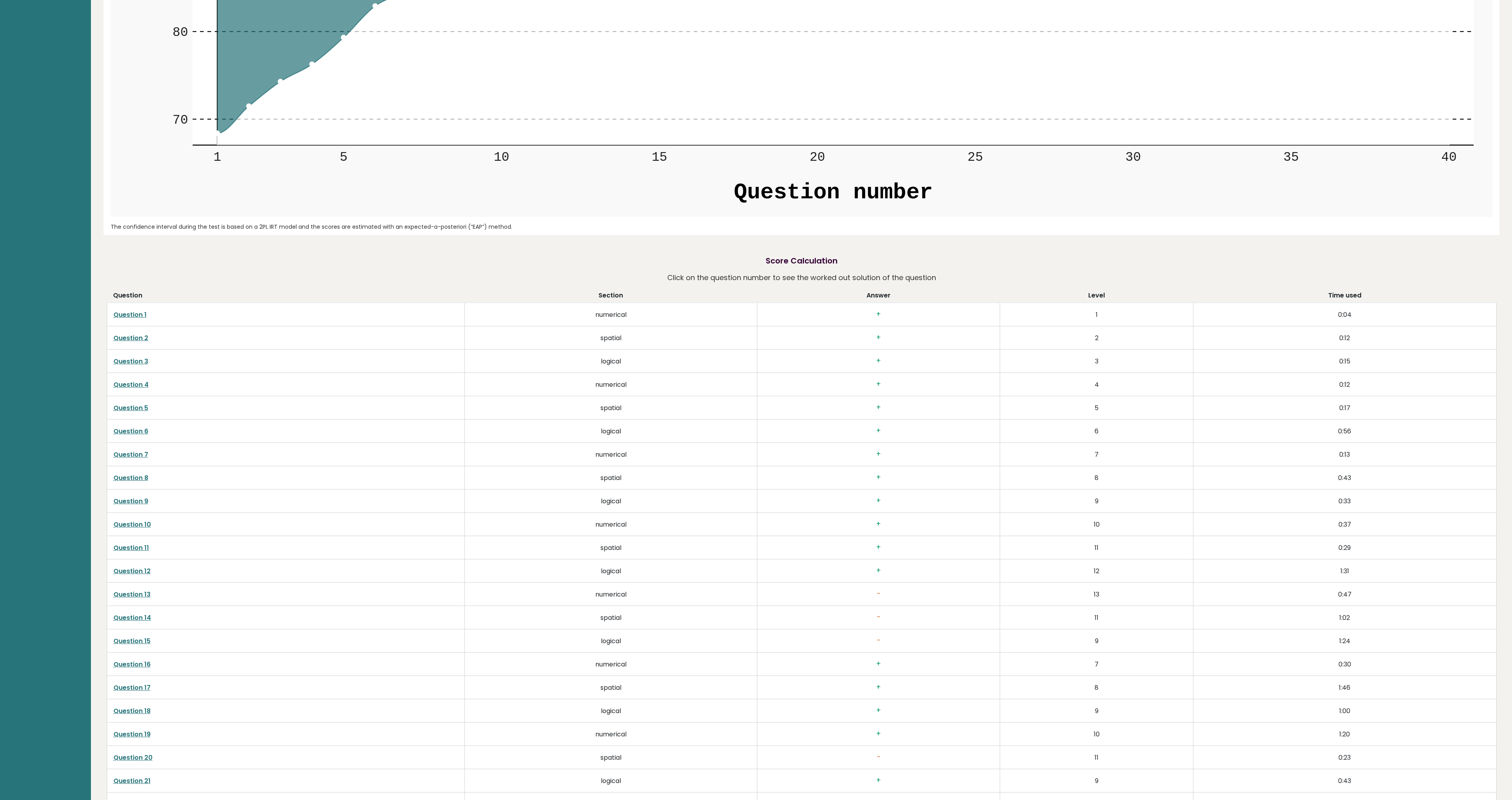
scroll to position [1611, 0]
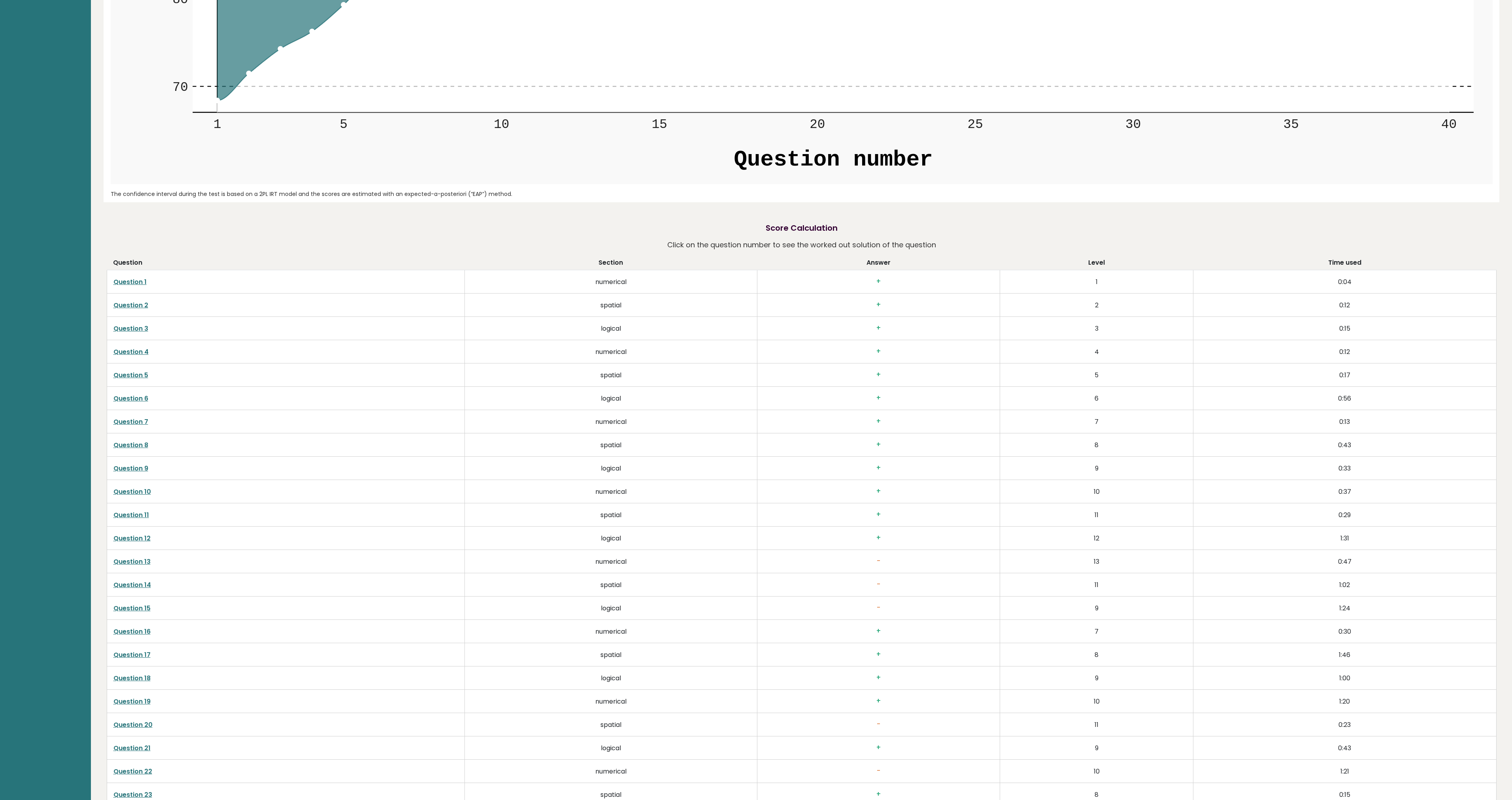
click at [138, 563] on link "Question 13" at bounding box center [132, 561] width 37 height 9
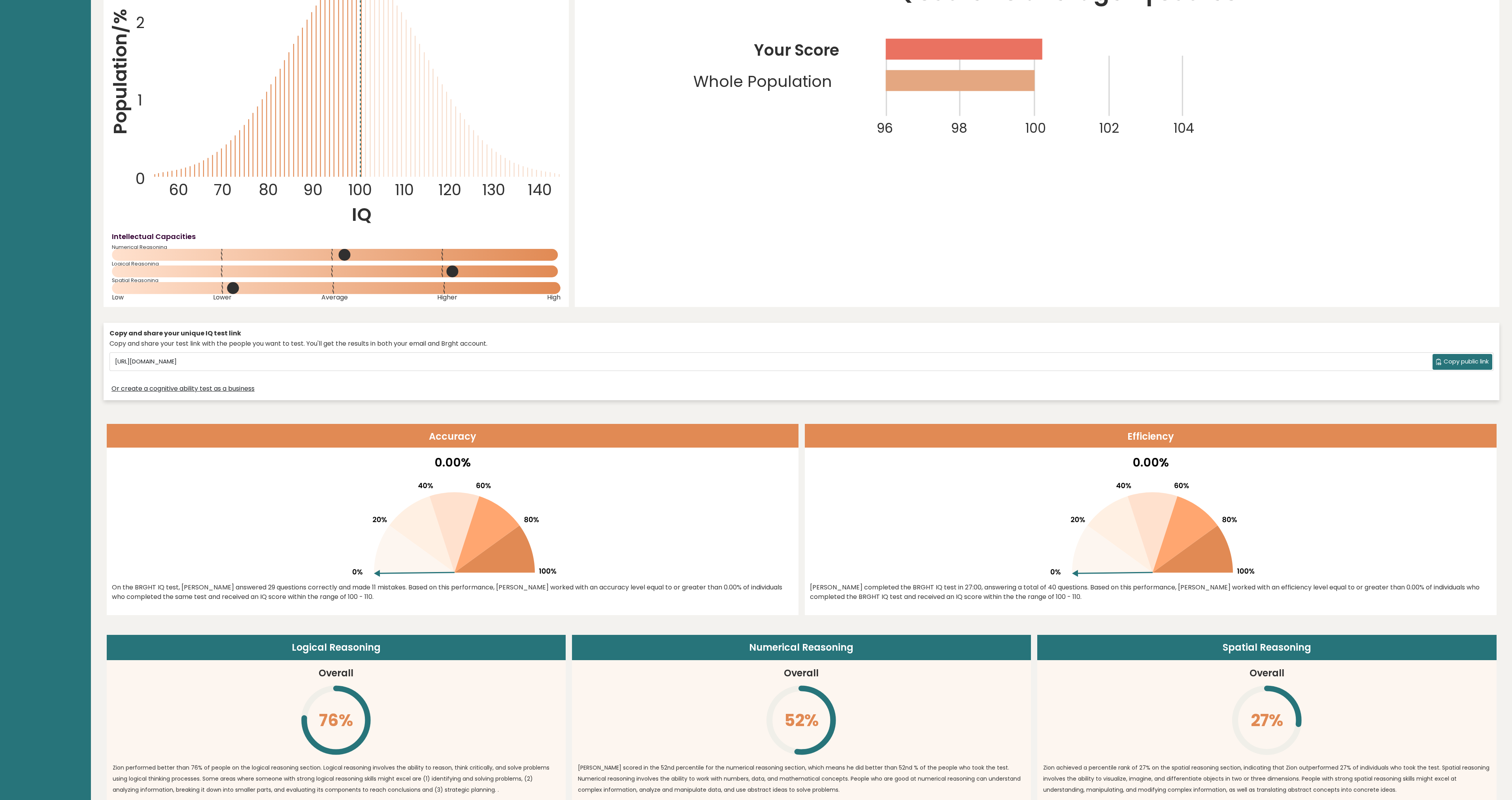
scroll to position [0, 0]
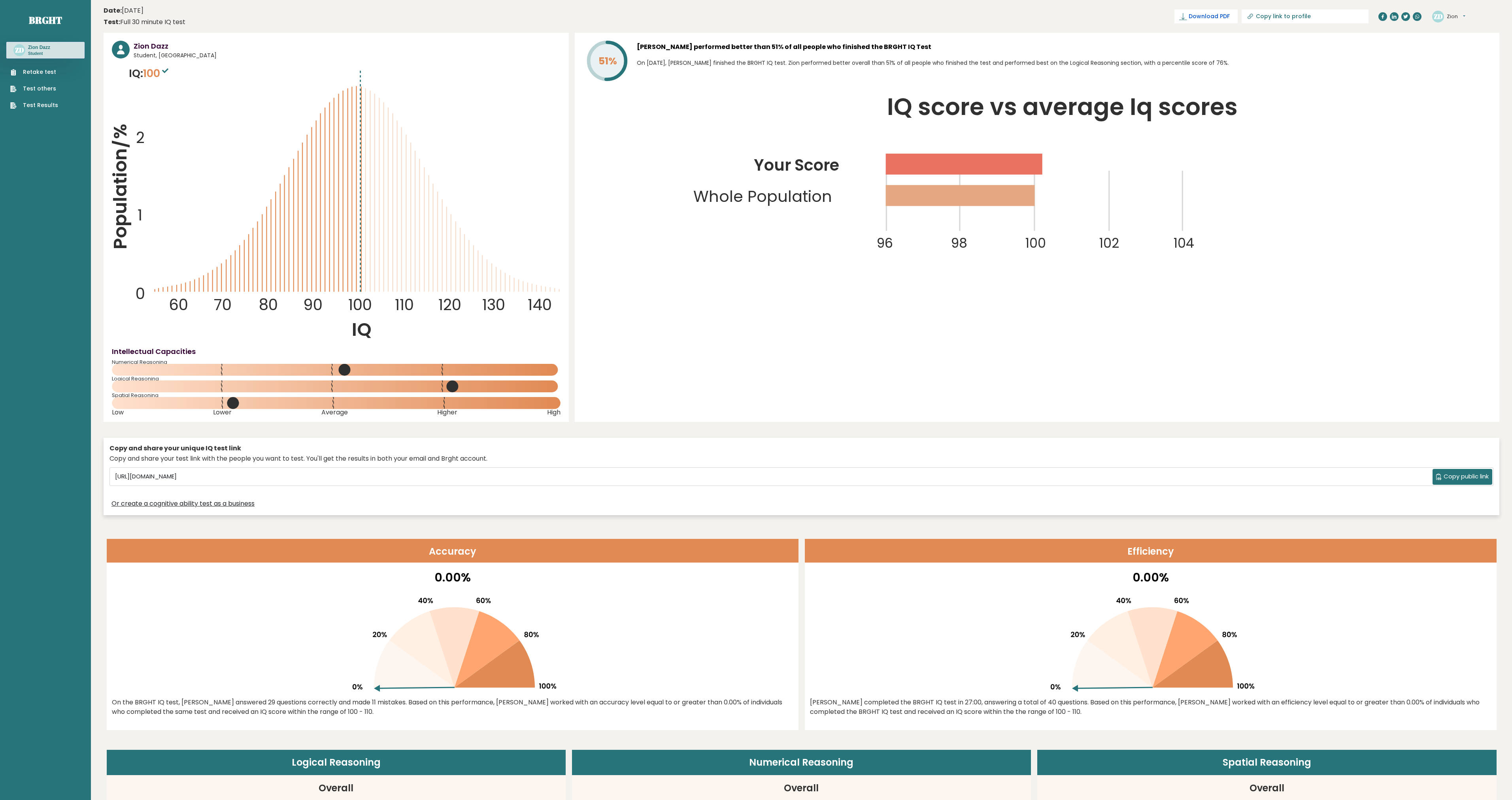
click at [1187, 15] on icon at bounding box center [1183, 16] width 8 height 8
drag, startPoint x: 349, startPoint y: 369, endPoint x: 375, endPoint y: 372, distance: 26.2
click at [374, 372] on icon at bounding box center [336, 370] width 448 height 12
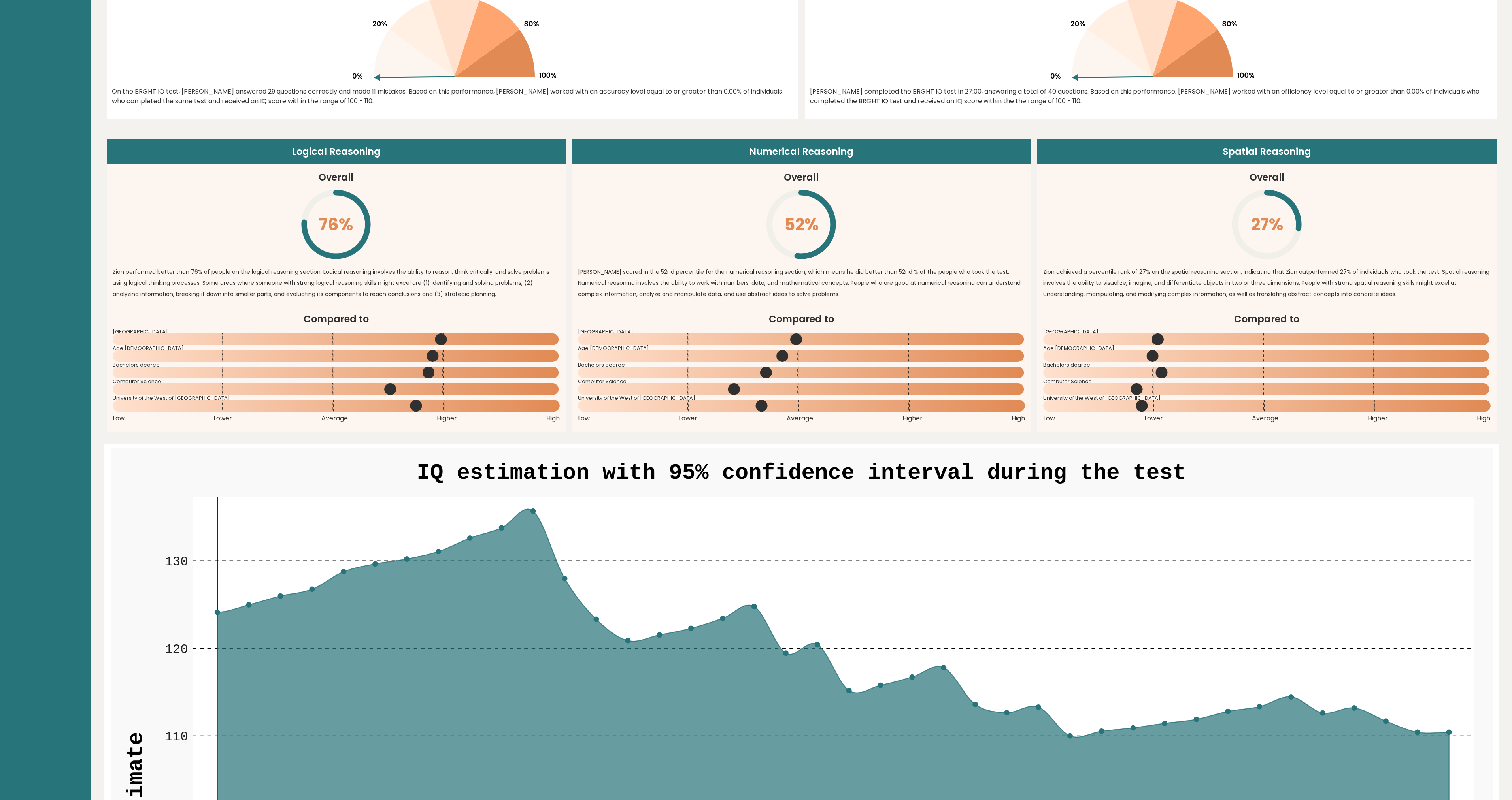
scroll to position [632, 0]
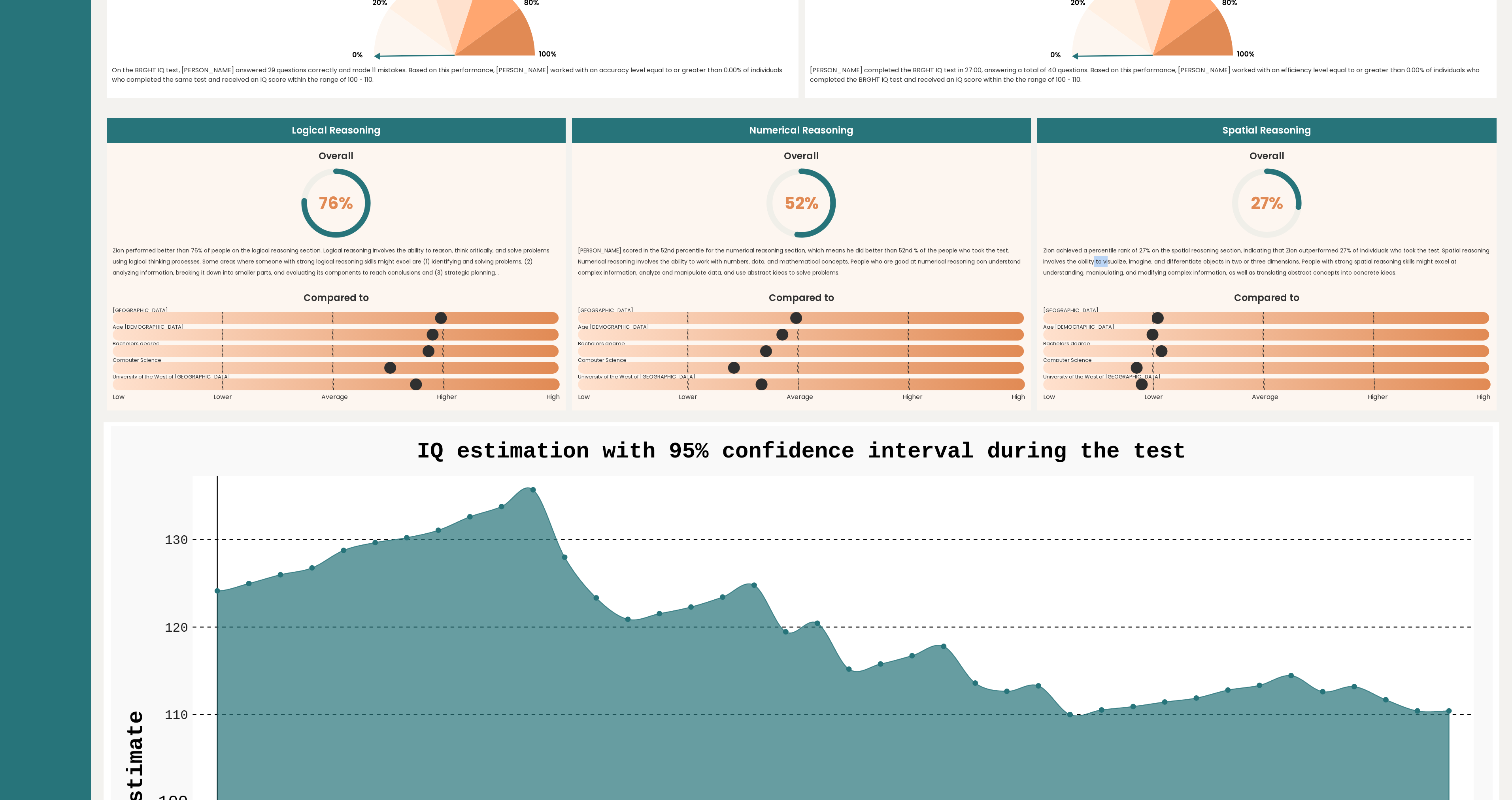
drag, startPoint x: 1096, startPoint y: 262, endPoint x: 1130, endPoint y: 265, distance: 34.1
click at [1109, 263] on p "Zion achieved a percentile rank of 27% on the spatial reasoning section, indica…" at bounding box center [1266, 262] width 447 height 33
drag, startPoint x: 1224, startPoint y: 263, endPoint x: 1230, endPoint y: 263, distance: 6.0
click at [1230, 263] on p "Zion achieved a percentile rank of 27% on the spatial reasoning section, indica…" at bounding box center [1266, 262] width 447 height 33
drag, startPoint x: 1264, startPoint y: 263, endPoint x: 1287, endPoint y: 263, distance: 23.0
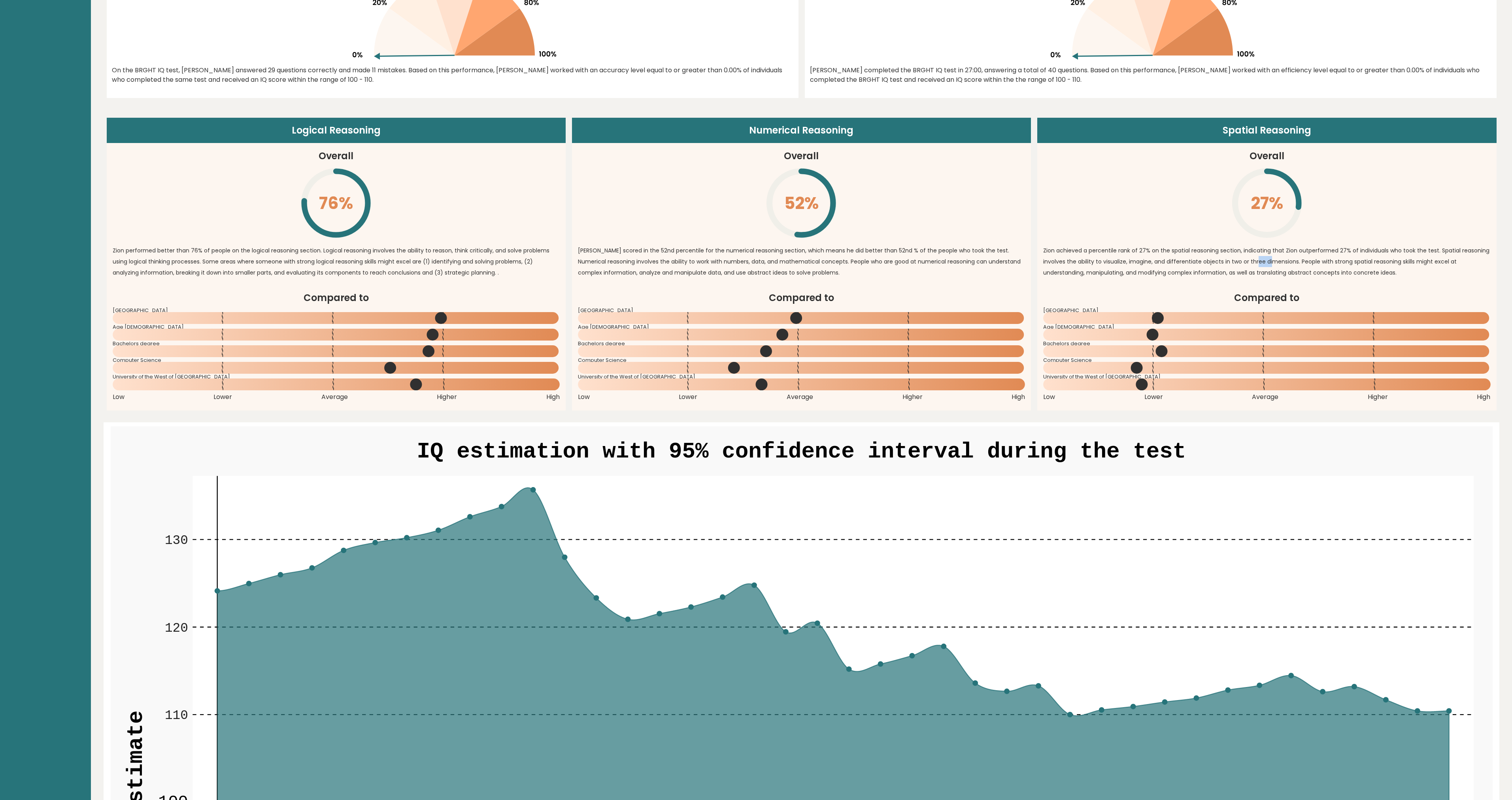
click at [1272, 263] on p "Zion achieved a percentile rank of 27% on the spatial reasoning section, indica…" at bounding box center [1266, 262] width 447 height 33
drag, startPoint x: 1308, startPoint y: 264, endPoint x: 1313, endPoint y: 264, distance: 5.0
click at [1313, 264] on p "Zion achieved a percentile rank of 27% on the spatial reasoning section, indica…" at bounding box center [1266, 262] width 447 height 33
drag, startPoint x: 1354, startPoint y: 262, endPoint x: 1366, endPoint y: 262, distance: 12.0
click at [1355, 262] on p "Zion achieved a percentile rank of 27% on the spatial reasoning section, indica…" at bounding box center [1266, 262] width 447 height 33
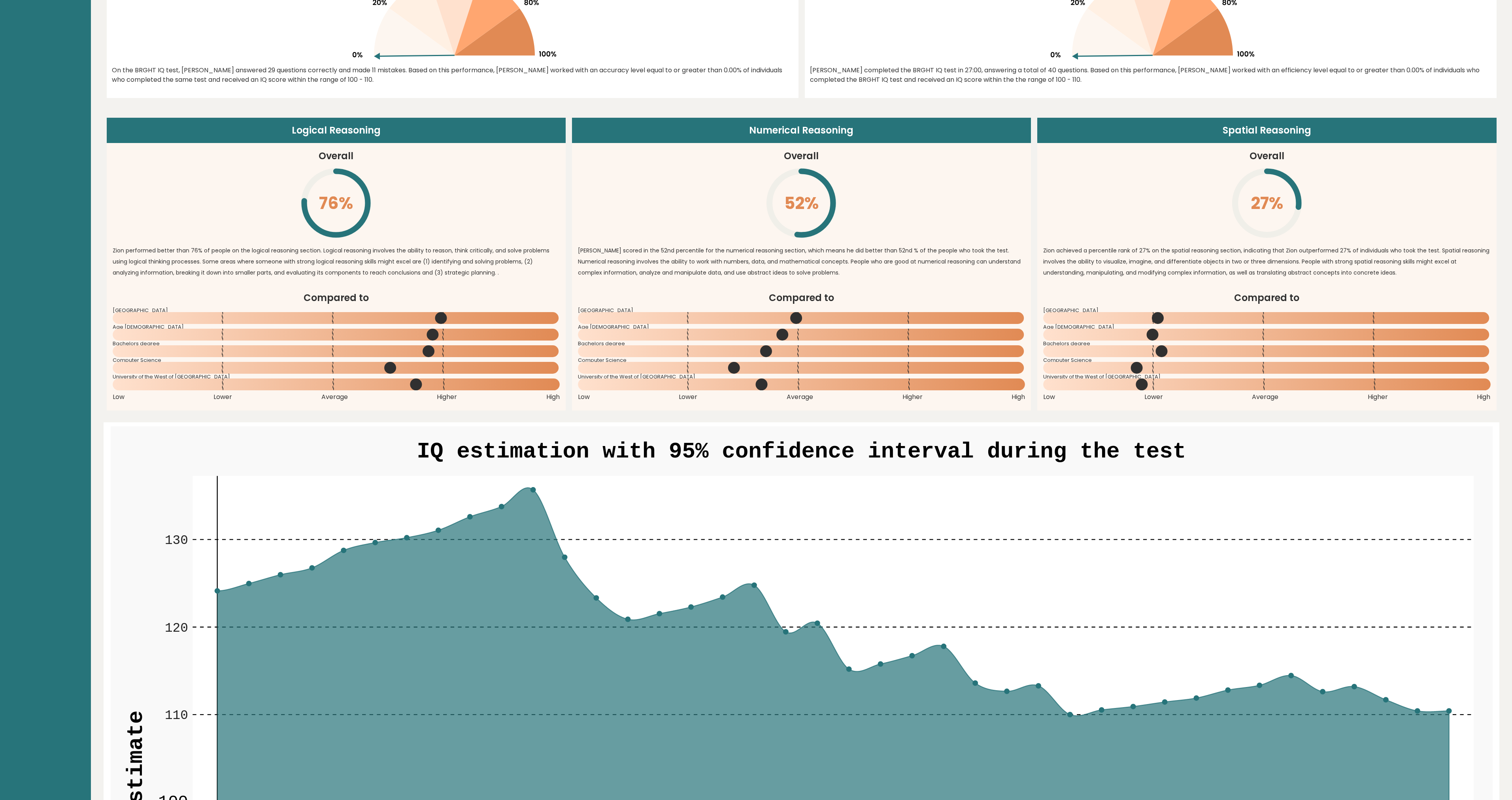
drag, startPoint x: 1070, startPoint y: 273, endPoint x: 1094, endPoint y: 273, distance: 24.0
click at [1072, 273] on p "Zion achieved a percentile rank of 27% on the spatial reasoning section, indica…" at bounding box center [1266, 262] width 447 height 33
drag, startPoint x: 1114, startPoint y: 275, endPoint x: 1146, endPoint y: 276, distance: 32.0
click at [1140, 276] on p "Zion achieved a percentile rank of 27% on the spatial reasoning section, indica…" at bounding box center [1266, 262] width 447 height 33
drag, startPoint x: 1197, startPoint y: 275, endPoint x: 1216, endPoint y: 275, distance: 19.0
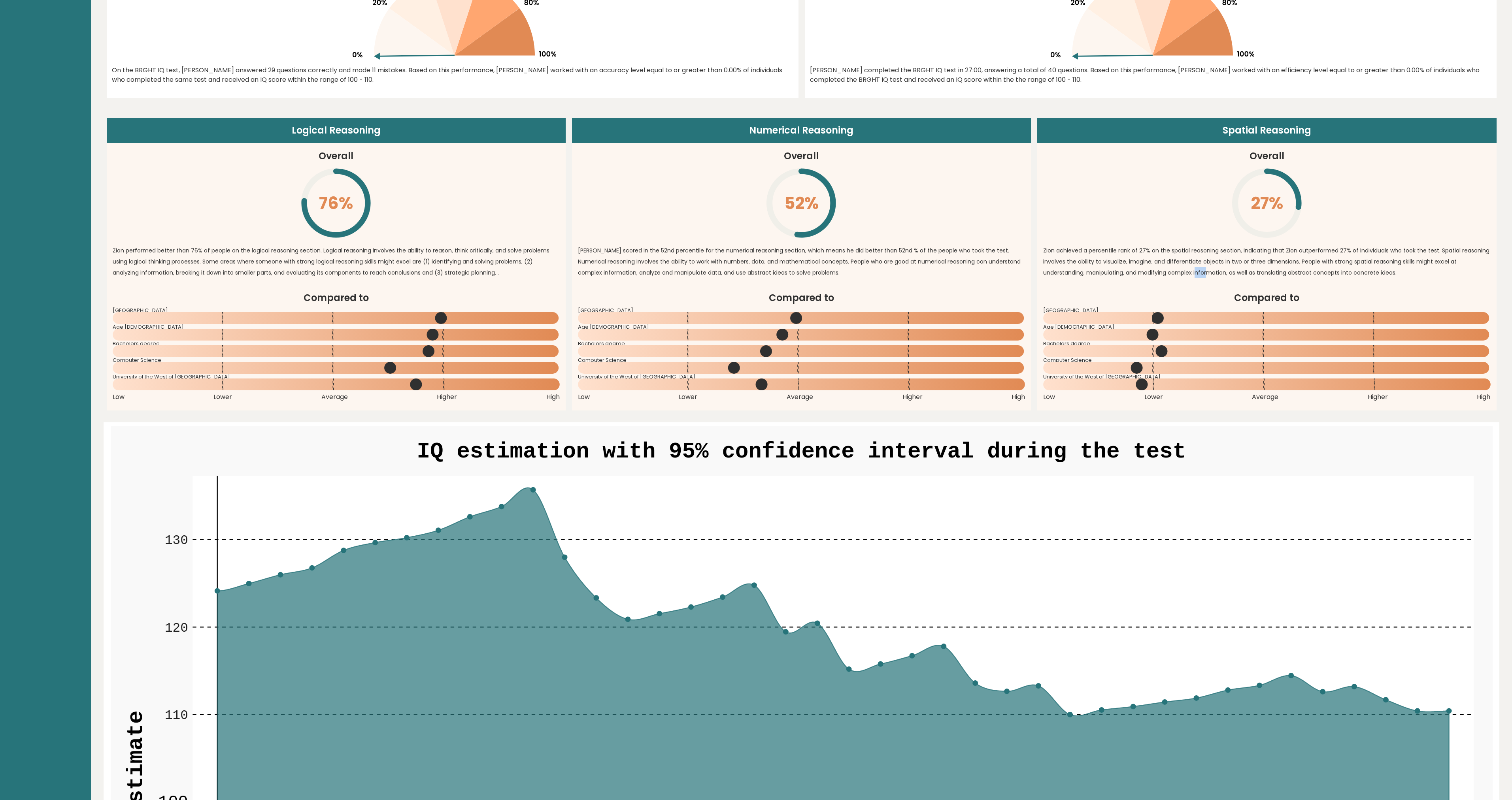
click at [1210, 275] on p "Zion achieved a percentile rank of 27% on the spatial reasoning section, indica…" at bounding box center [1266, 262] width 447 height 33
drag, startPoint x: 1258, startPoint y: 276, endPoint x: 1272, endPoint y: 276, distance: 14.0
click at [1263, 276] on p "Zion achieved a percentile rank of 27% on the spatial reasoning section, indica…" at bounding box center [1266, 262] width 447 height 33
click at [1358, 273] on p "Zion achieved a percentile rank of 27% on the spatial reasoning section, indica…" at bounding box center [1266, 262] width 447 height 33
drag, startPoint x: 404, startPoint y: 273, endPoint x: 414, endPoint y: 274, distance: 10.0
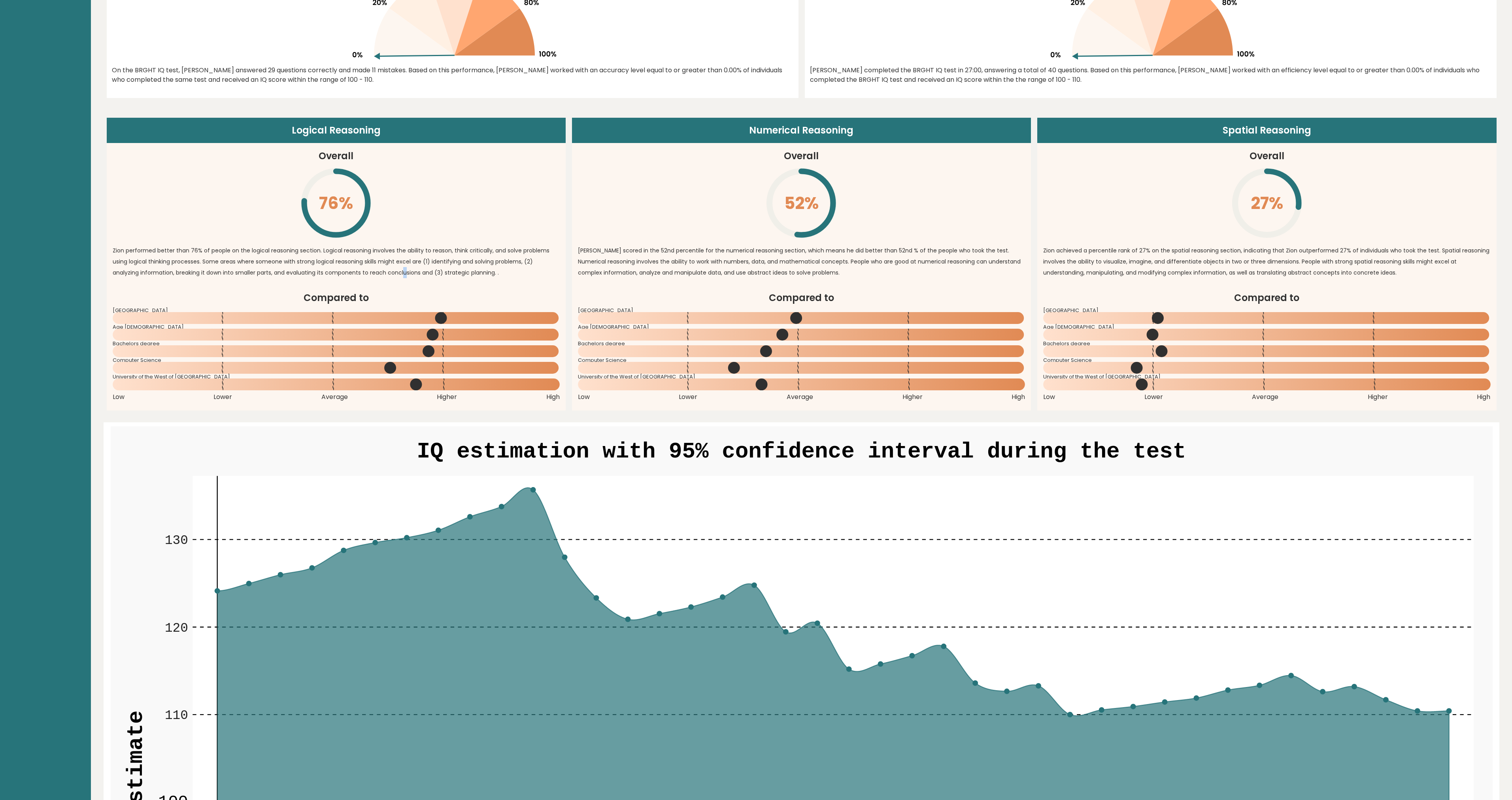
click at [410, 273] on p "Zion performed better than 76% of people on the logical reasoning section. Logi…" at bounding box center [336, 262] width 447 height 33
drag, startPoint x: 466, startPoint y: 273, endPoint x: 477, endPoint y: 273, distance: 11.0
click at [469, 273] on p "Zion performed better than 76% of people on the logical reasoning section. Logi…" at bounding box center [336, 262] width 447 height 33
click at [483, 273] on p "Zion performed better than 76% of people on the logical reasoning section. Logi…" at bounding box center [336, 262] width 447 height 33
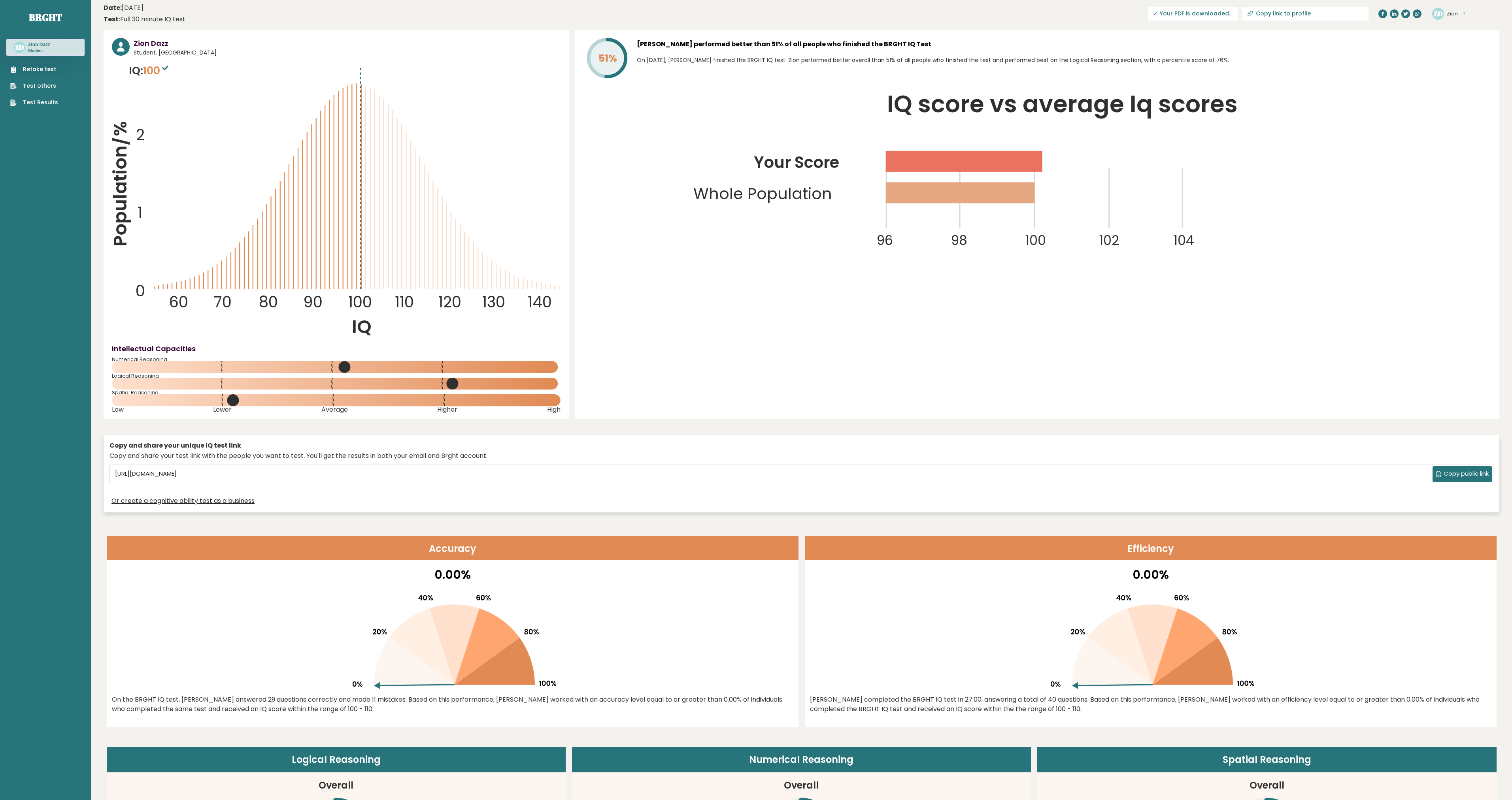
scroll to position [0, 0]
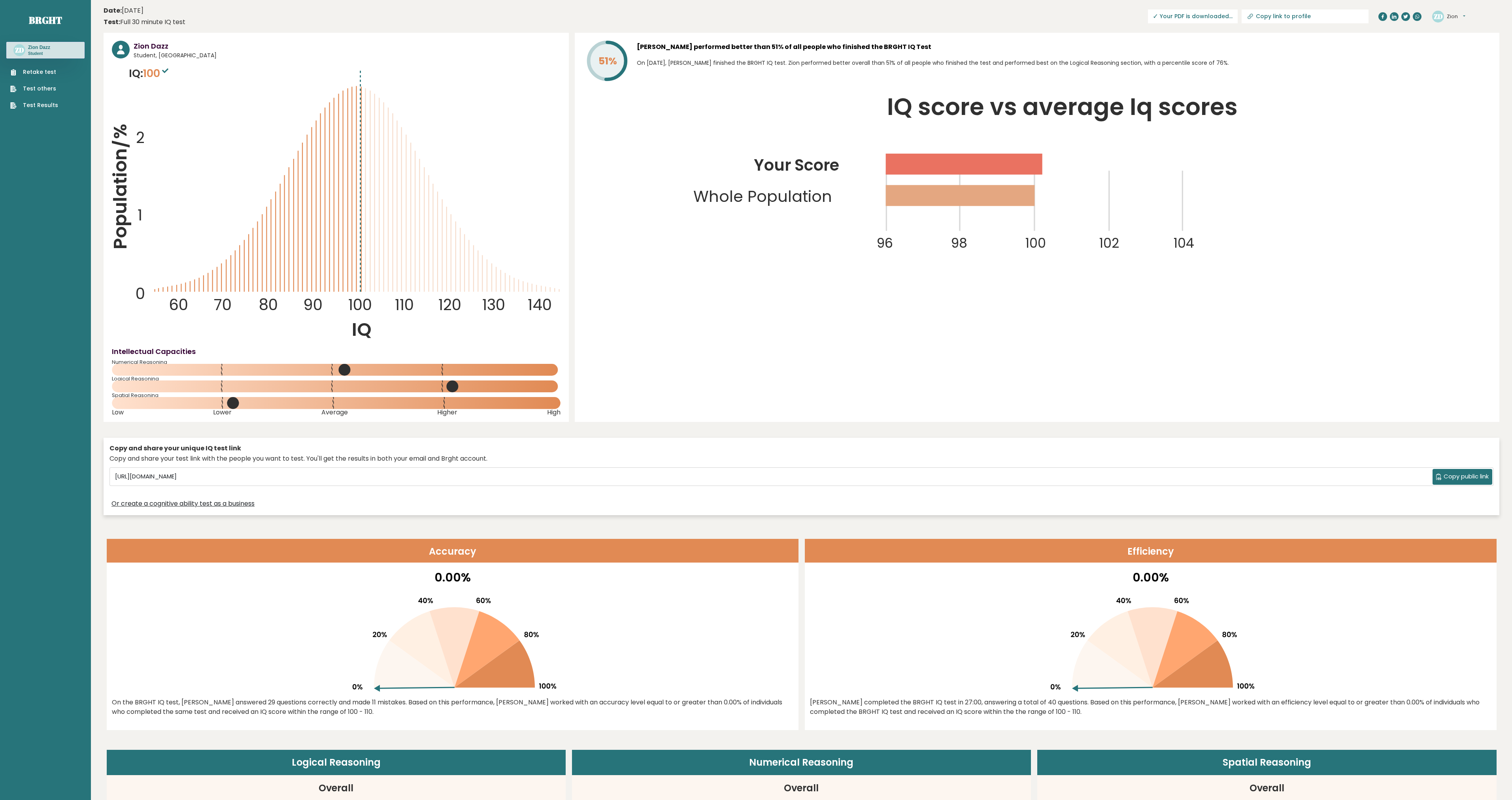
click at [41, 105] on link "Test Results" at bounding box center [34, 105] width 48 height 8
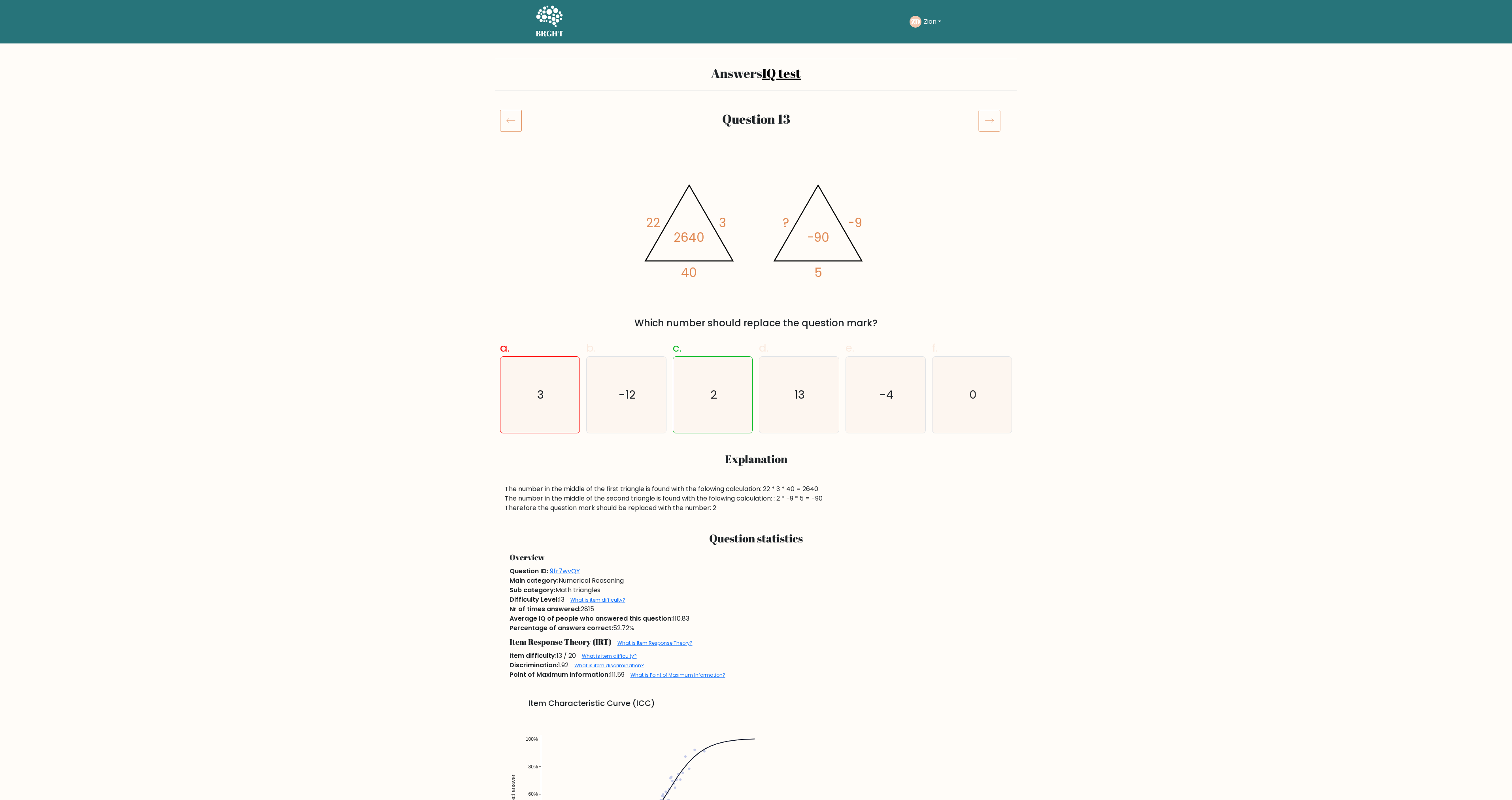
click at [509, 114] on icon at bounding box center [511, 121] width 22 height 22
